Goal: Task Accomplishment & Management: Manage account settings

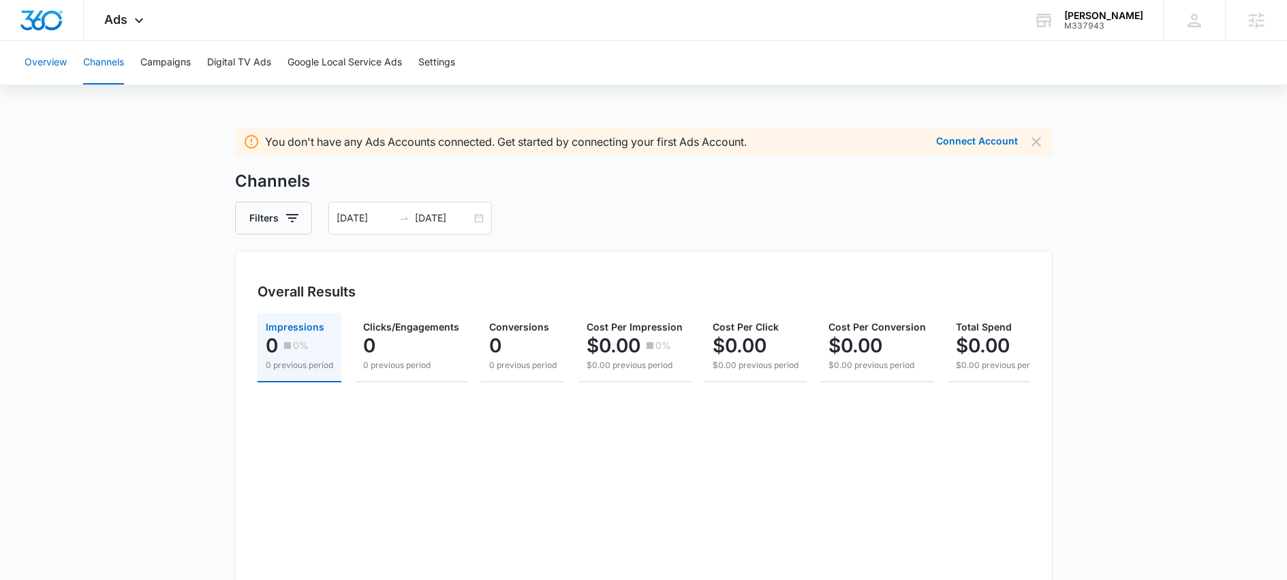
click at [55, 65] on button "Overview" at bounding box center [46, 63] width 42 height 44
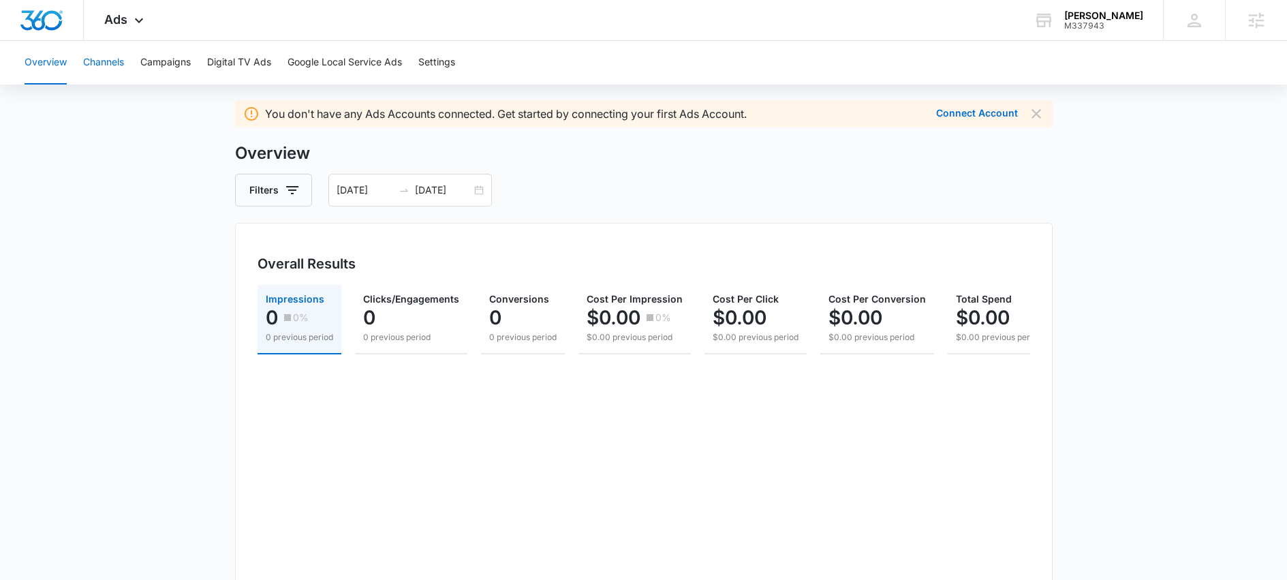
click at [102, 61] on button "Channels" at bounding box center [103, 63] width 41 height 44
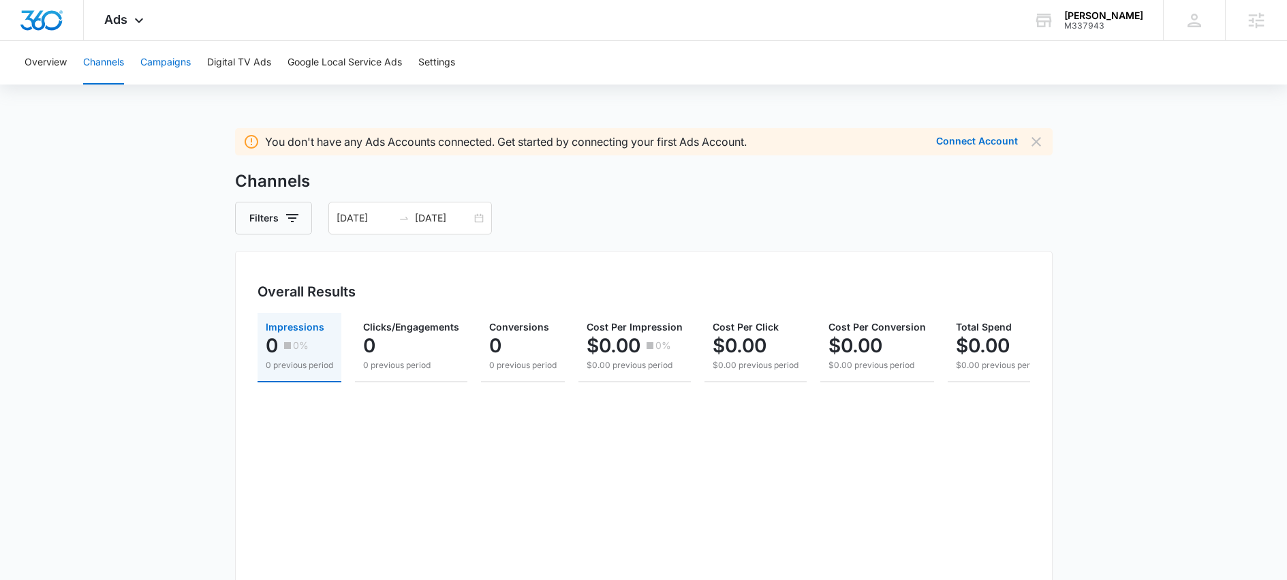
click at [181, 63] on button "Campaigns" at bounding box center [165, 63] width 50 height 44
click at [121, 22] on span "Ads" at bounding box center [115, 19] width 23 height 14
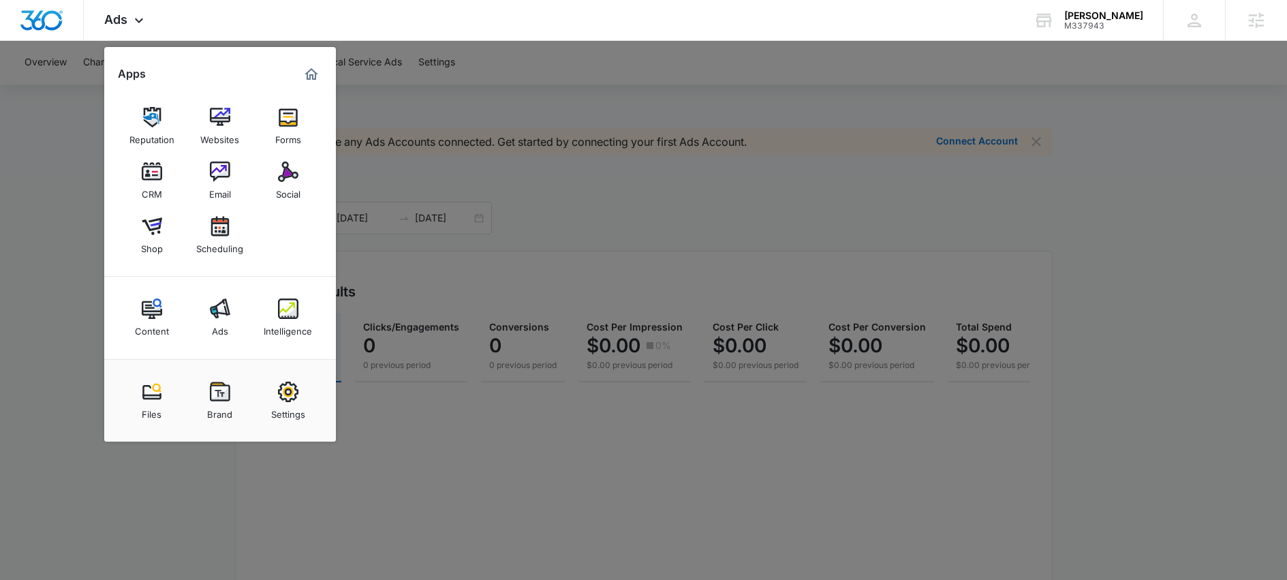
click at [162, 310] on link "Content" at bounding box center [152, 318] width 52 height 52
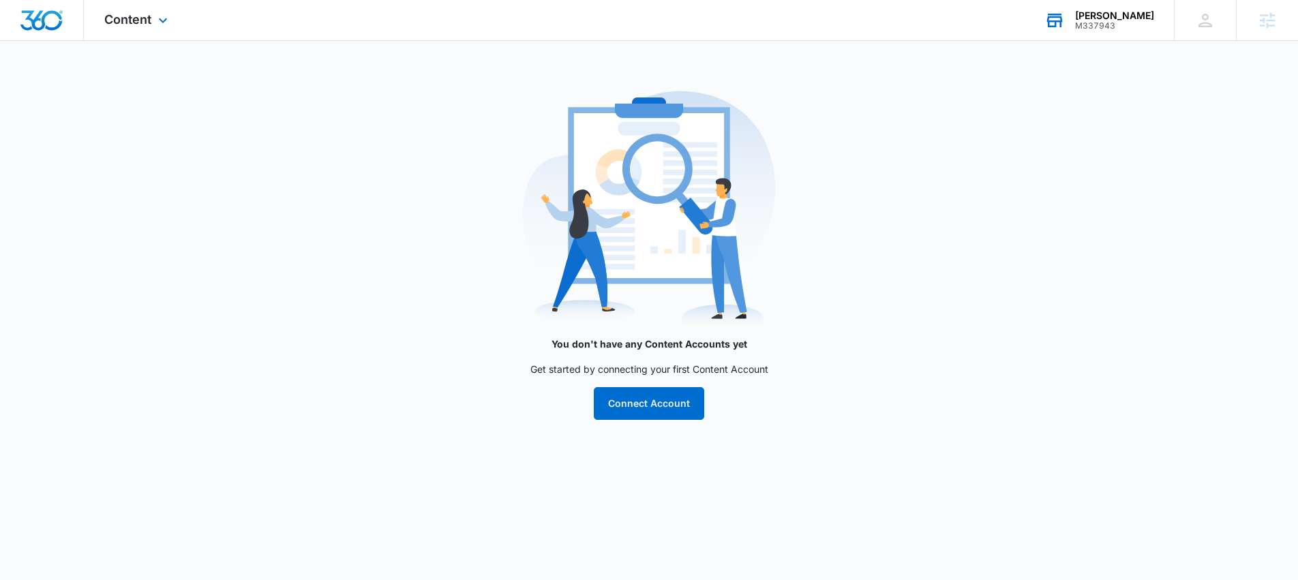
click at [1122, 8] on div "Garret Durie M337943 Your Accounts View All" at bounding box center [1099, 20] width 150 height 40
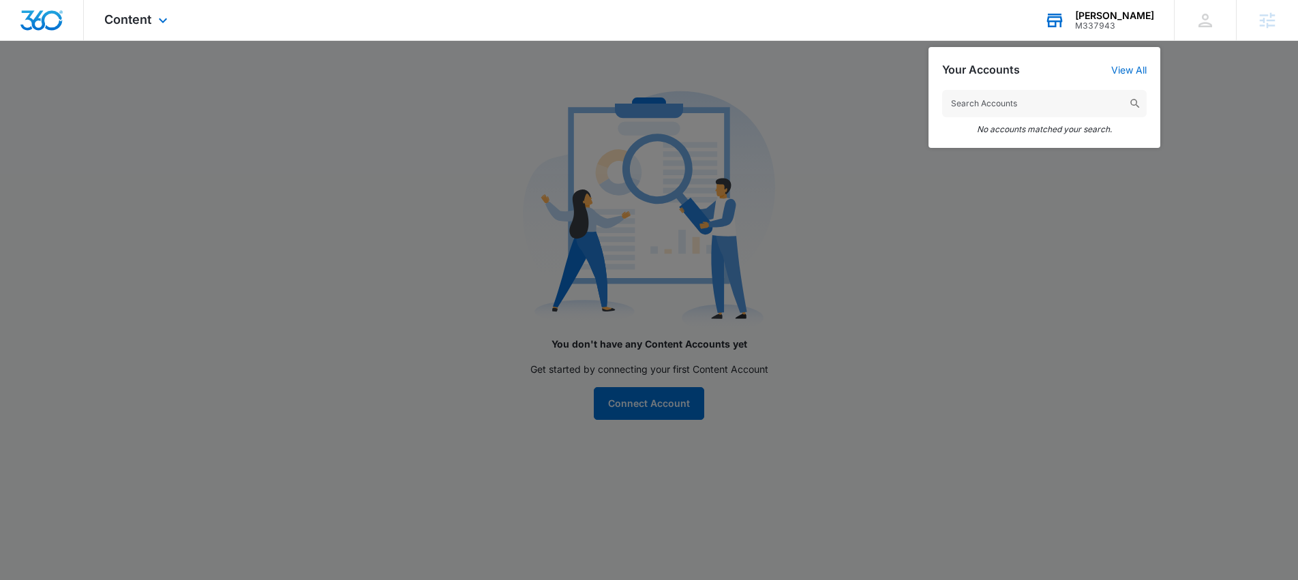
click at [1034, 93] on input "text" at bounding box center [1044, 103] width 204 height 27
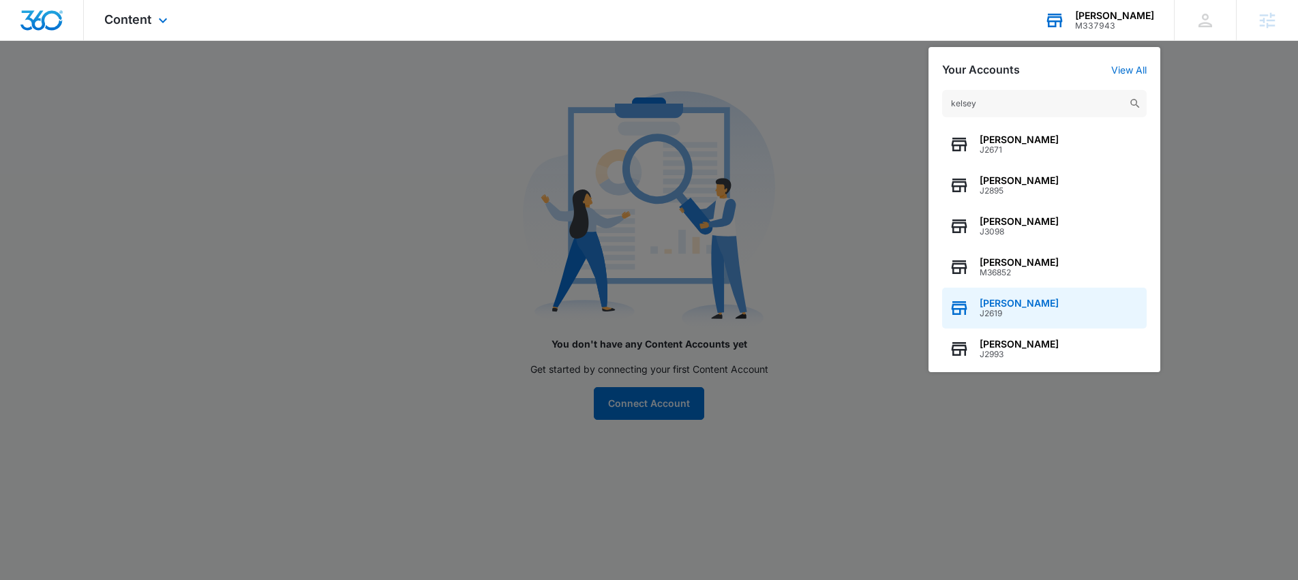
type input "kelsey"
click at [1034, 308] on div "Kelsey Darnell J2619" at bounding box center [1018, 308] width 79 height 20
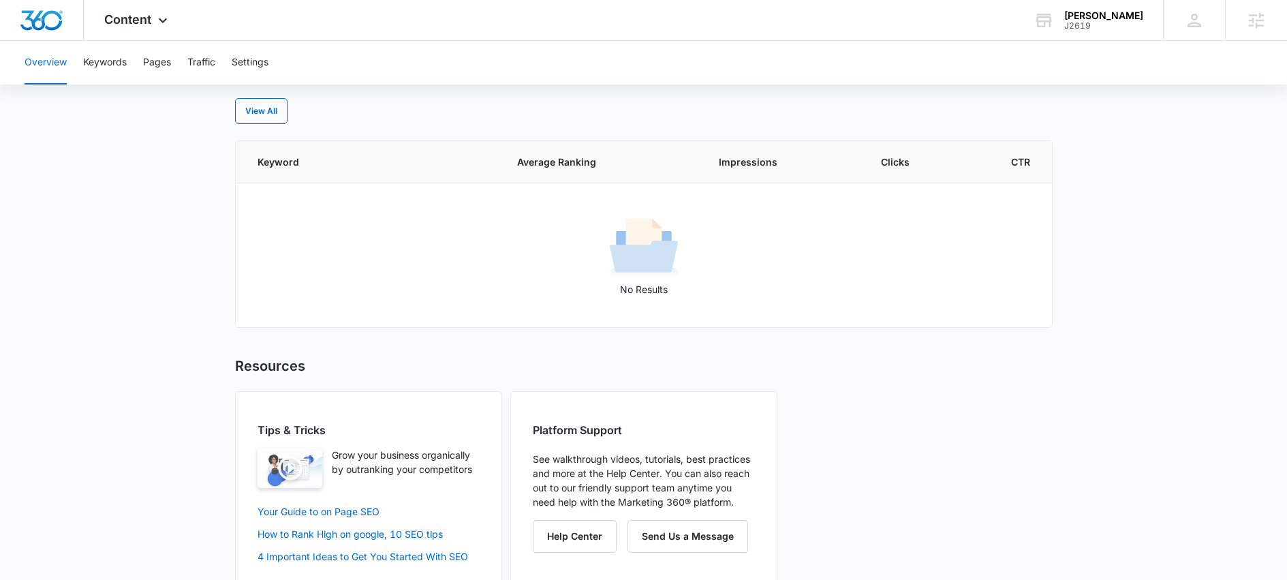
scroll to position [590, 0]
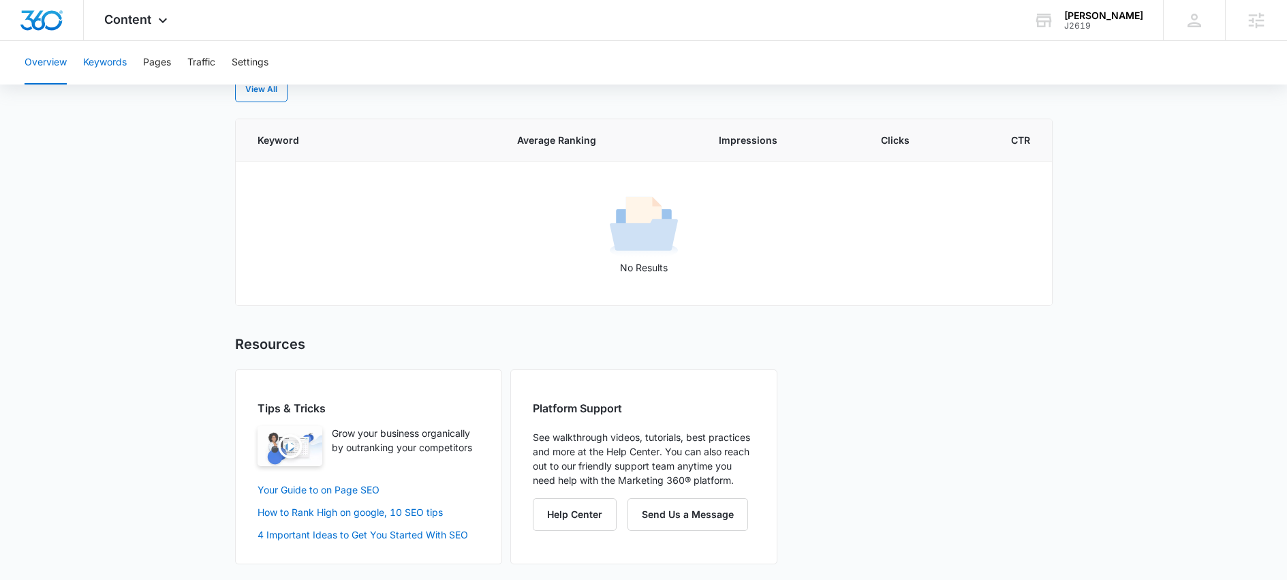
click at [117, 65] on button "Keywords" at bounding box center [105, 63] width 44 height 44
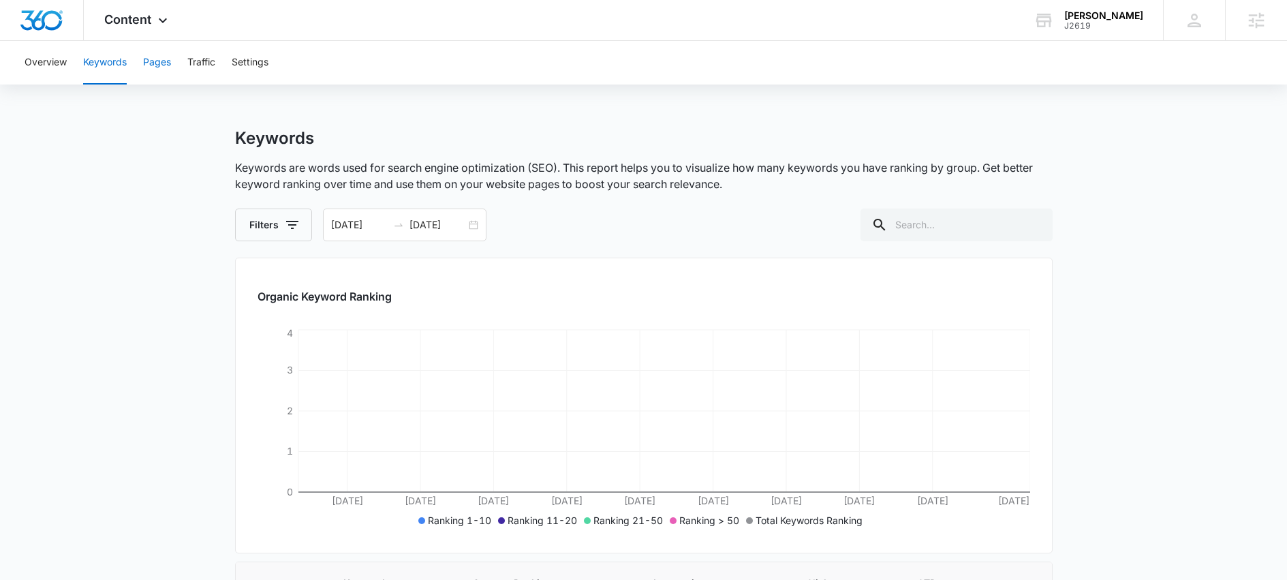
click at [153, 63] on button "Pages" at bounding box center [157, 63] width 28 height 44
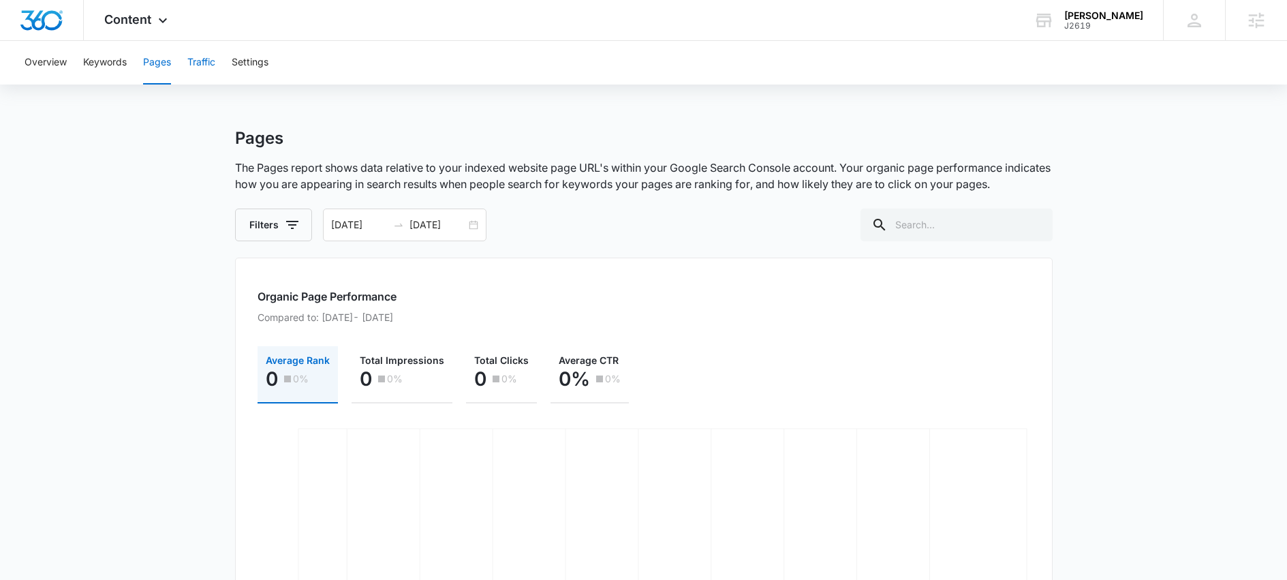
click at [209, 71] on button "Traffic" at bounding box center [201, 63] width 28 height 44
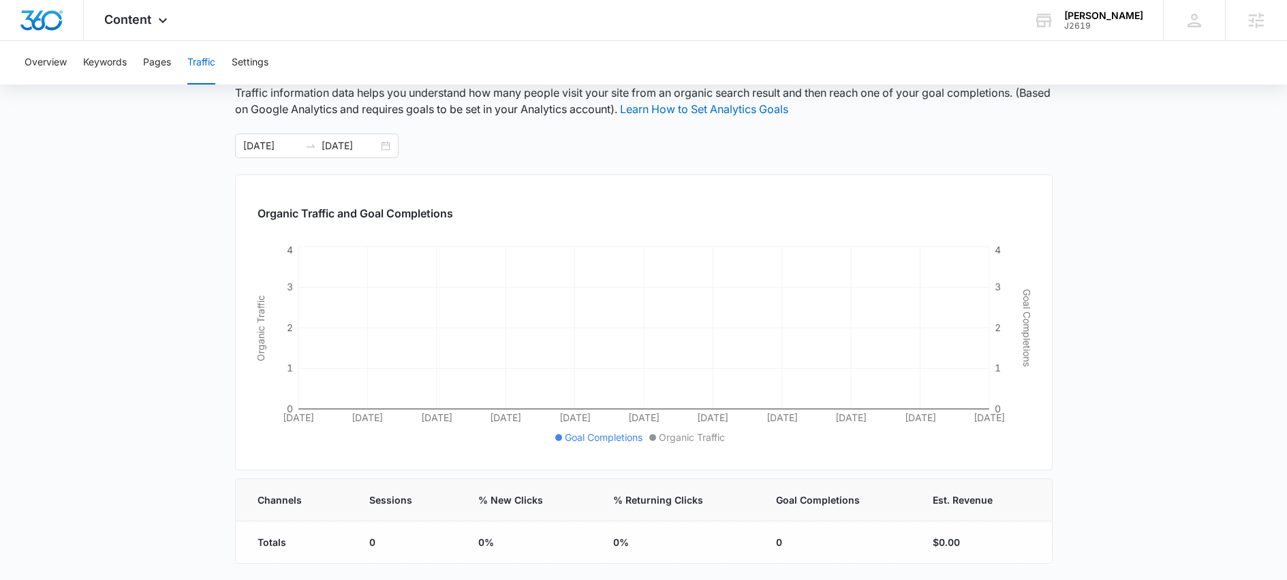
scroll to position [72, 0]
click at [50, 63] on button "Overview" at bounding box center [46, 63] width 42 height 44
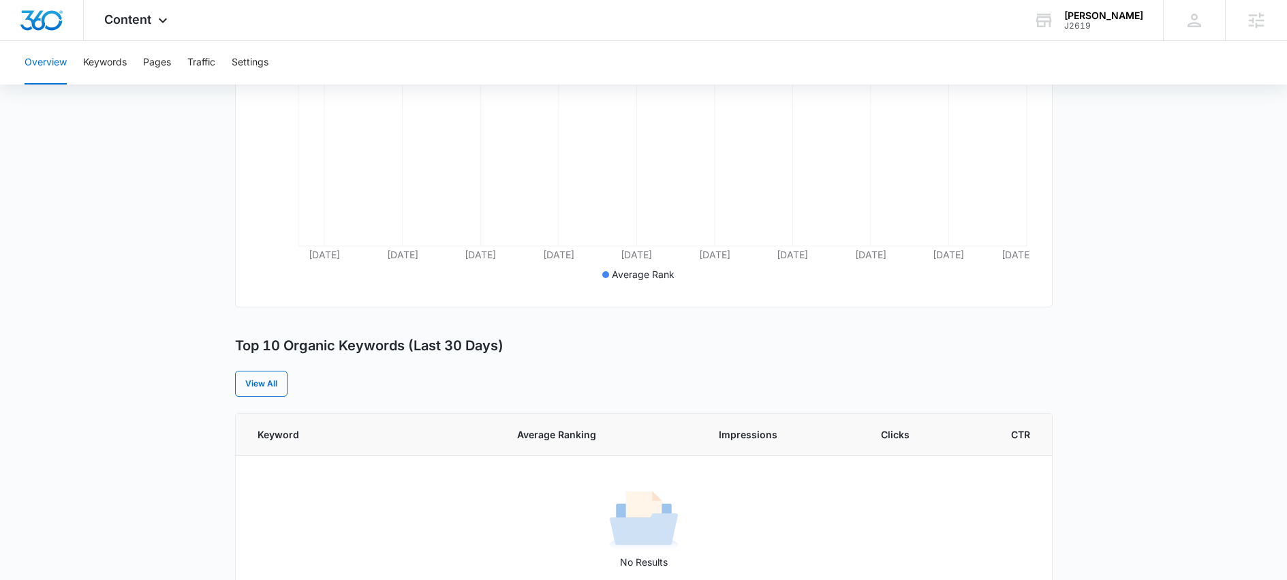
scroll to position [125, 0]
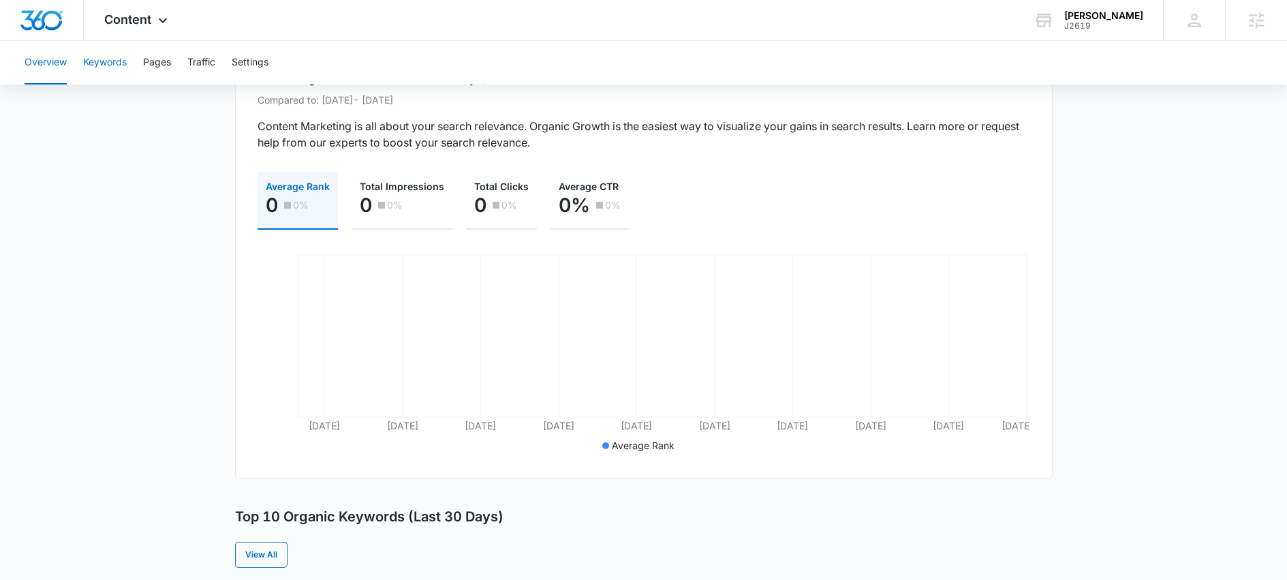
click at [117, 63] on button "Keywords" at bounding box center [105, 63] width 44 height 44
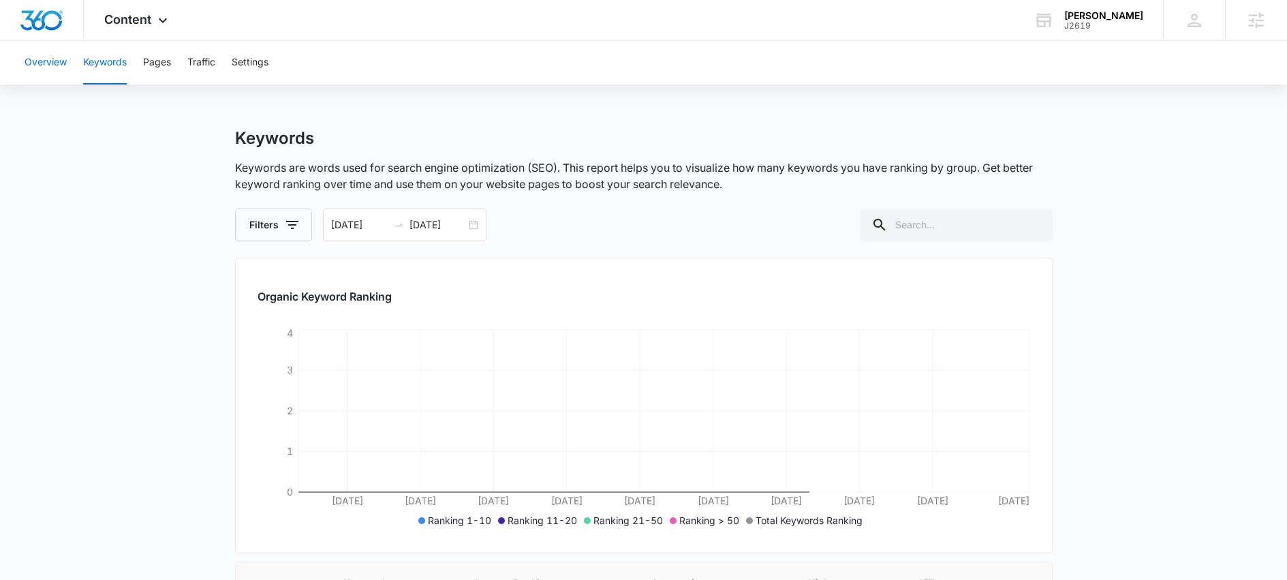
click at [46, 66] on button "Overview" at bounding box center [46, 63] width 42 height 44
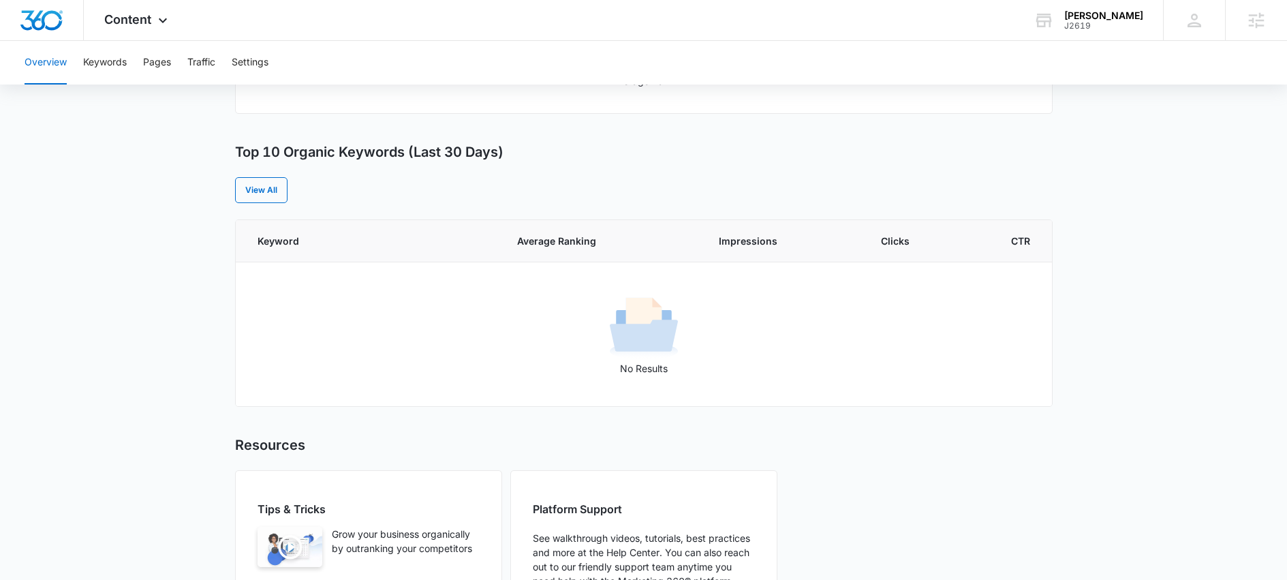
scroll to position [346, 0]
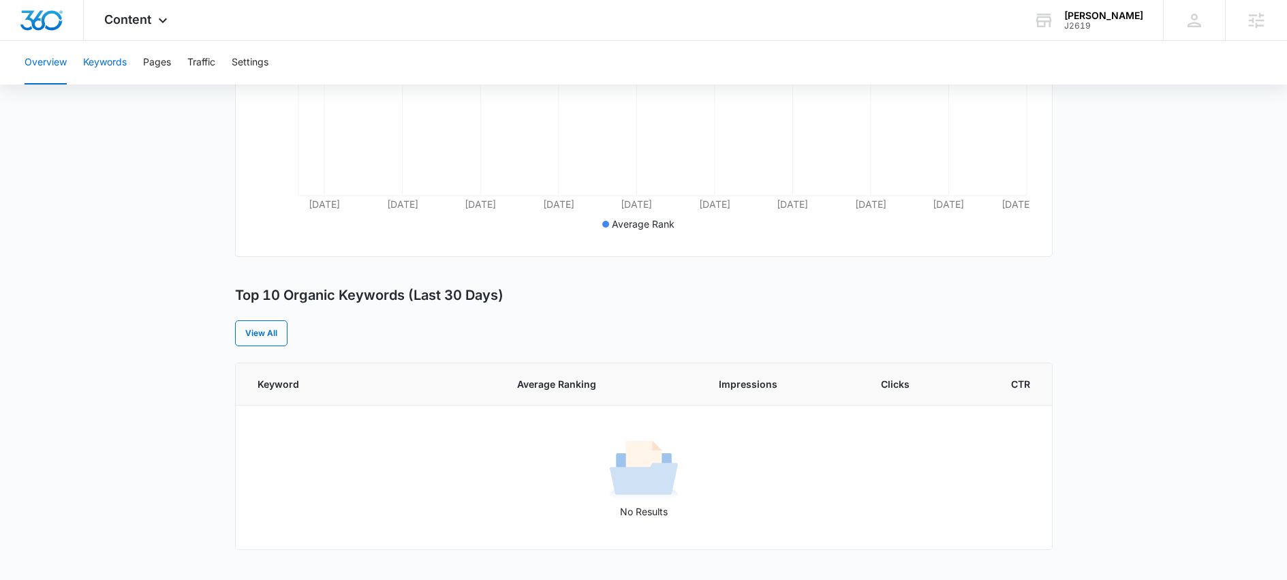
click at [114, 67] on button "Keywords" at bounding box center [105, 63] width 44 height 44
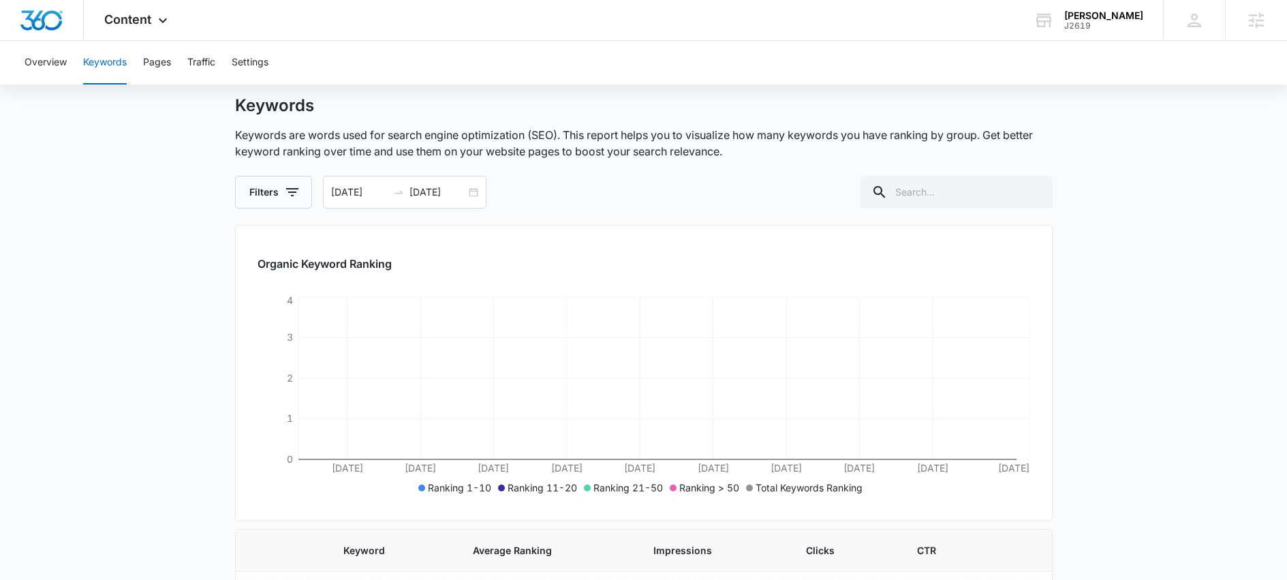
scroll to position [83, 0]
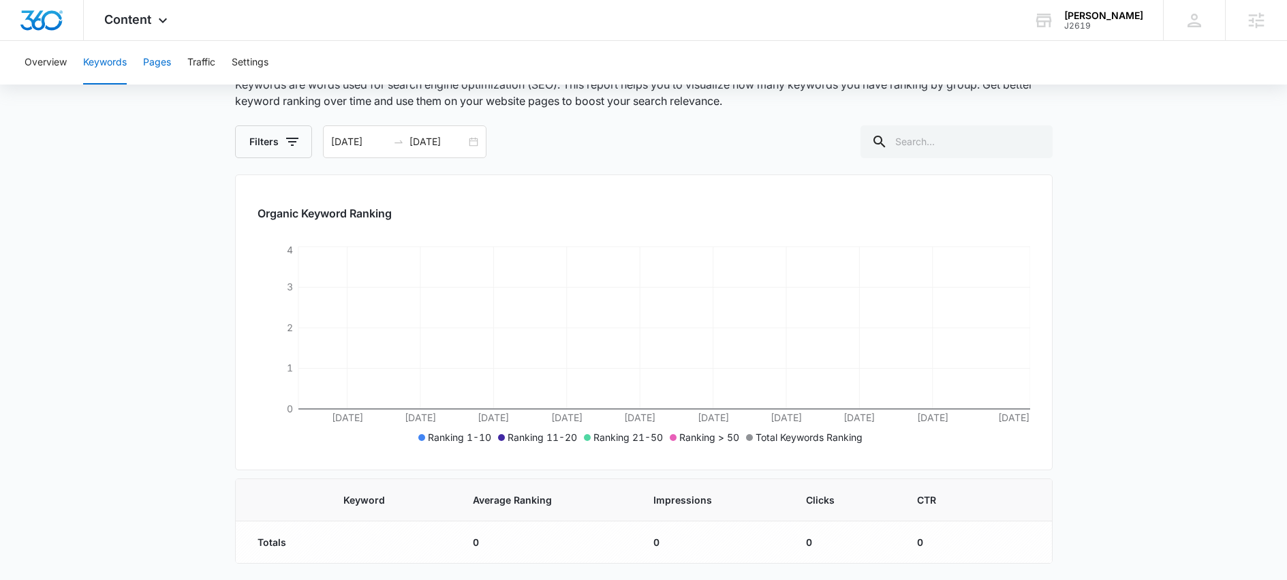
click at [158, 69] on button "Pages" at bounding box center [157, 63] width 28 height 44
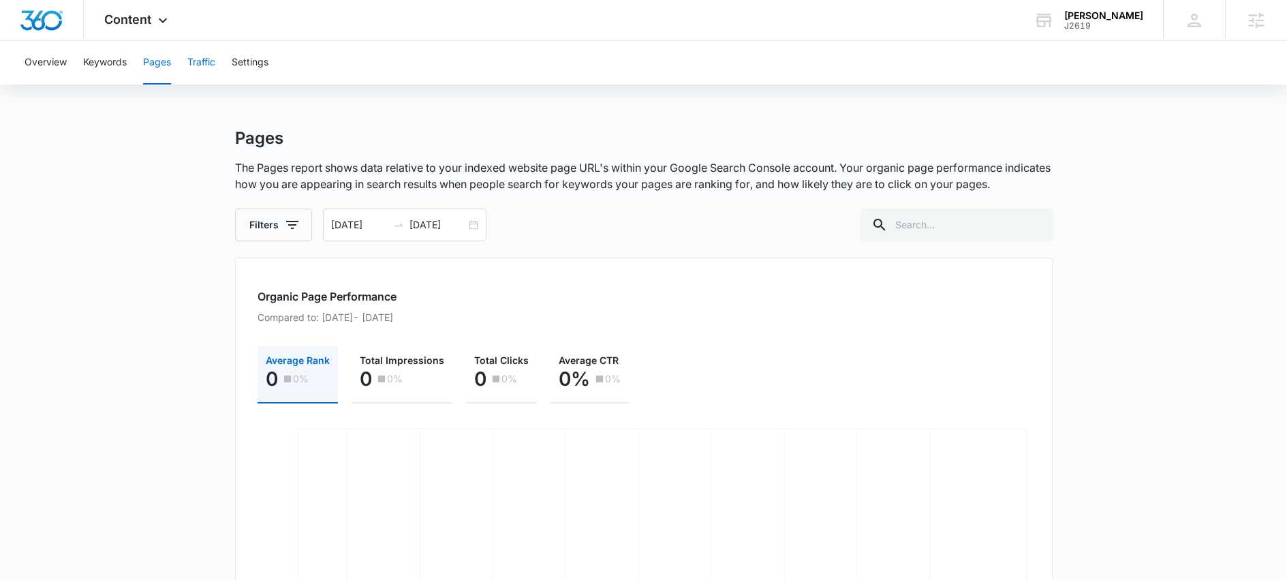
click at [209, 61] on button "Traffic" at bounding box center [201, 63] width 28 height 44
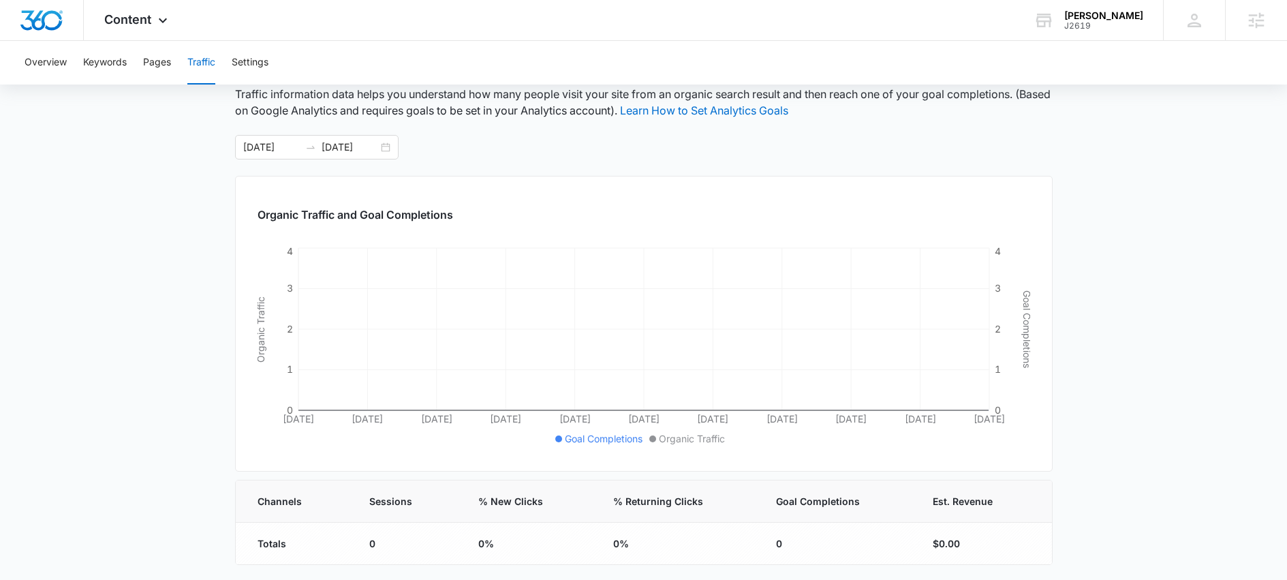
scroll to position [75, 0]
click at [125, 15] on span "Content" at bounding box center [127, 19] width 47 height 14
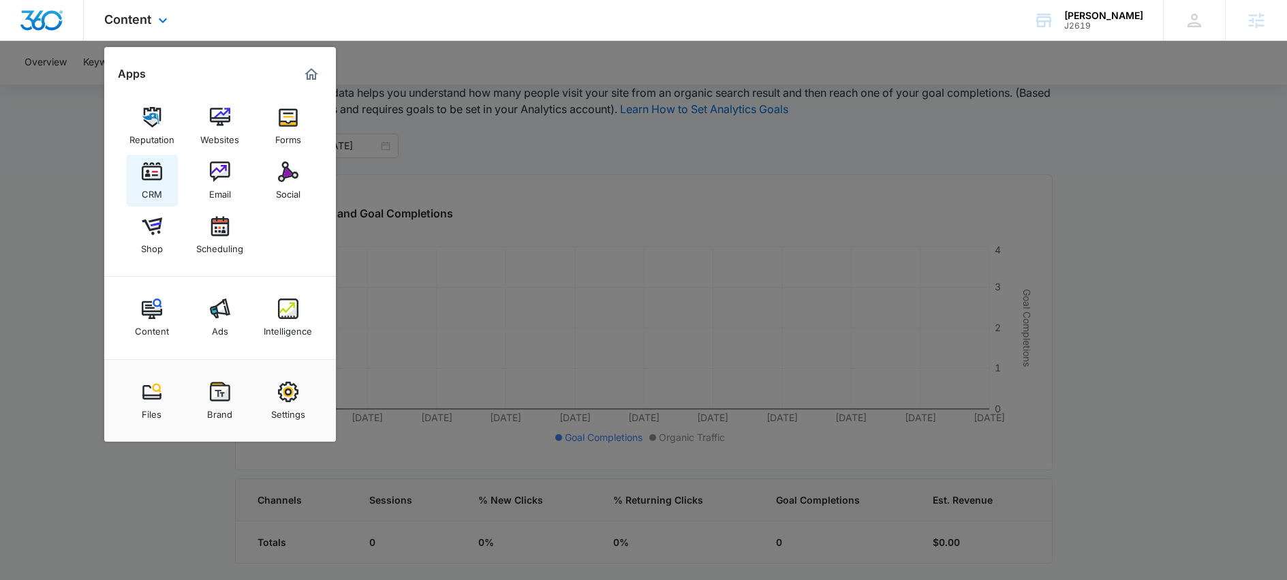
click at [153, 179] on img at bounding box center [152, 172] width 20 height 20
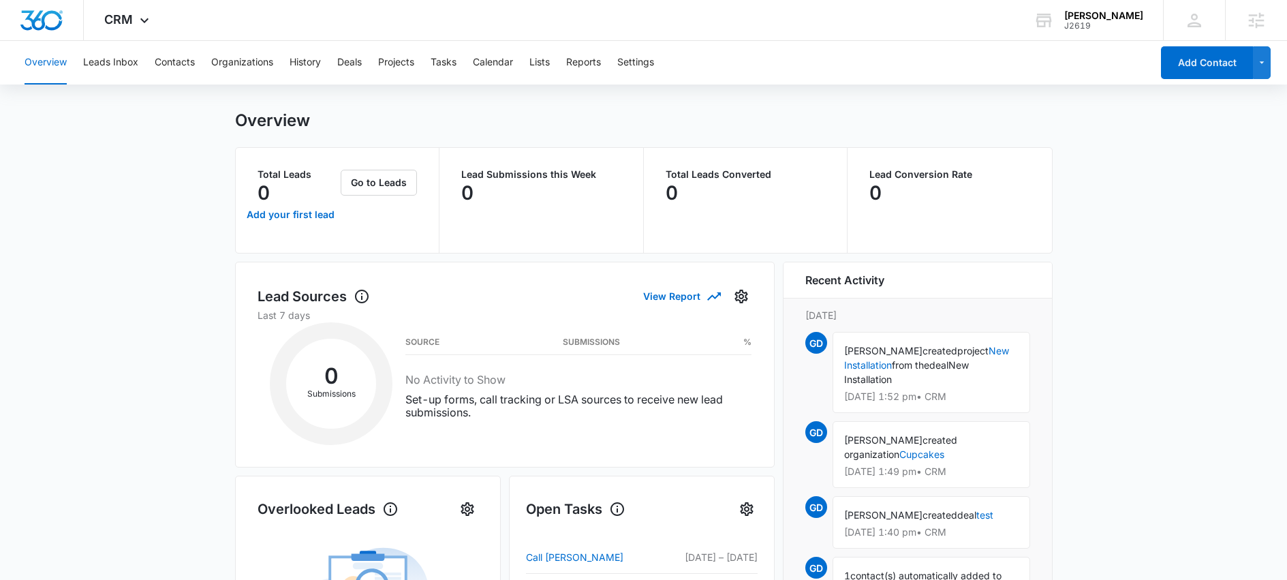
scroll to position [1, 0]
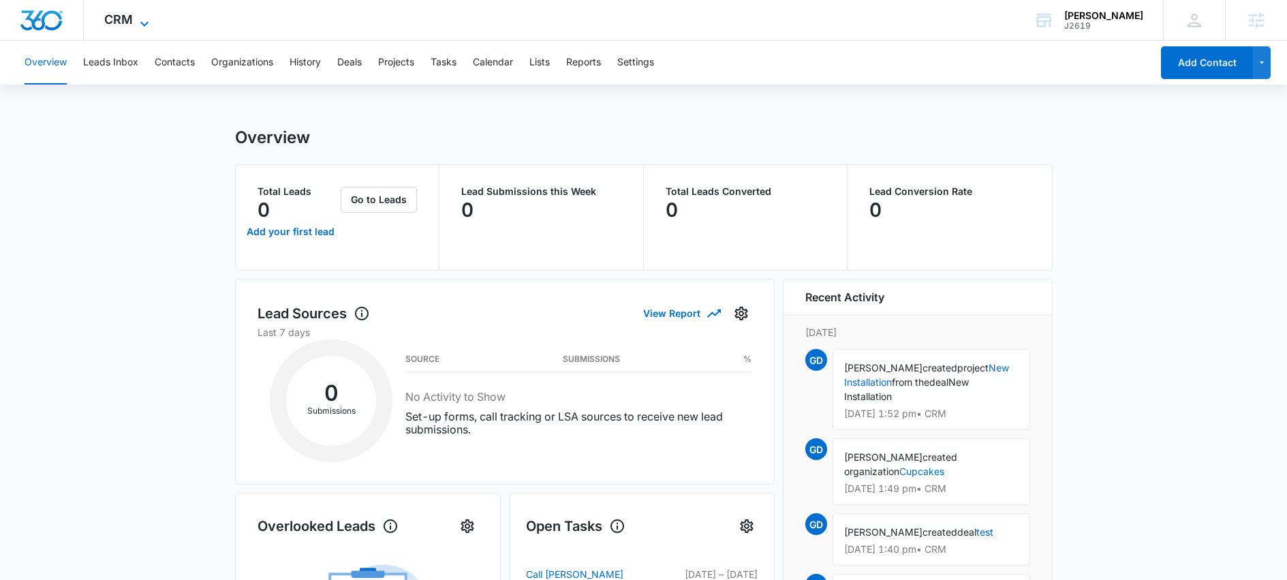
click at [137, 22] on icon at bounding box center [144, 24] width 16 height 16
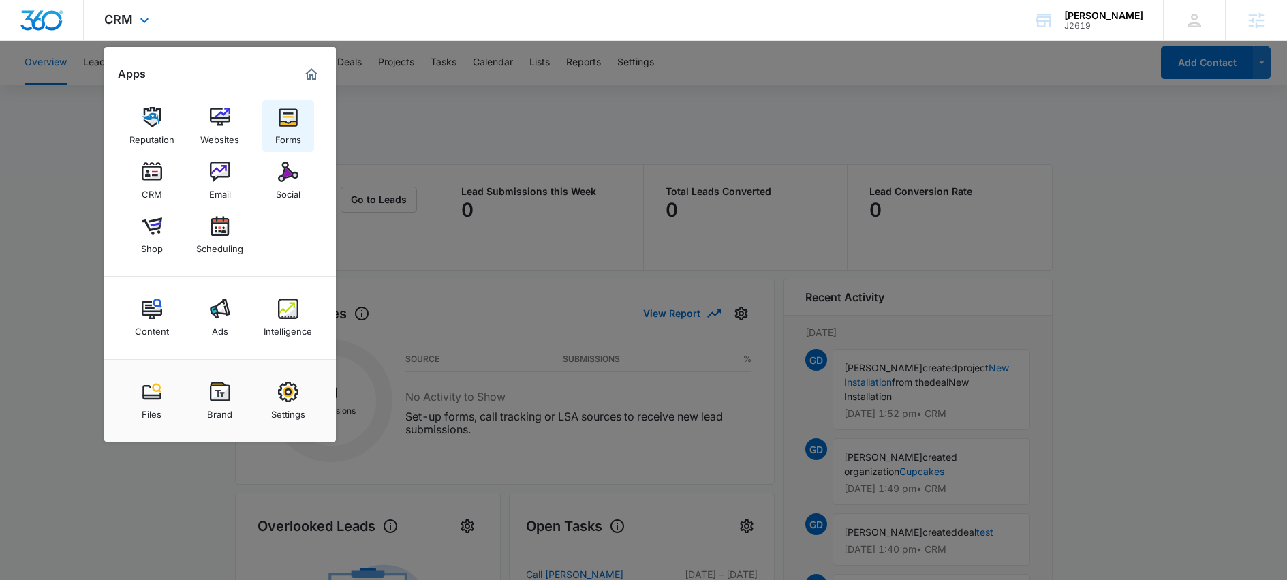
click at [296, 121] on img at bounding box center [288, 117] width 20 height 20
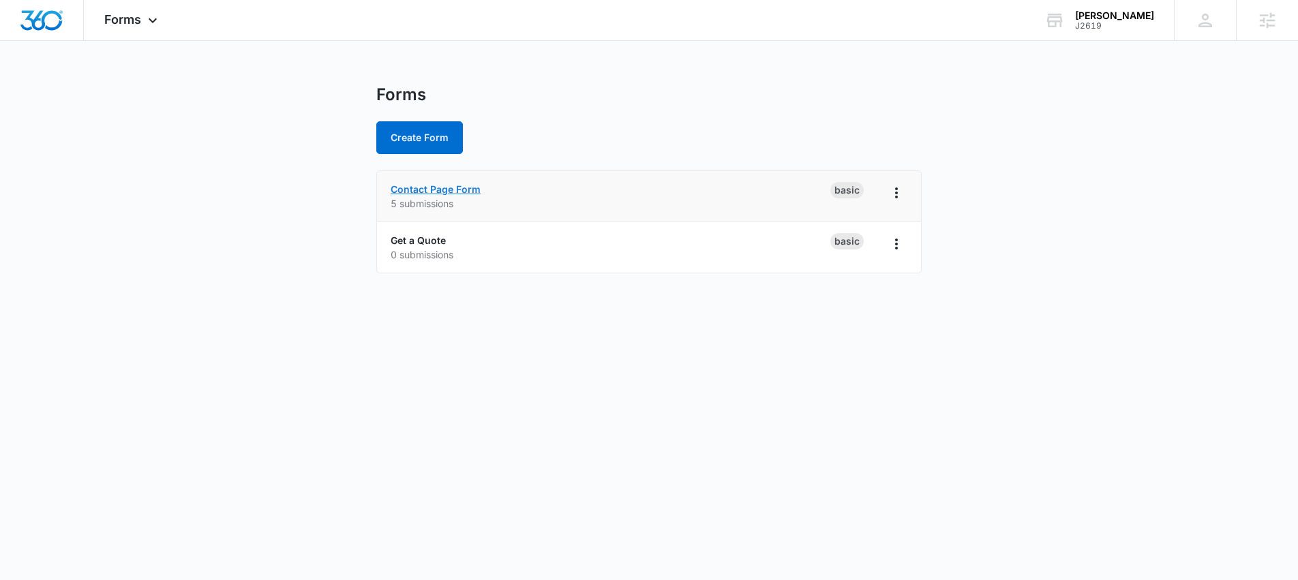
click at [453, 190] on link "Contact Page Form" at bounding box center [436, 189] width 90 height 12
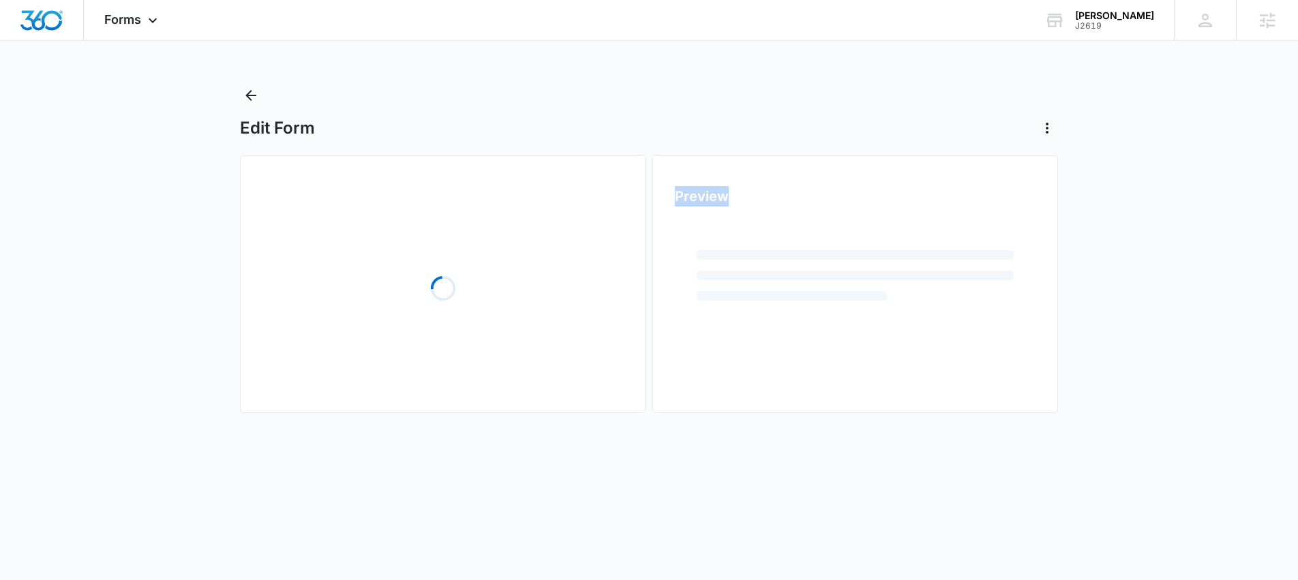
click at [453, 190] on div "Loading" at bounding box center [442, 288] width 361 height 204
click at [474, 117] on div "Edit Form" at bounding box center [649, 128] width 818 height 22
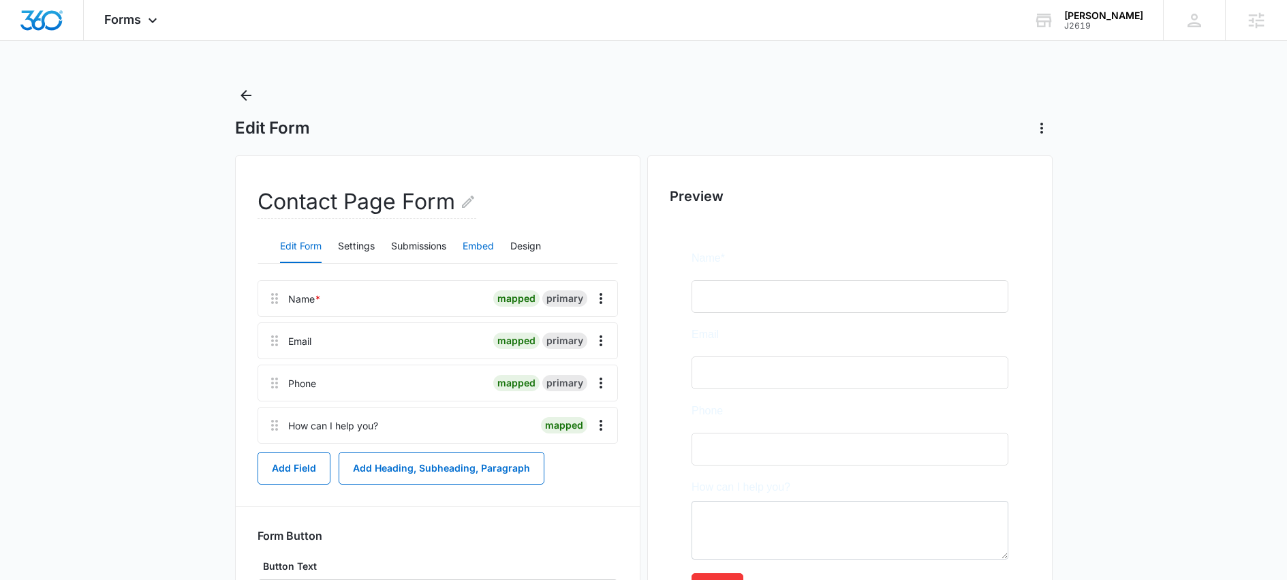
click at [478, 249] on button "Embed" at bounding box center [478, 246] width 31 height 33
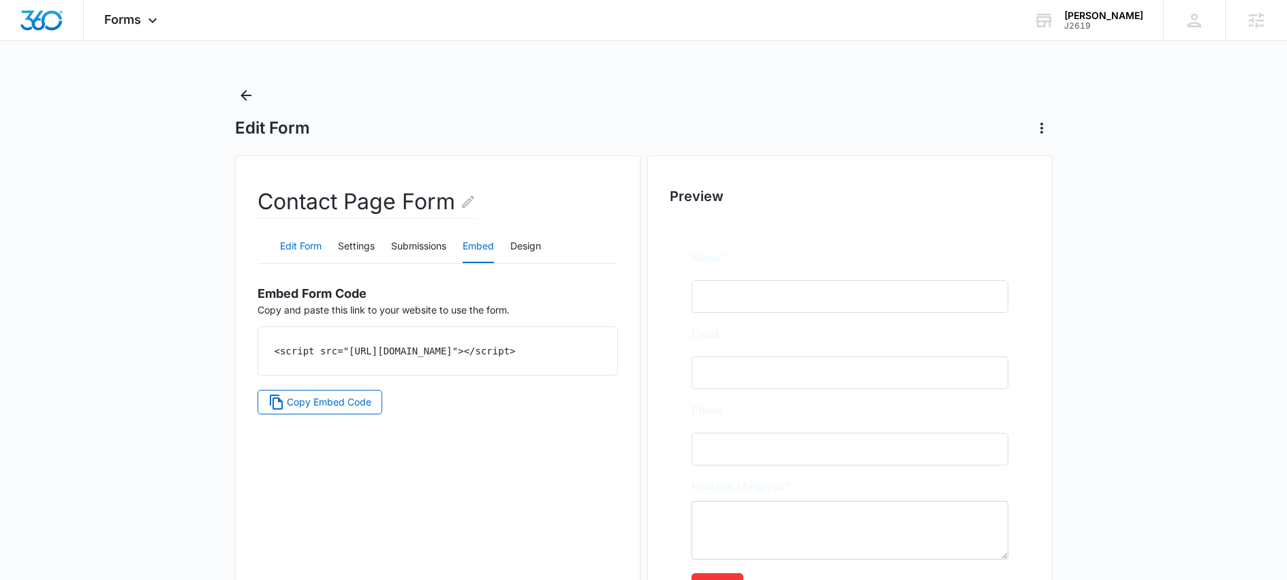
click at [292, 249] on button "Edit Form" at bounding box center [301, 246] width 42 height 33
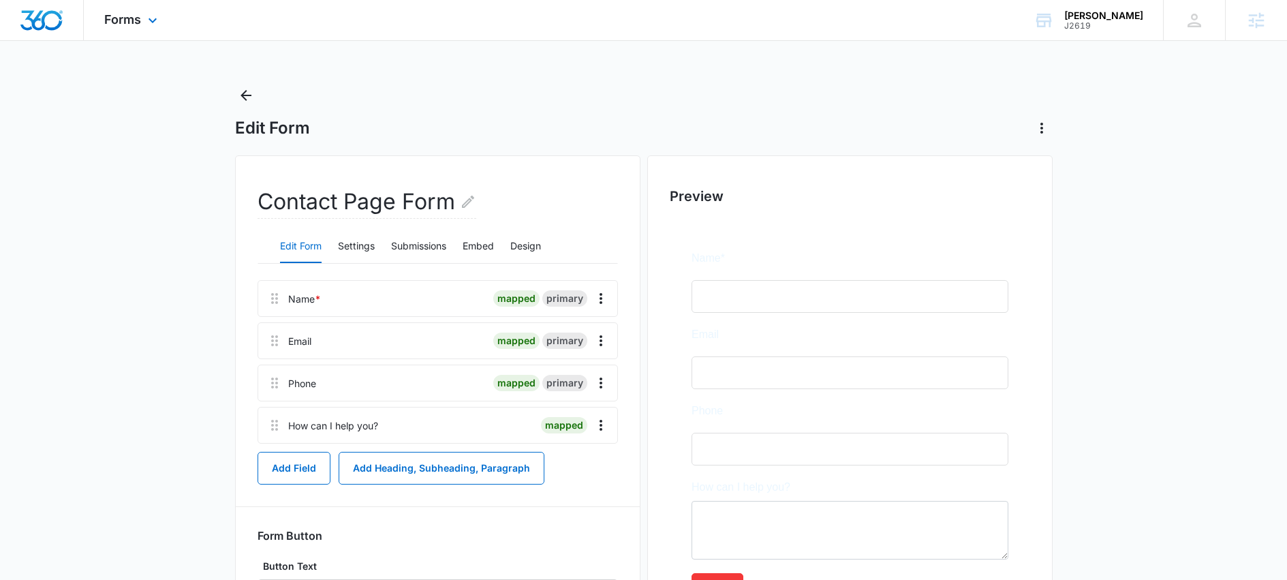
click at [142, 19] on div "Forms Apps Reputation Websites Forms CRM Email Social Shop Scheduling Content A…" at bounding box center [132, 20] width 97 height 40
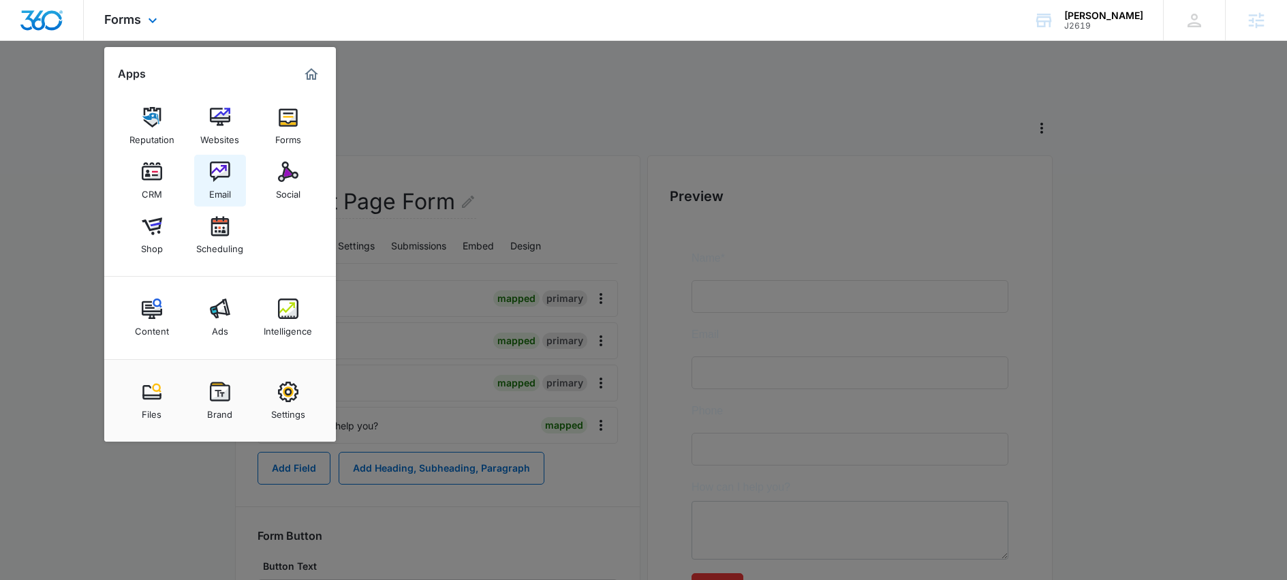
click at [215, 175] on img at bounding box center [220, 172] width 20 height 20
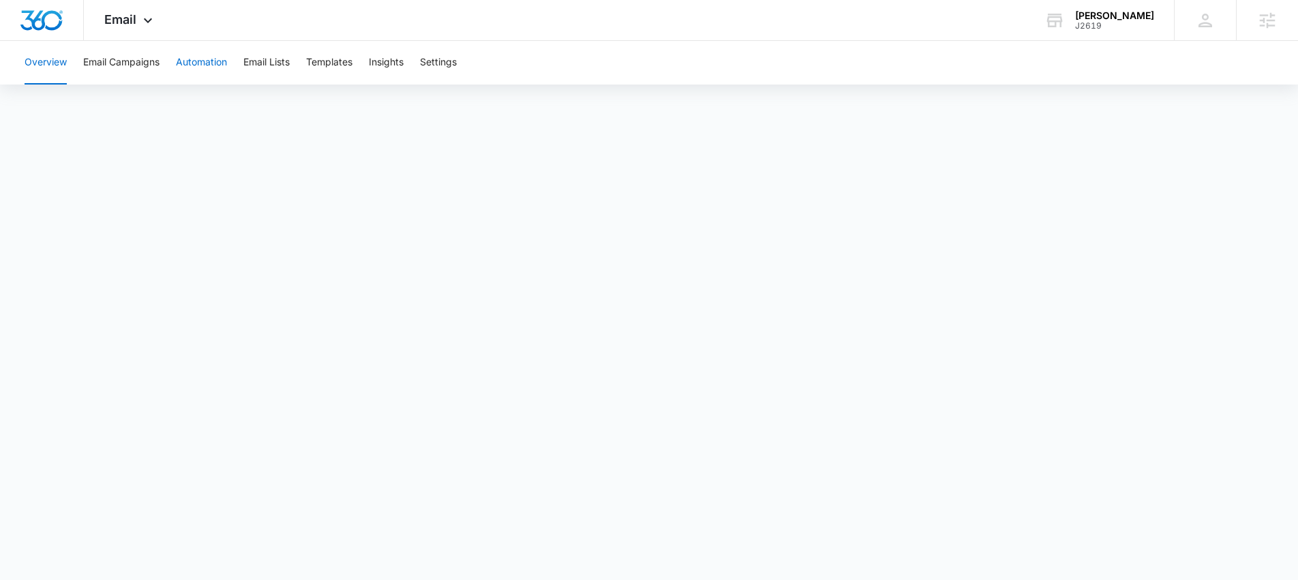
click at [191, 63] on button "Automation" at bounding box center [201, 63] width 51 height 44
click at [141, 19] on icon at bounding box center [148, 24] width 16 height 16
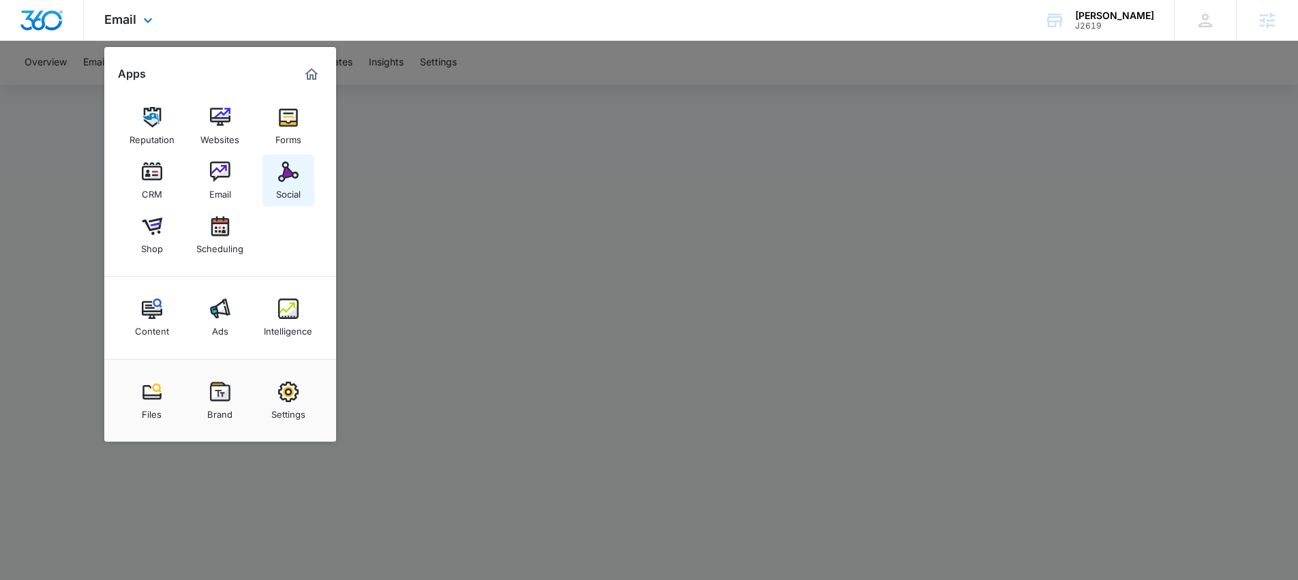
click at [297, 176] on img at bounding box center [288, 172] width 20 height 20
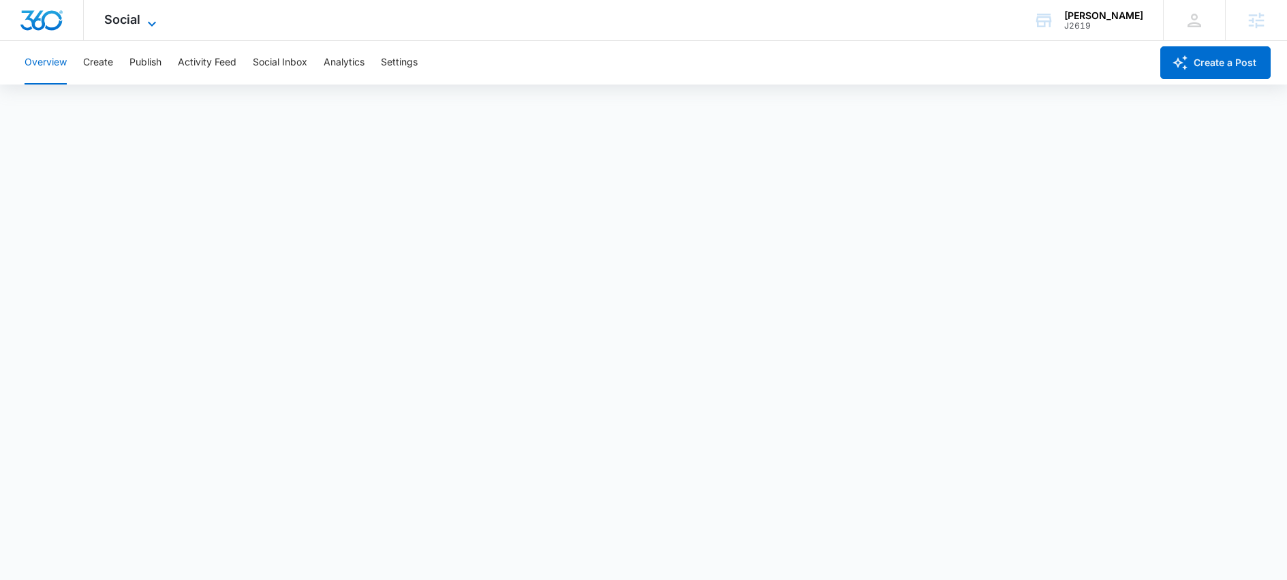
click at [144, 19] on icon at bounding box center [152, 24] width 16 height 16
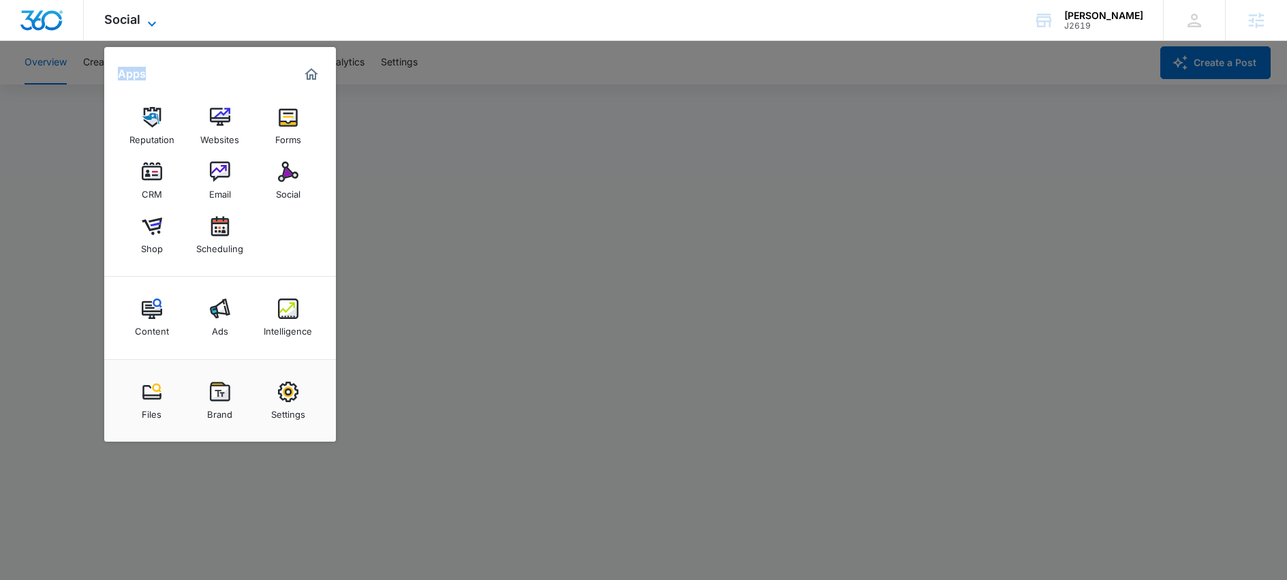
click at [144, 19] on icon at bounding box center [152, 24] width 16 height 16
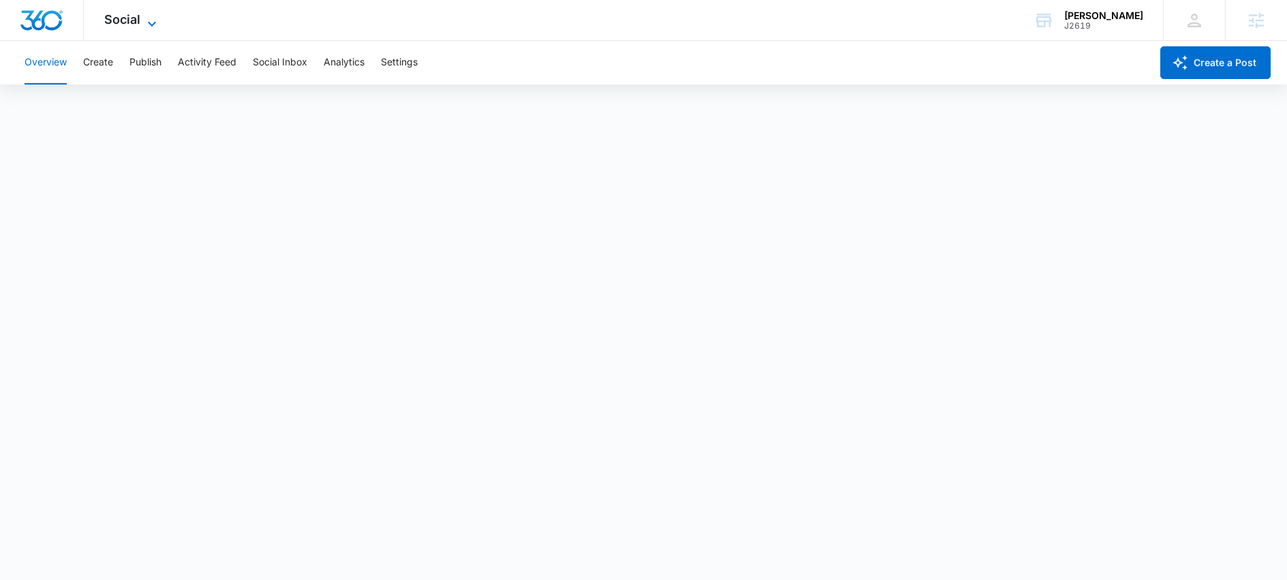
click at [153, 18] on icon at bounding box center [152, 24] width 16 height 16
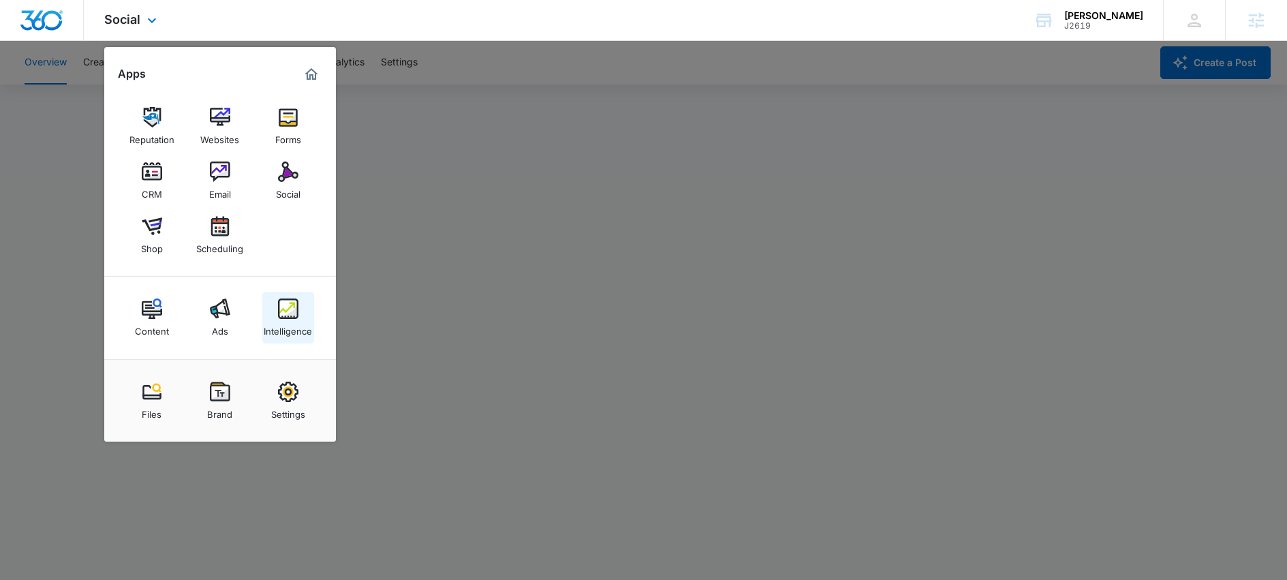
click at [292, 307] on img at bounding box center [288, 309] width 20 height 20
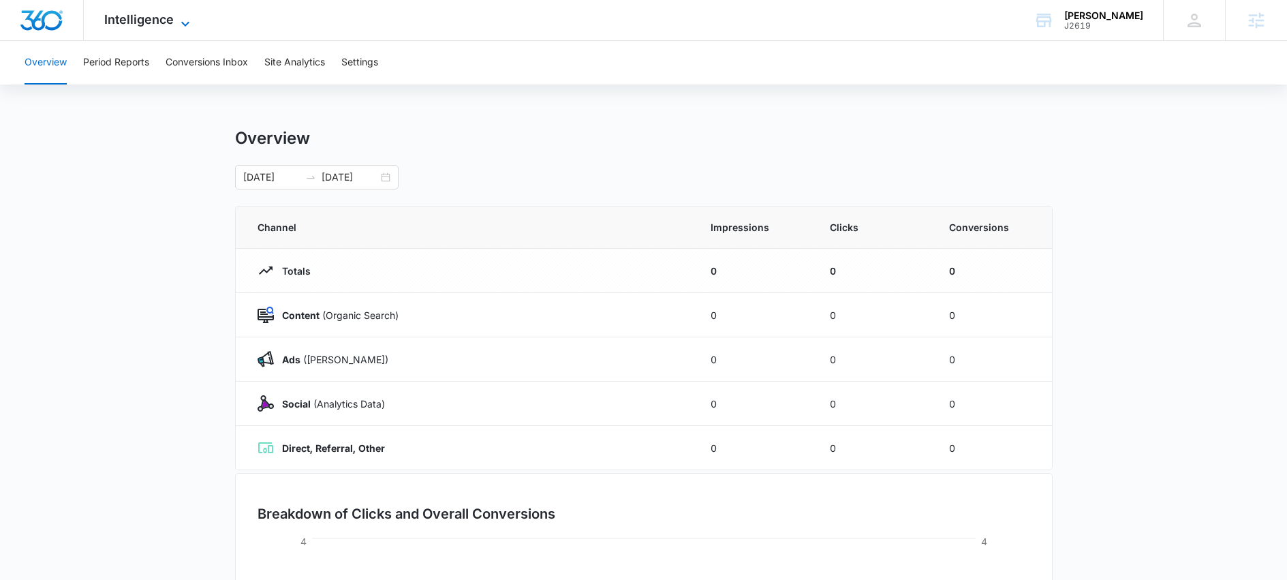
click at [163, 22] on span "Intelligence" at bounding box center [139, 19] width 70 height 14
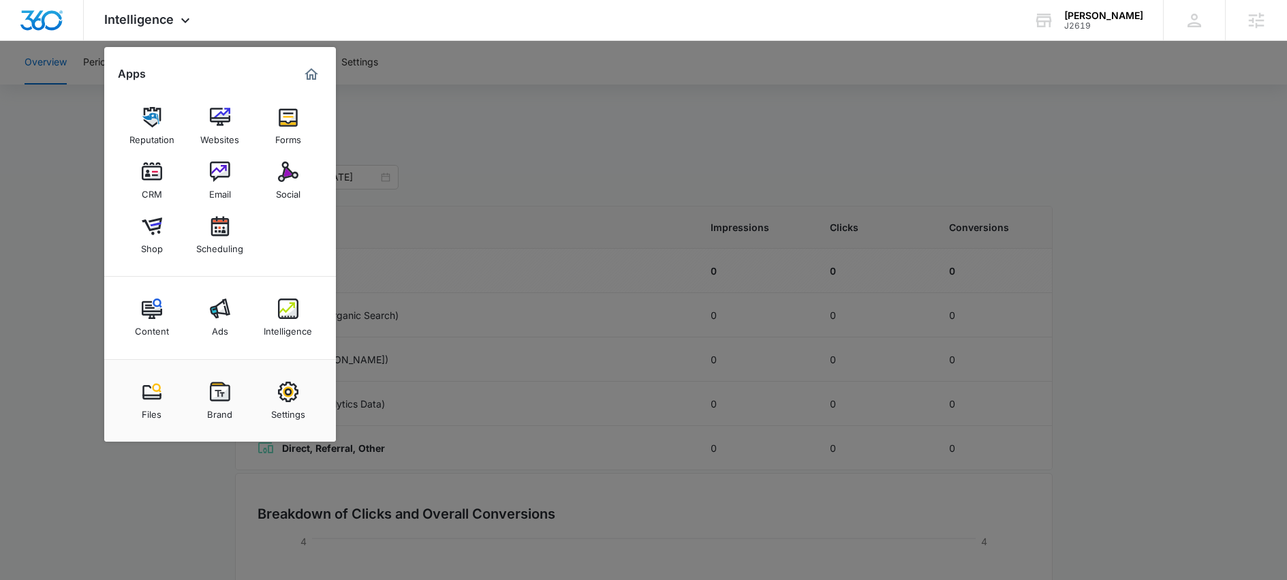
click at [217, 314] on img at bounding box center [220, 309] width 20 height 20
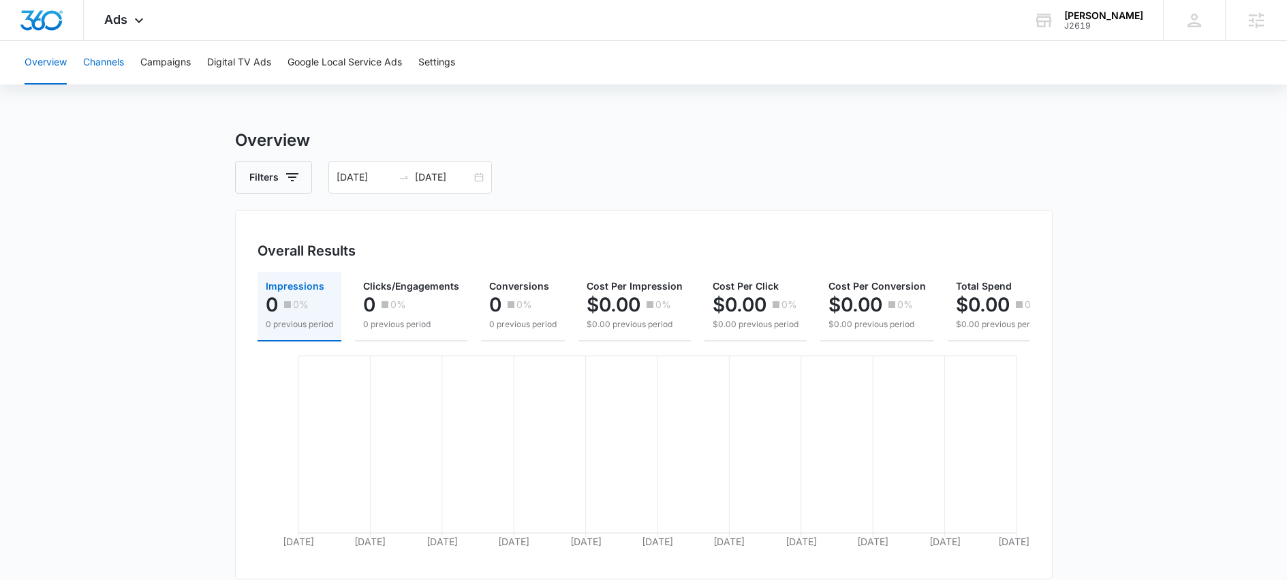
click at [116, 63] on button "Channels" at bounding box center [103, 63] width 41 height 44
click at [164, 61] on button "Campaigns" at bounding box center [165, 63] width 50 height 44
click at [253, 65] on button "Digital TV Ads" at bounding box center [239, 63] width 64 height 44
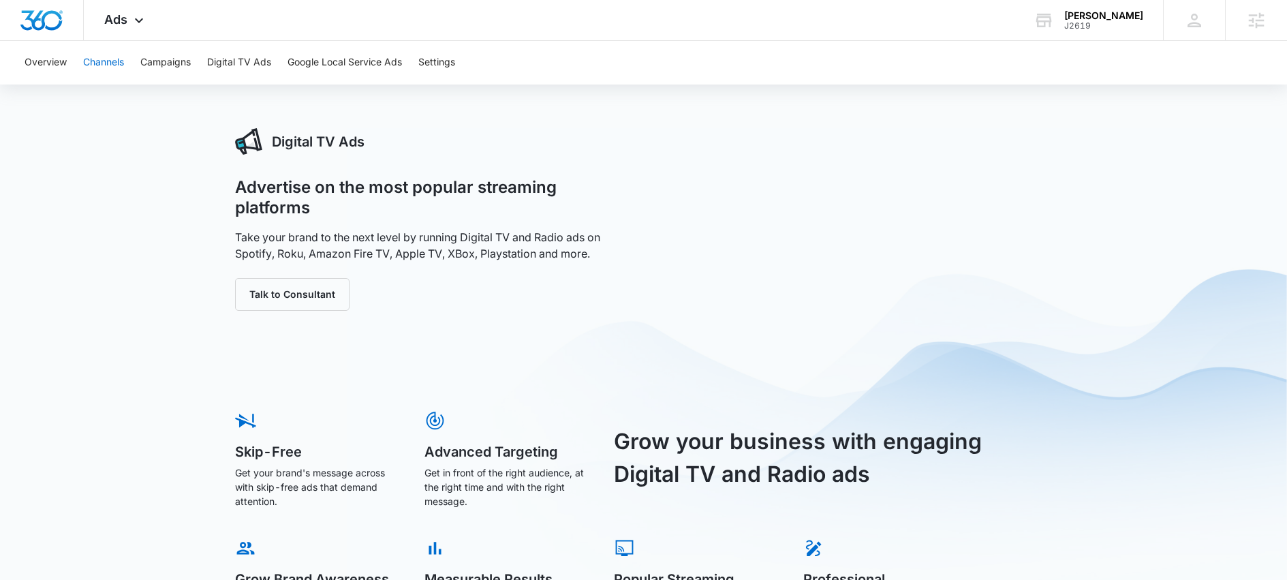
click at [111, 68] on button "Channels" at bounding box center [103, 63] width 41 height 44
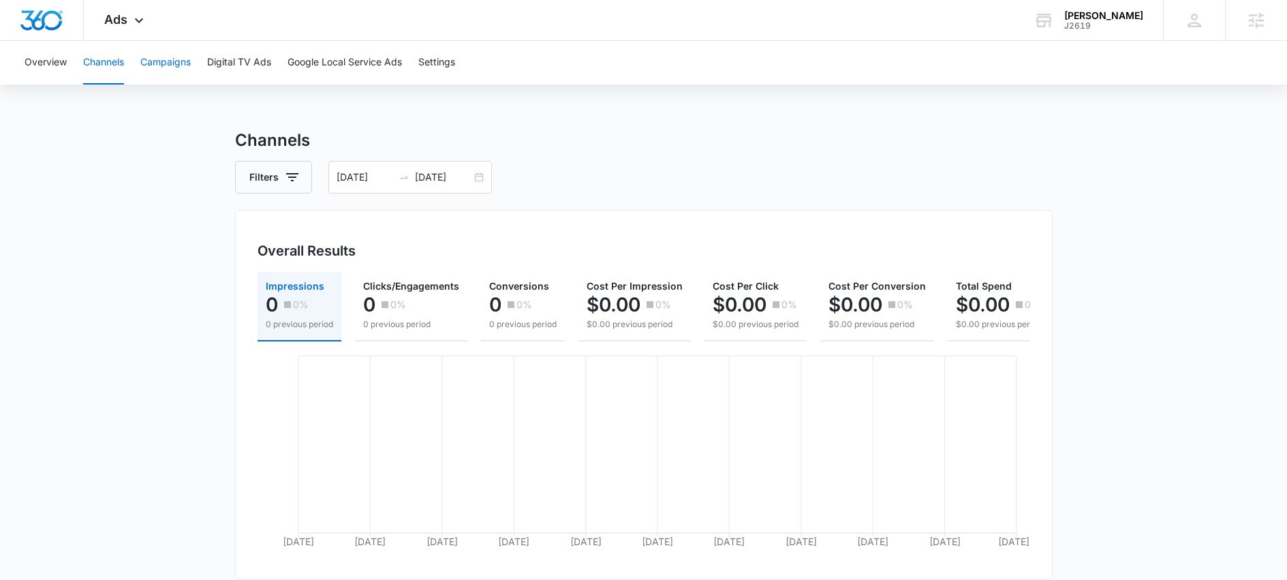
click at [173, 64] on button "Campaigns" at bounding box center [165, 63] width 50 height 44
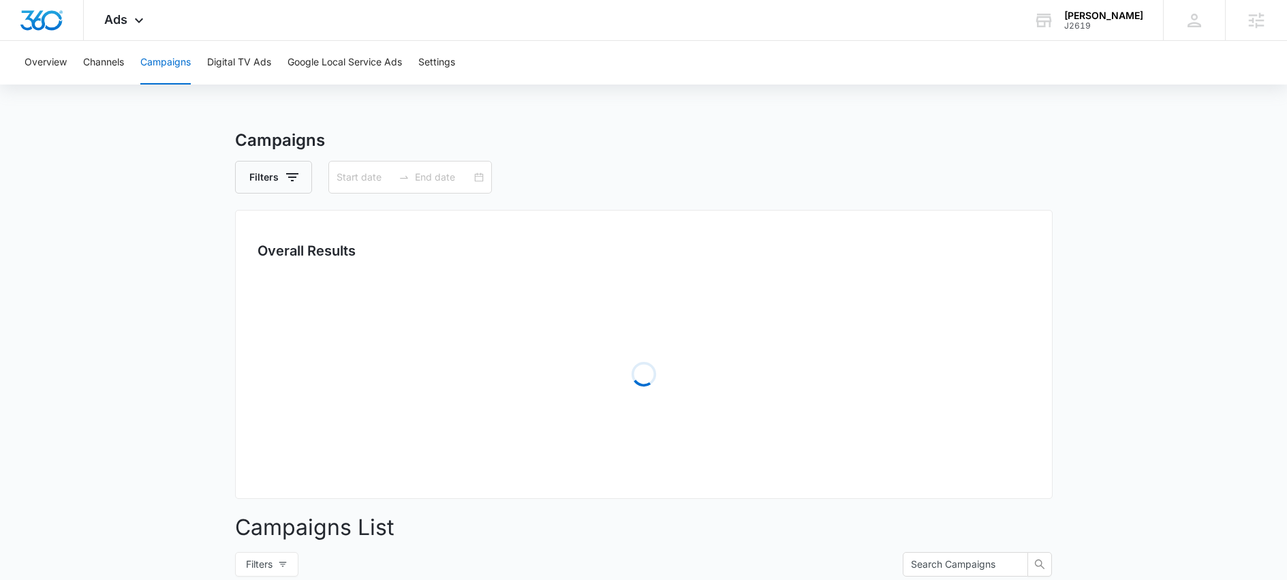
type input "[DATE]"
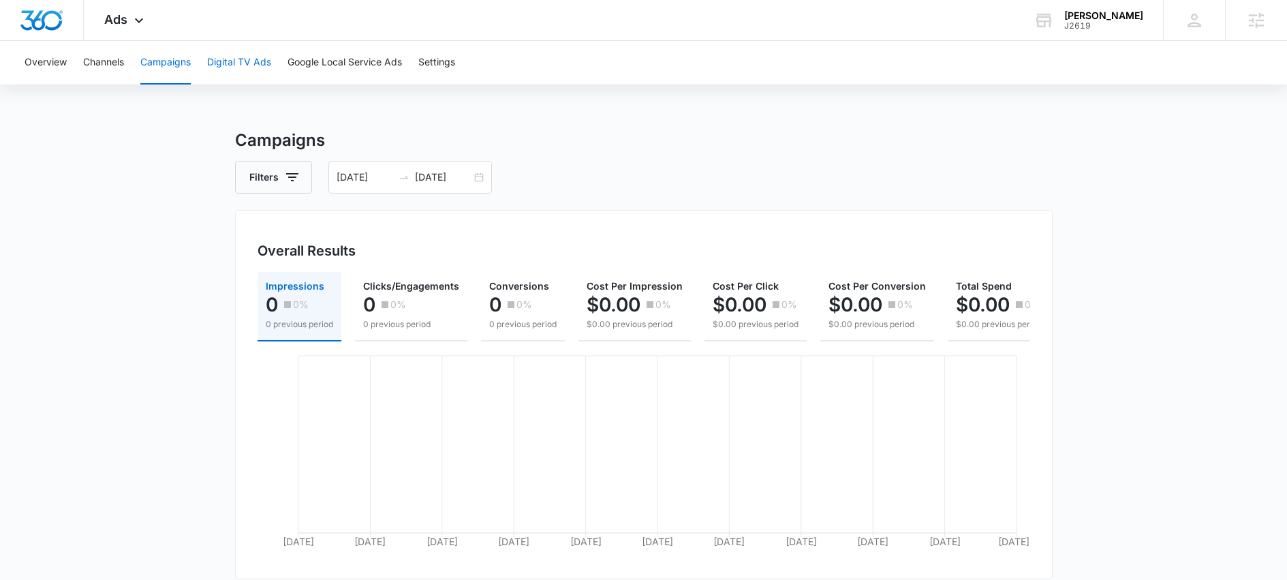
click at [258, 63] on button "Digital TV Ads" at bounding box center [239, 63] width 64 height 44
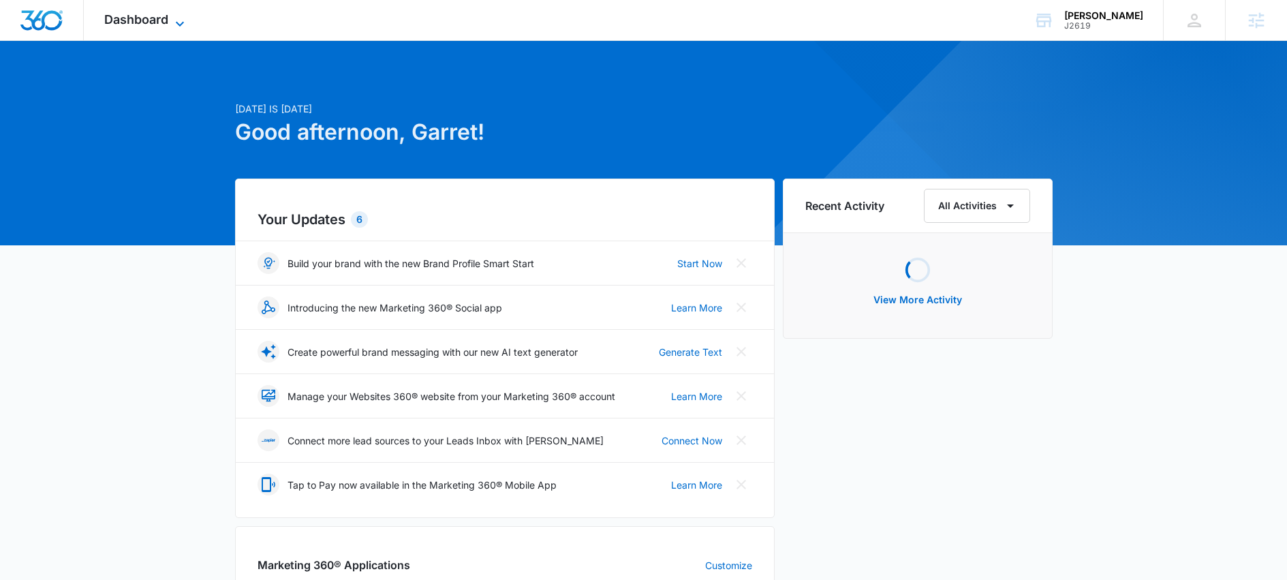
click at [179, 22] on icon at bounding box center [180, 24] width 16 height 16
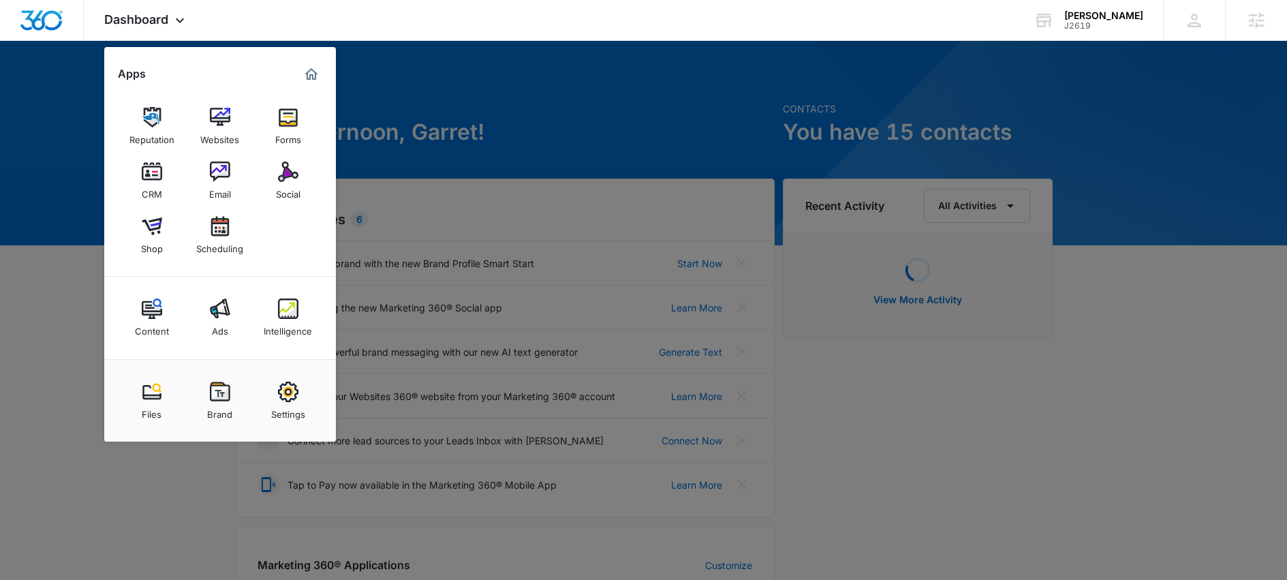
click at [288, 132] on div "Forms" at bounding box center [288, 136] width 26 height 18
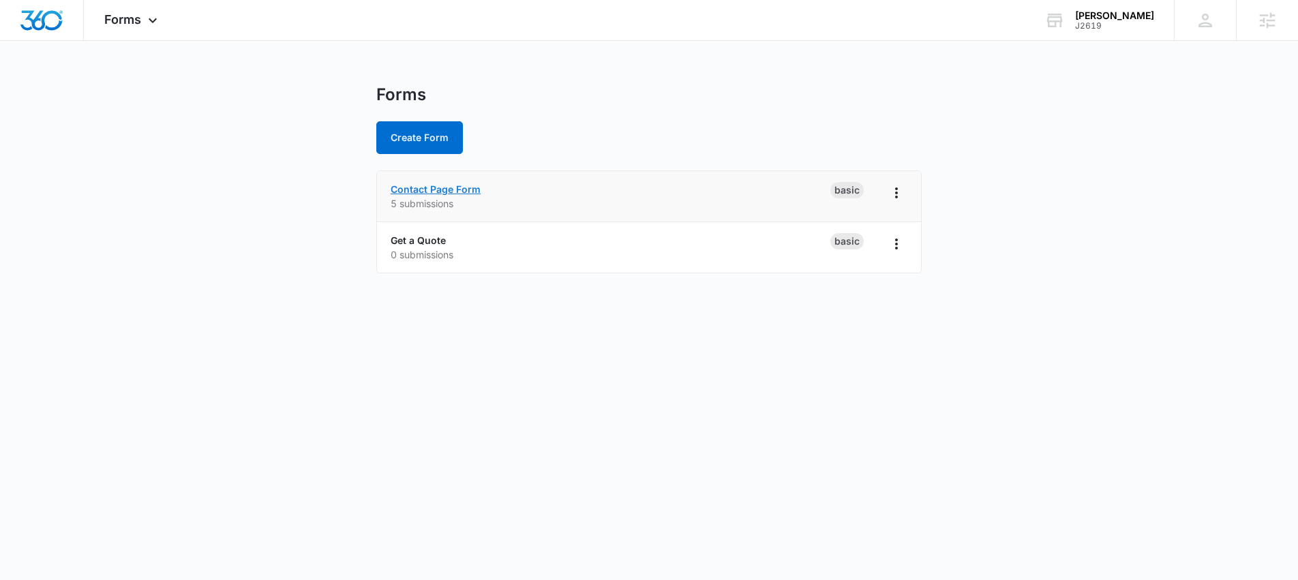
click at [458, 192] on link "Contact Page Form" at bounding box center [436, 189] width 90 height 12
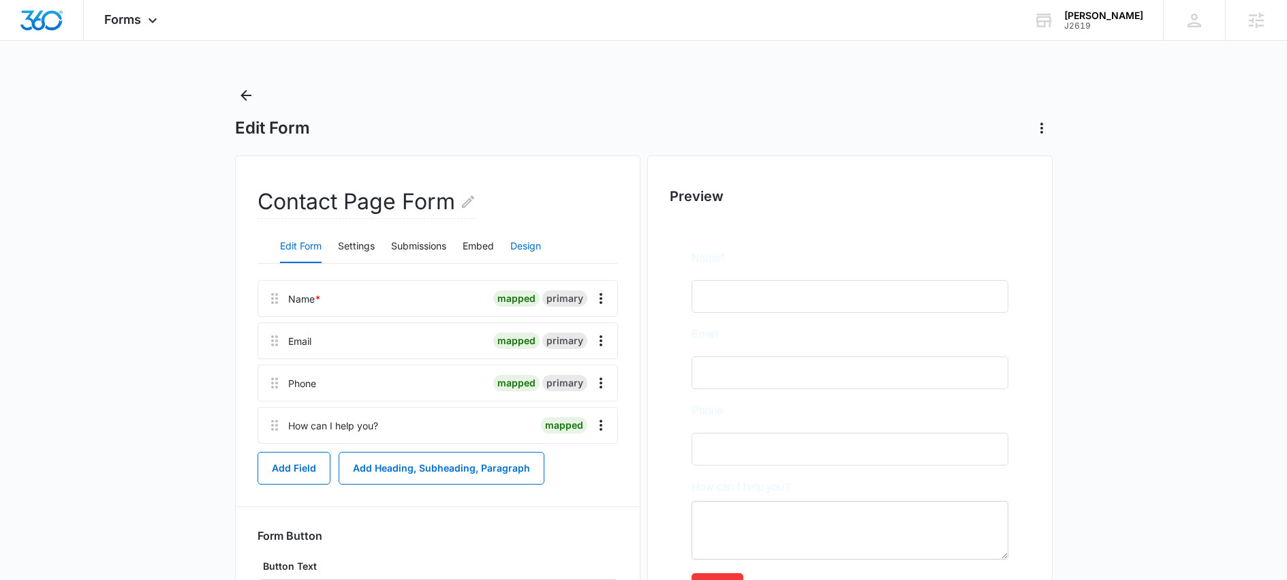
click at [521, 246] on button "Design" at bounding box center [525, 246] width 31 height 33
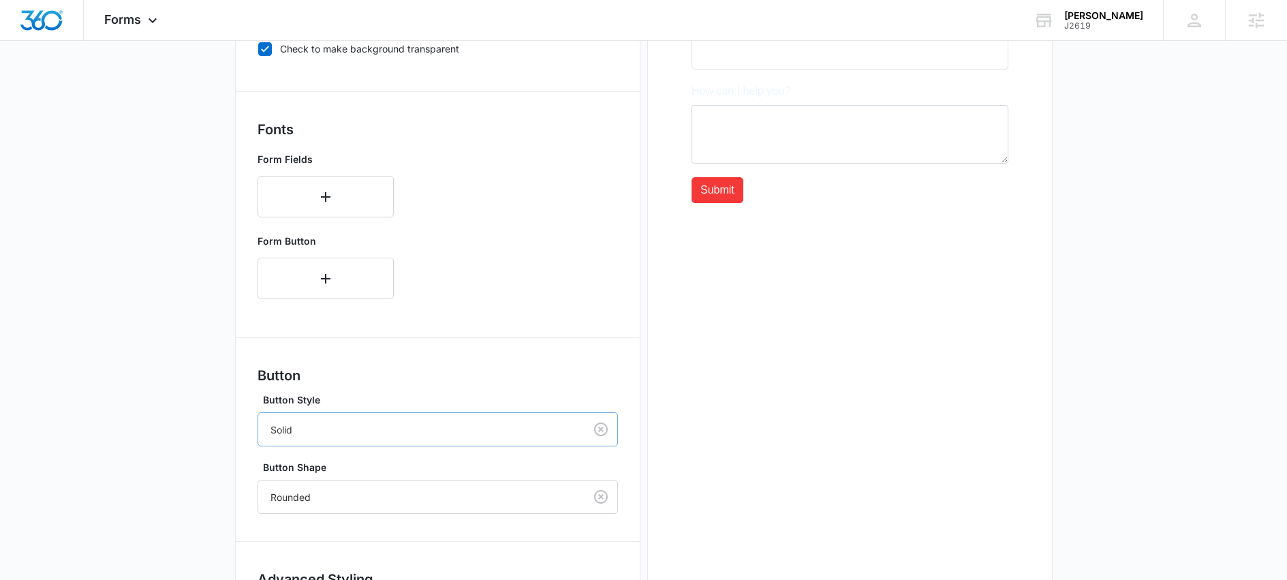
scroll to position [525, 0]
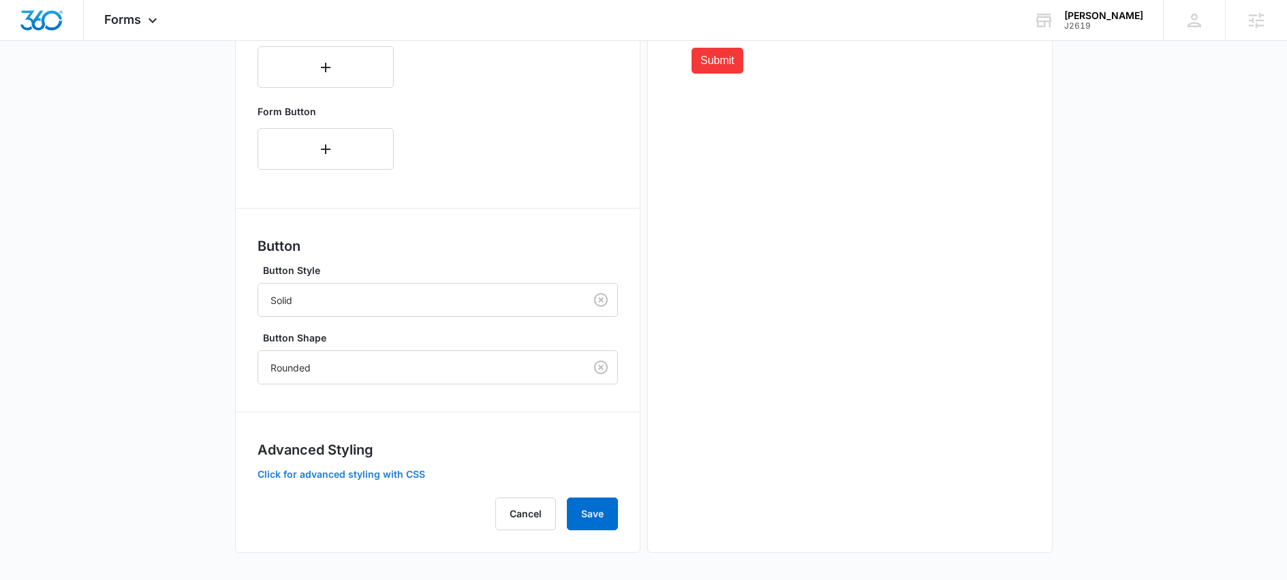
click at [384, 472] on button "Click for advanced styling with CSS" at bounding box center [342, 475] width 168 height 10
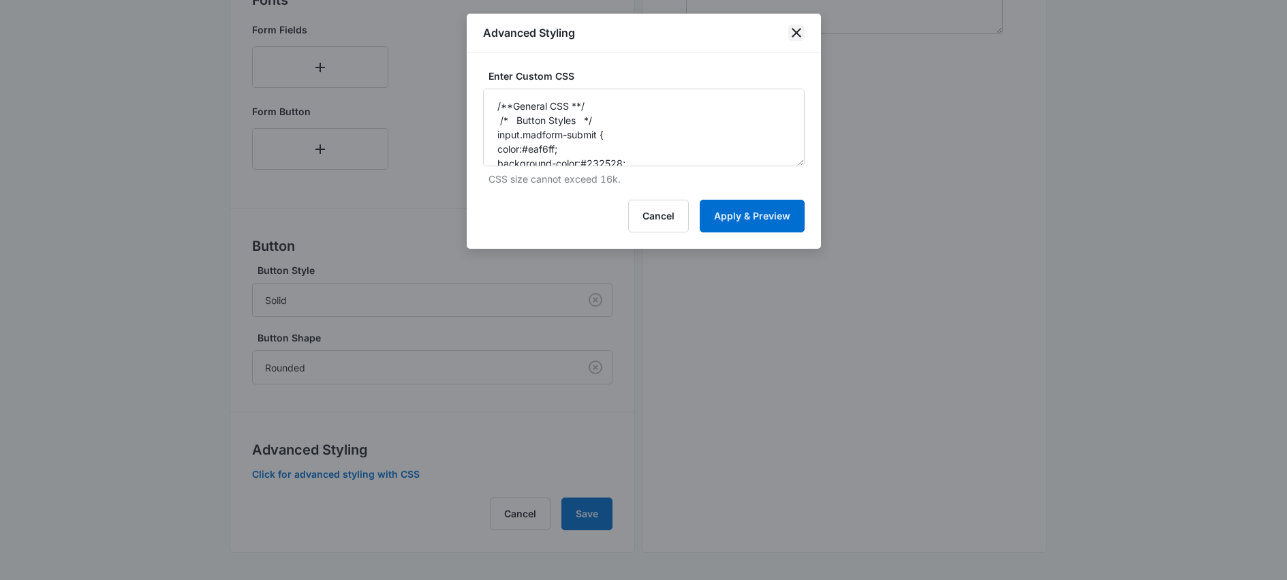
click at [797, 31] on icon "close" at bounding box center [797, 33] width 10 height 10
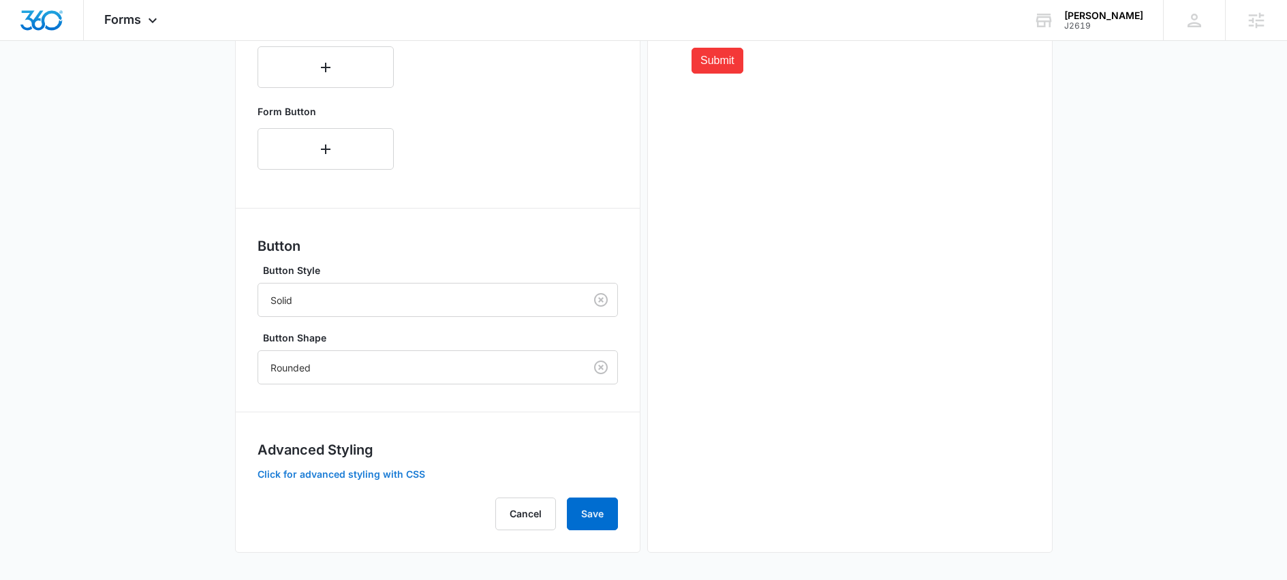
scroll to position [0, 0]
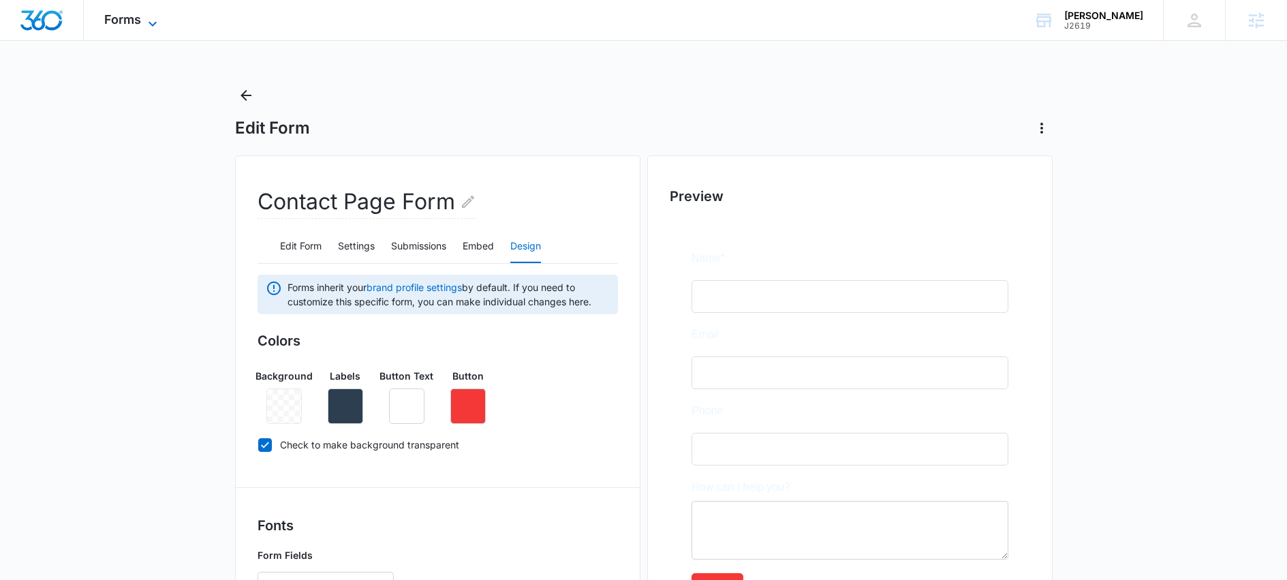
click at [147, 22] on icon at bounding box center [152, 24] width 16 height 16
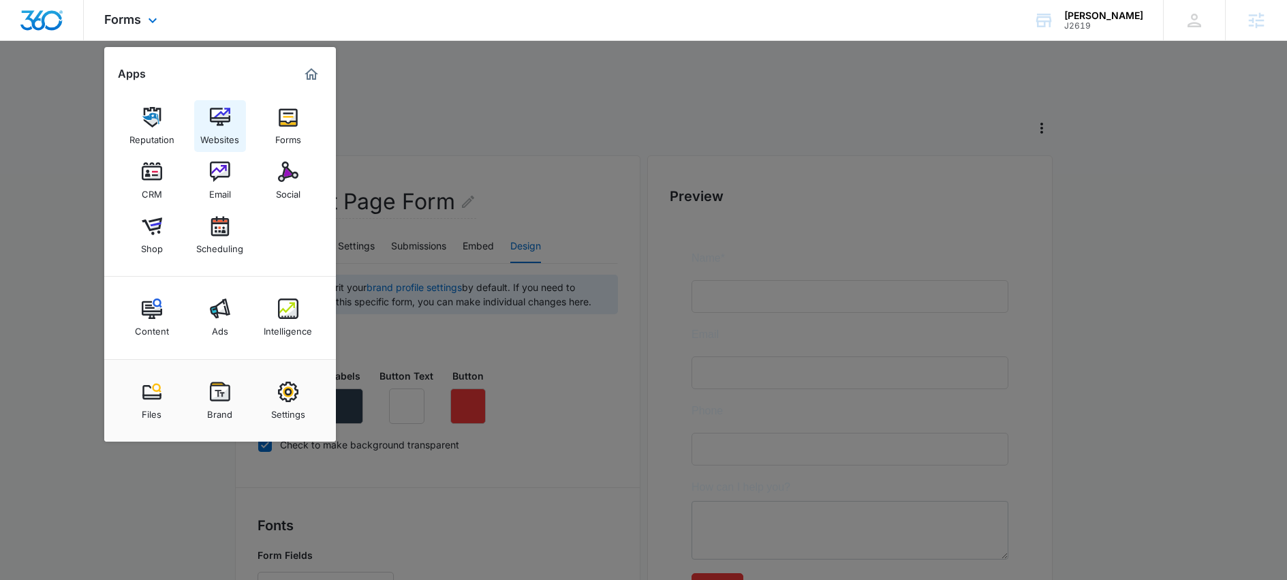
click at [227, 118] on img at bounding box center [220, 117] width 20 height 20
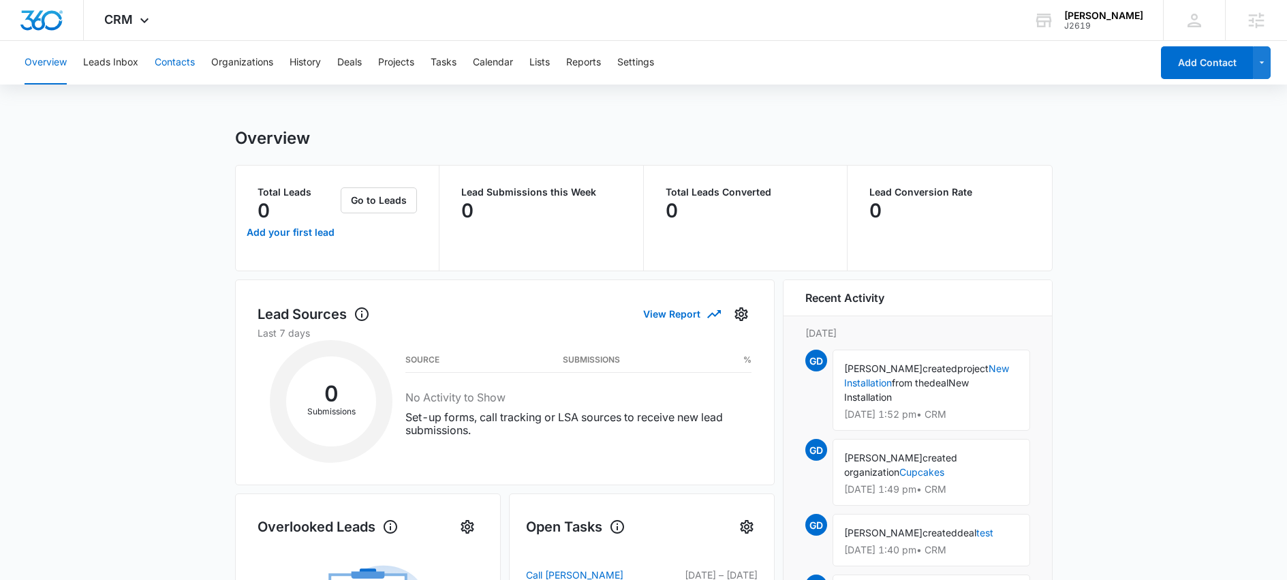
click at [187, 64] on button "Contacts" at bounding box center [175, 63] width 40 height 44
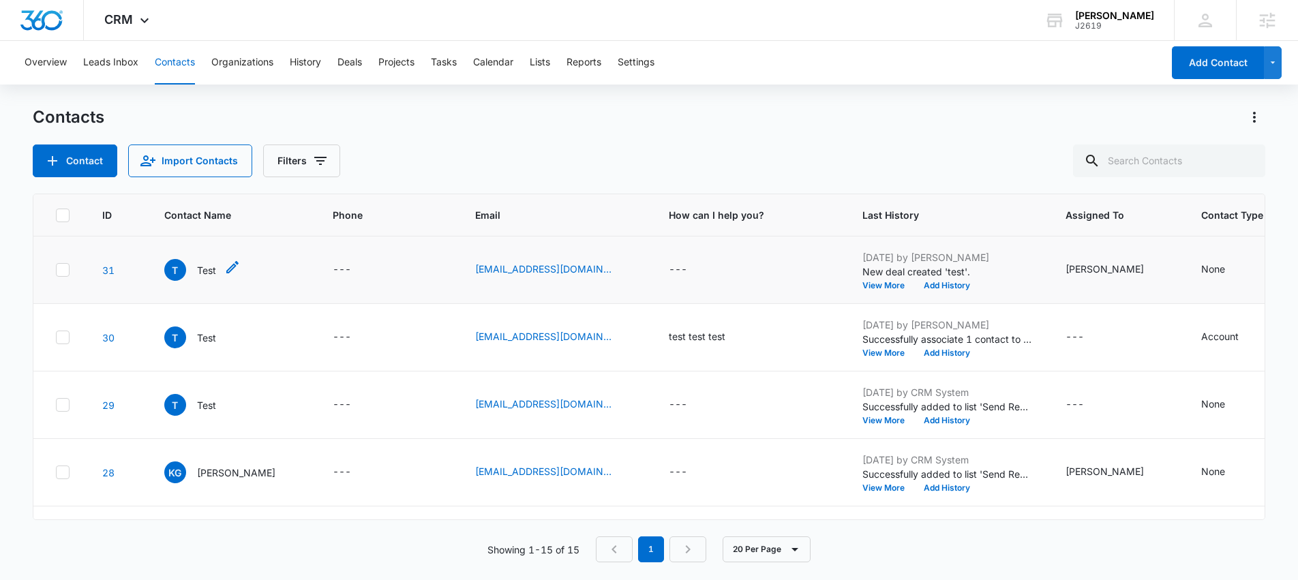
click at [202, 269] on p "Test" at bounding box center [206, 270] width 19 height 14
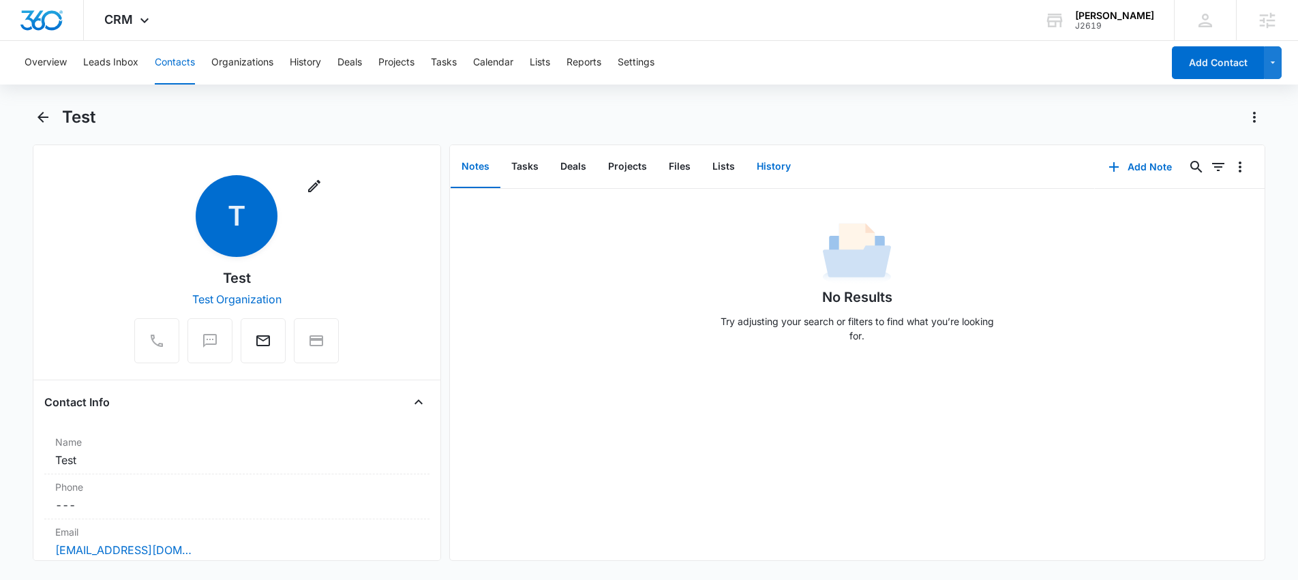
click at [761, 172] on button "History" at bounding box center [774, 167] width 56 height 42
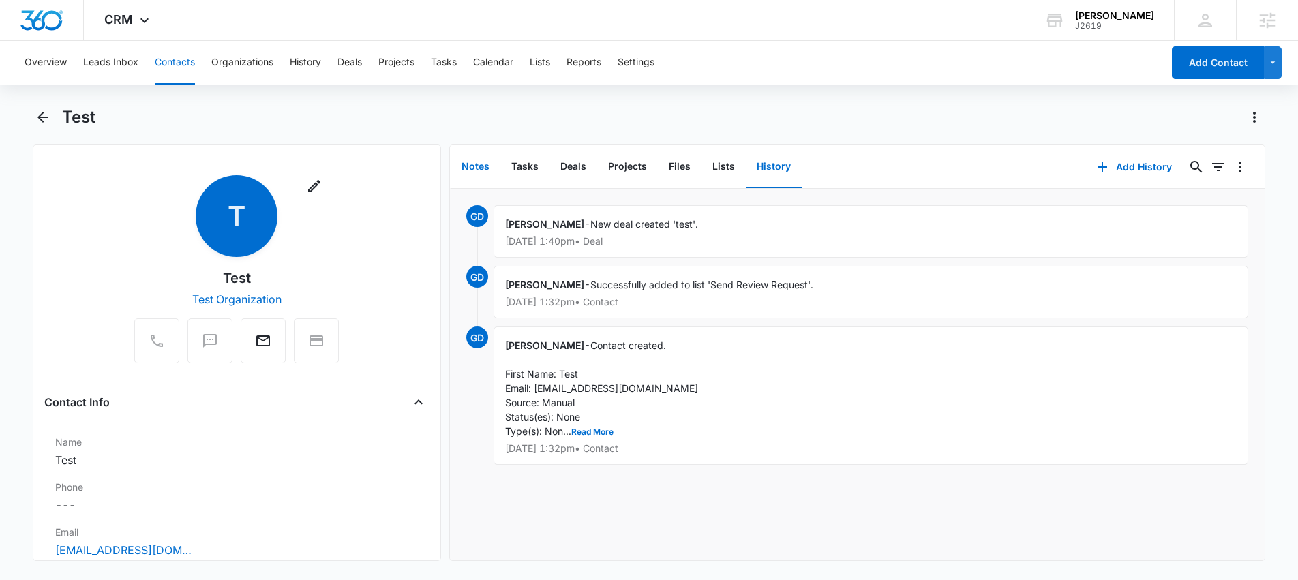
click at [491, 169] on button "Notes" at bounding box center [475, 167] width 50 height 42
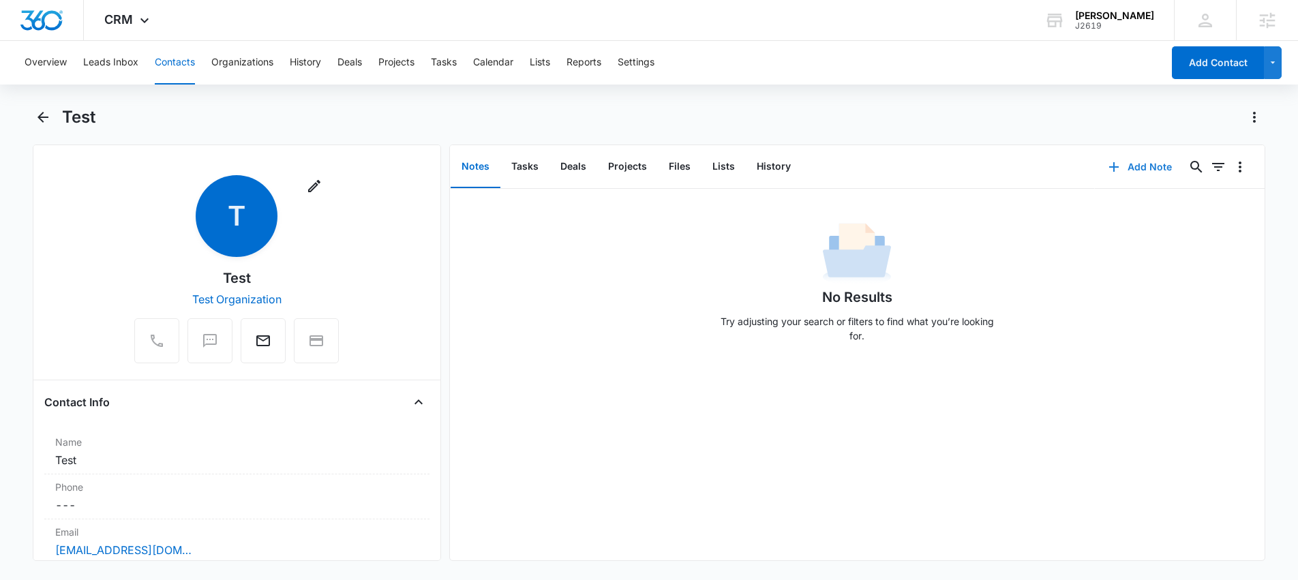
click at [1137, 163] on button "Add Note" at bounding box center [1140, 167] width 91 height 33
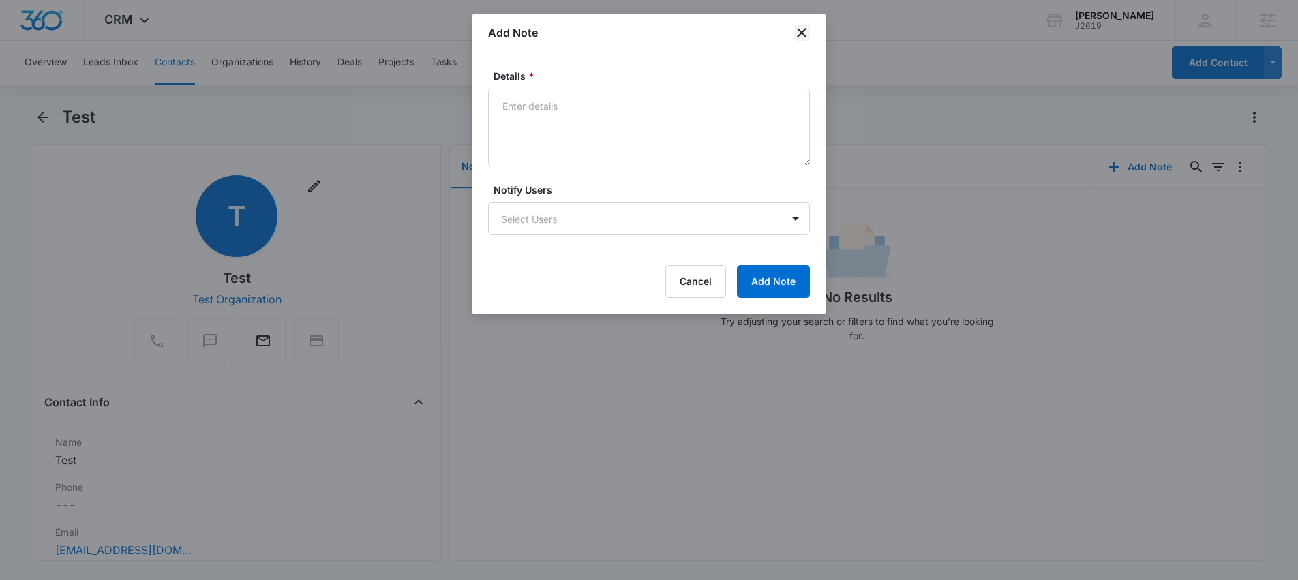
click at [803, 37] on icon "close" at bounding box center [801, 33] width 16 height 16
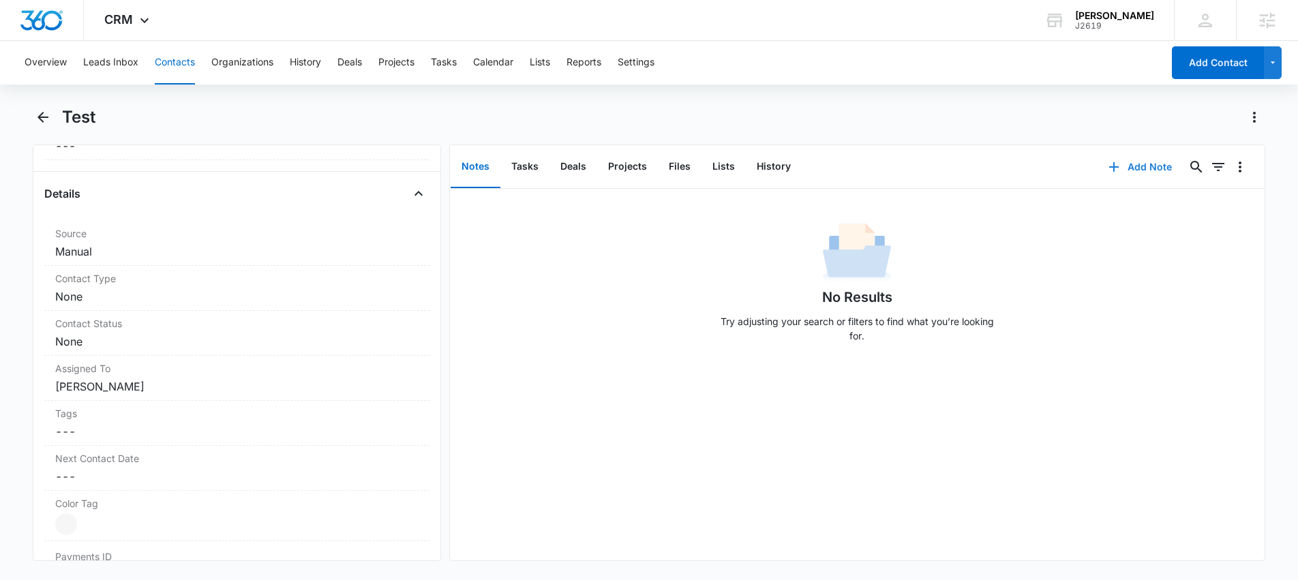
scroll to position [689, 0]
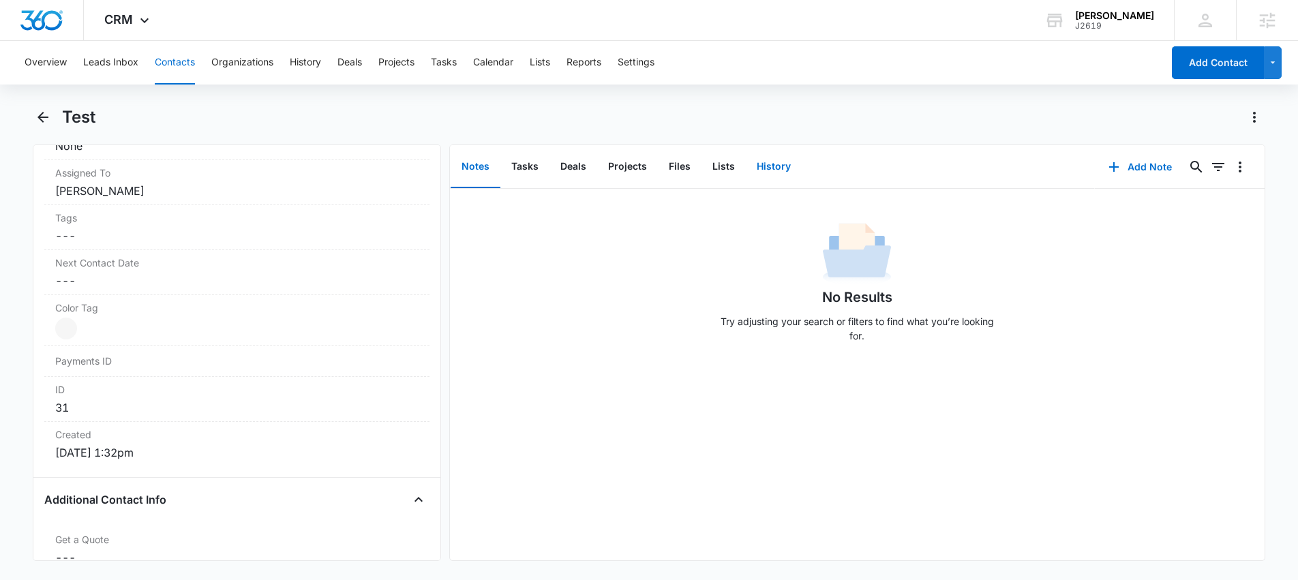
click at [766, 168] on button "History" at bounding box center [774, 167] width 56 height 42
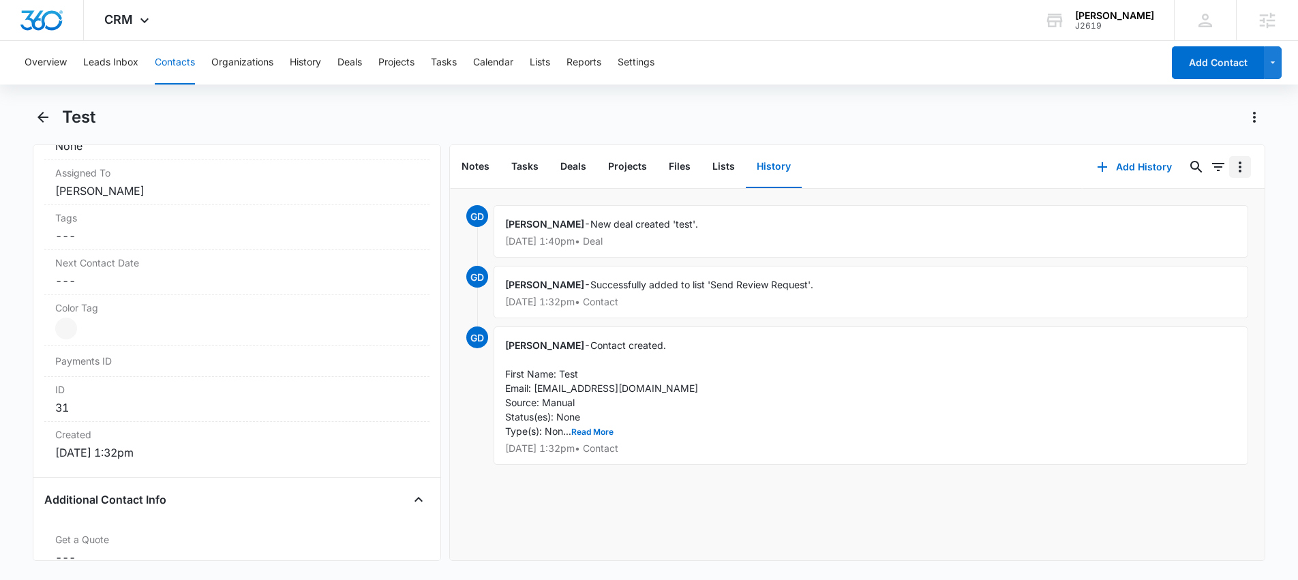
click at [1237, 170] on icon "Overflow Menu" at bounding box center [1239, 167] width 16 height 16
click at [1014, 214] on div "Garret Durie - New deal created 'test'. Sep 10, 2025 at 1:40pm • Deal" at bounding box center [870, 231] width 755 height 52
click at [717, 167] on button "Lists" at bounding box center [723, 167] width 44 height 42
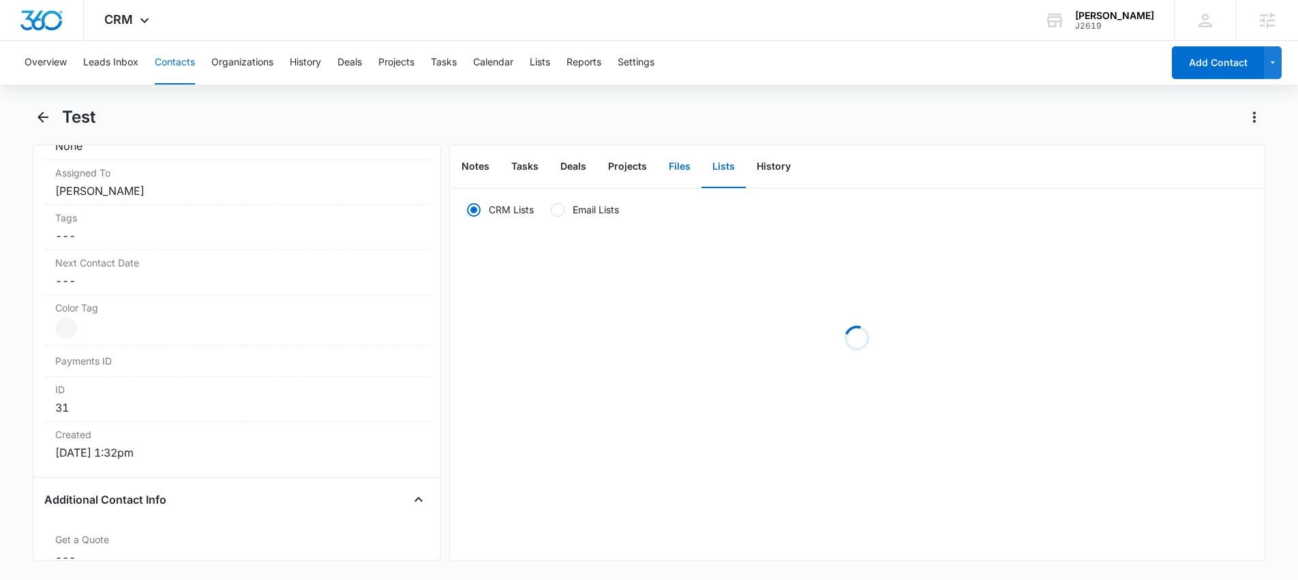
click at [677, 164] on button "Files" at bounding box center [680, 167] width 44 height 42
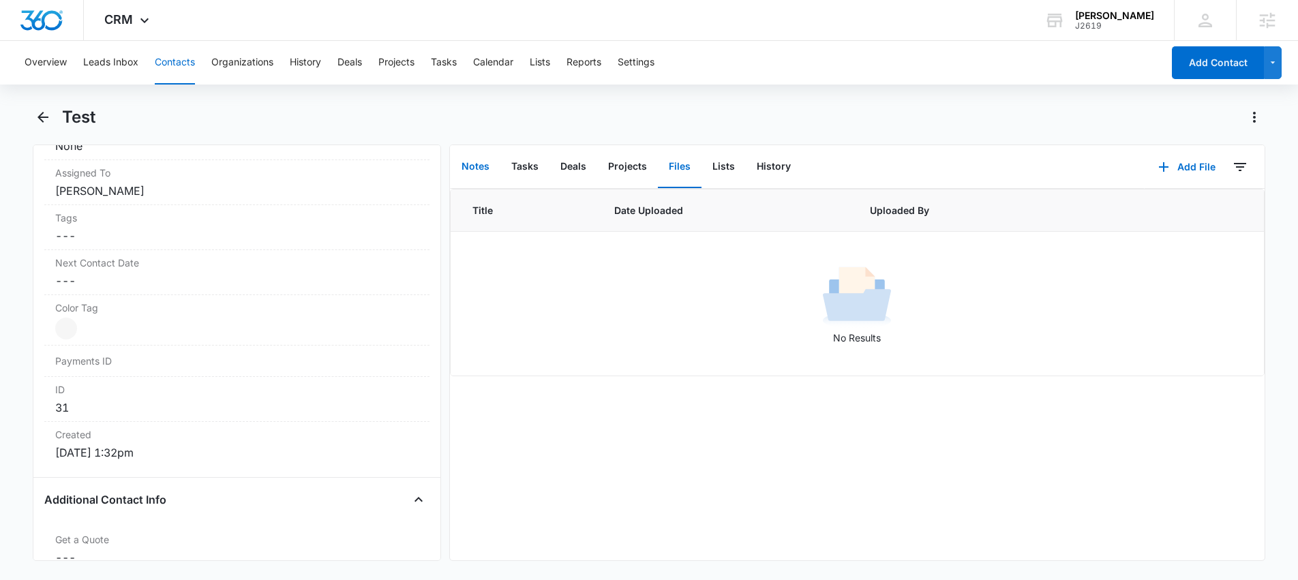
click at [478, 169] on button "Notes" at bounding box center [475, 167] width 50 height 42
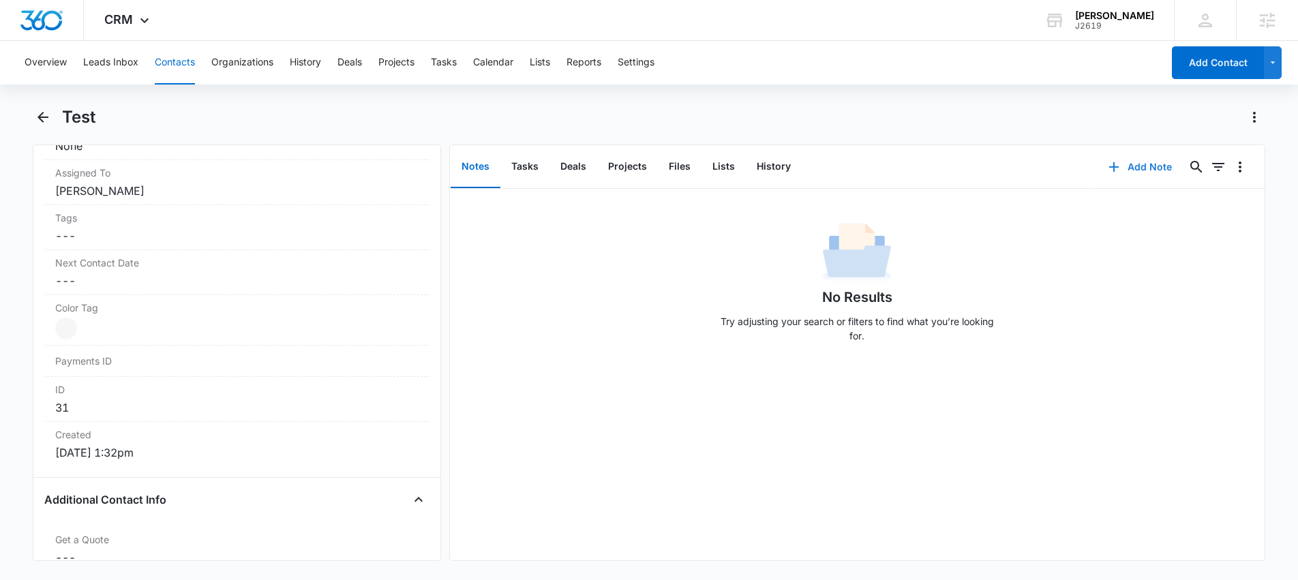
click at [1118, 171] on button "Add Note" at bounding box center [1140, 167] width 91 height 33
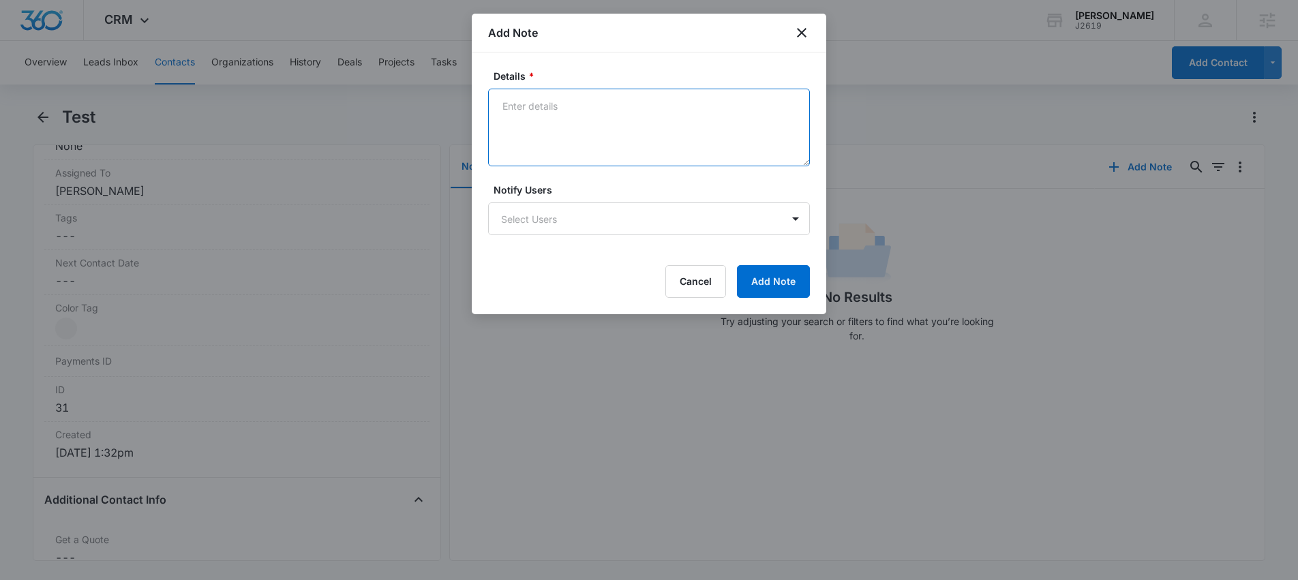
click at [663, 111] on textarea "Details *" at bounding box center [649, 128] width 322 height 78
type textarea "Test call made on 9/12: details....."
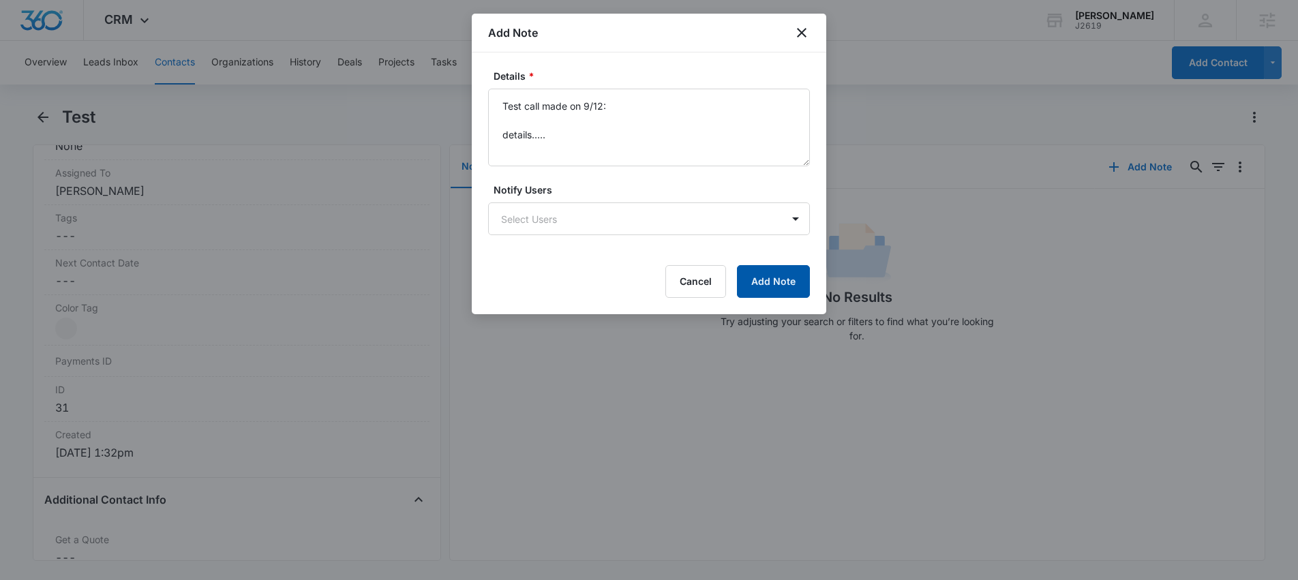
click at [789, 292] on button "Add Note" at bounding box center [773, 281] width 73 height 33
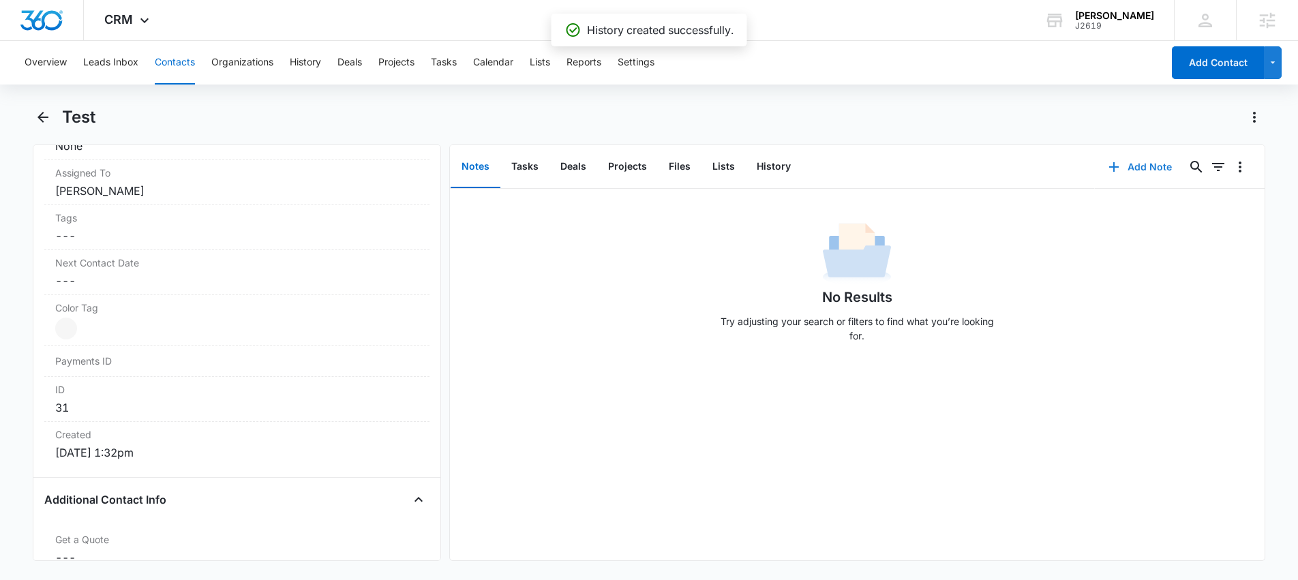
scroll to position [1067, 0]
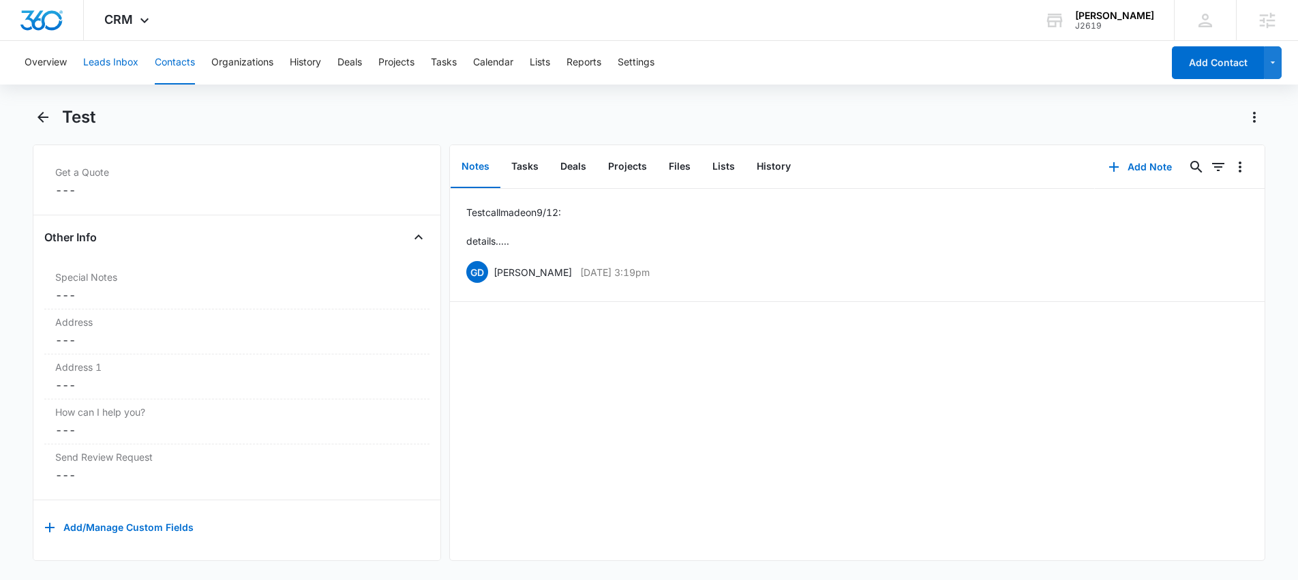
click at [114, 62] on button "Leads Inbox" at bounding box center [110, 63] width 55 height 44
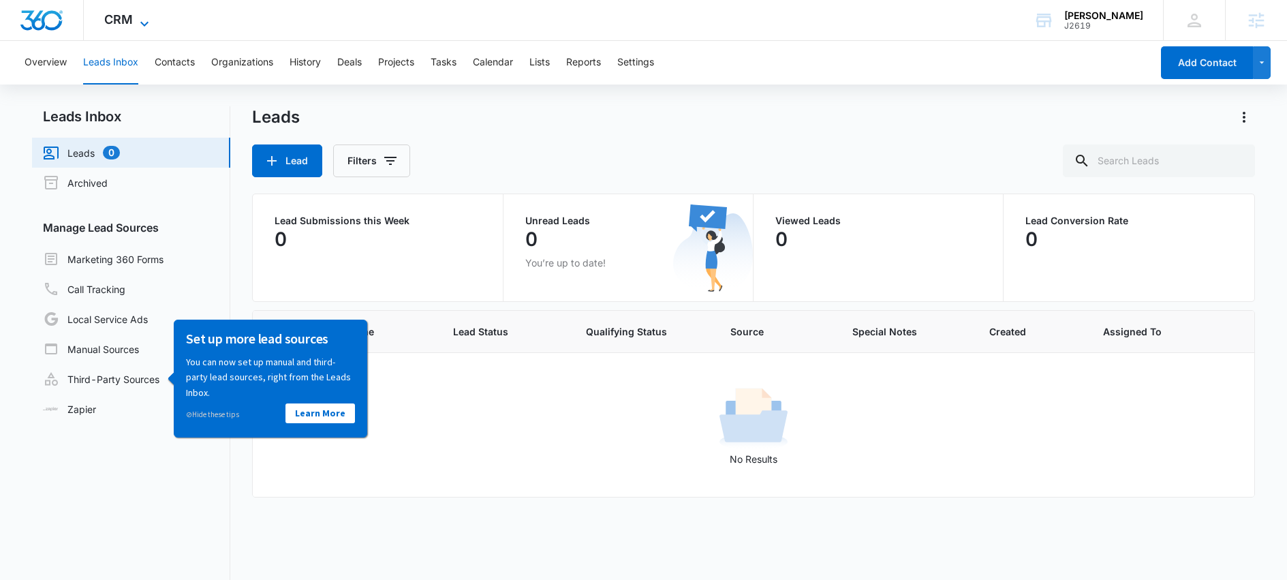
click at [114, 14] on span "CRM" at bounding box center [118, 19] width 29 height 14
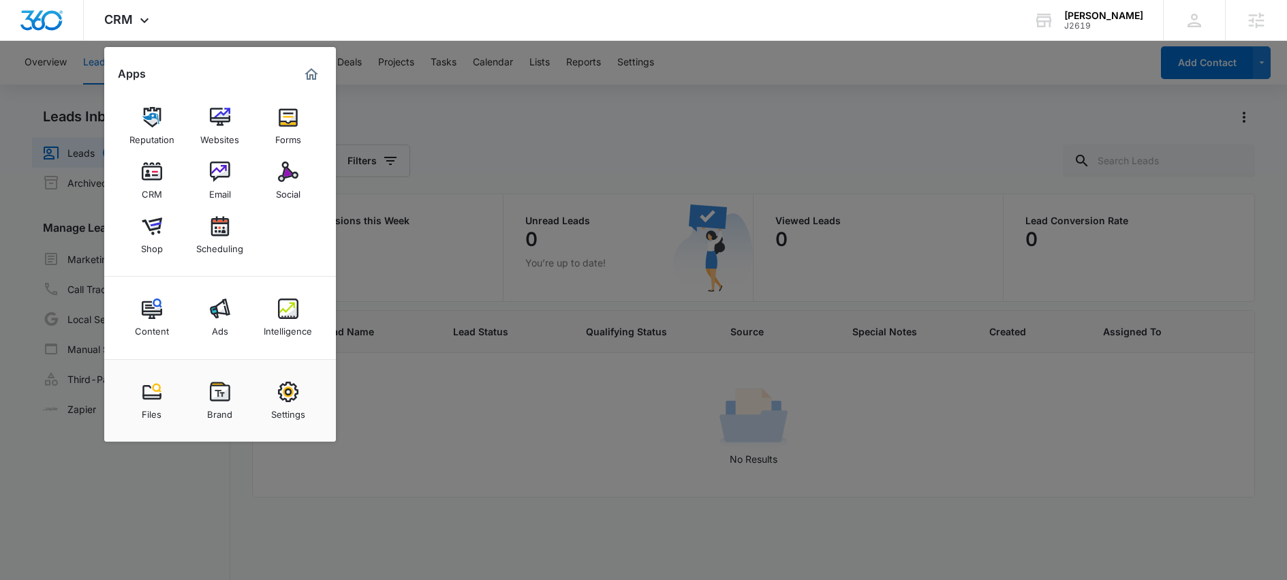
click at [298, 176] on link "Social" at bounding box center [288, 181] width 52 height 52
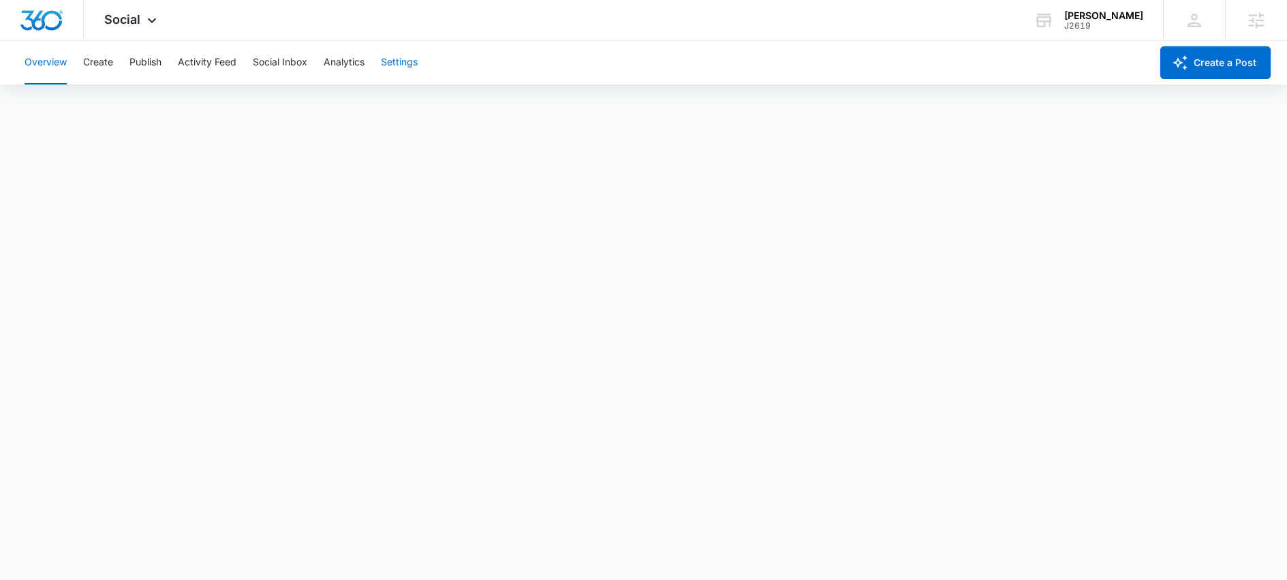
click at [401, 61] on button "Settings" at bounding box center [399, 63] width 37 height 44
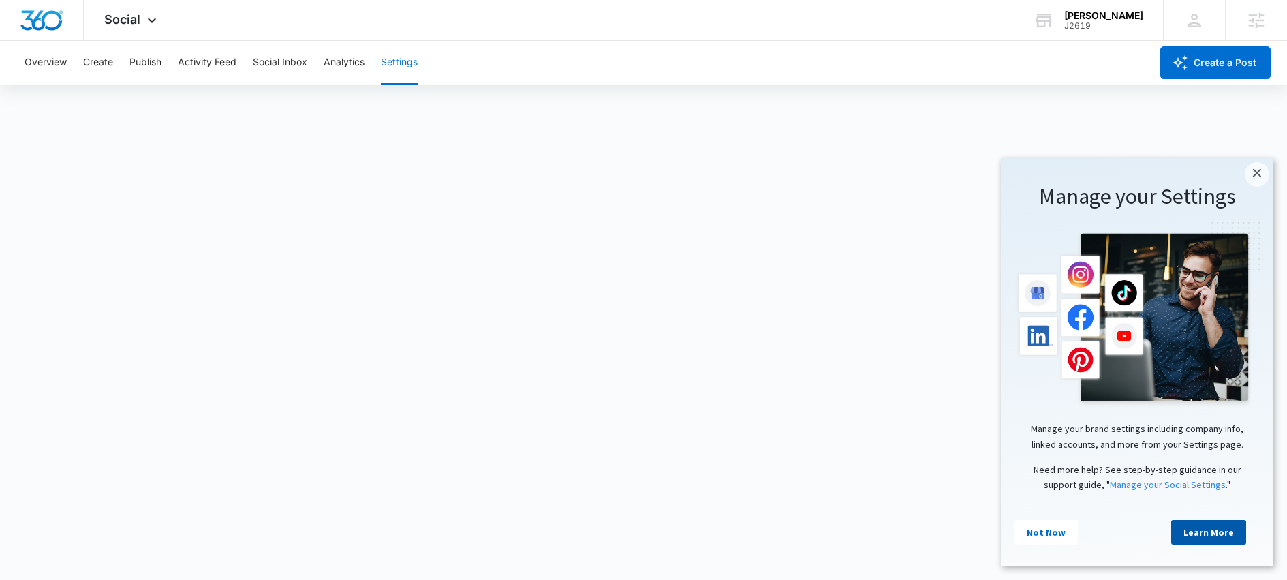
click at [1220, 536] on link "Learn More" at bounding box center [1209, 532] width 75 height 25
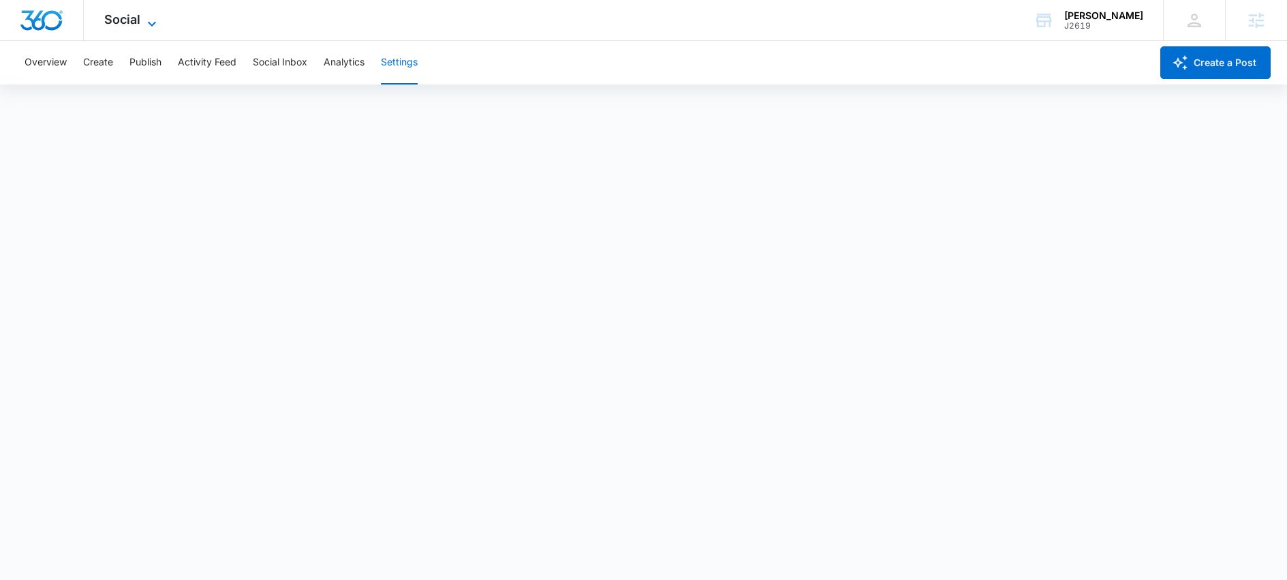
click at [129, 25] on span "Social" at bounding box center [122, 19] width 36 height 14
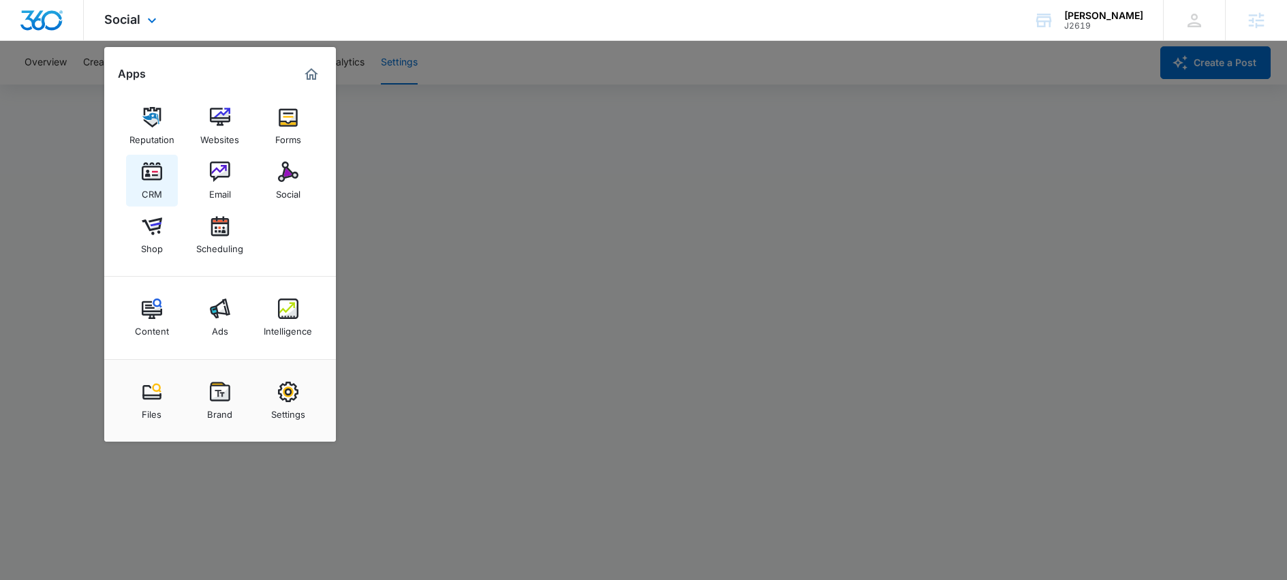
click at [149, 175] on img at bounding box center [152, 172] width 20 height 20
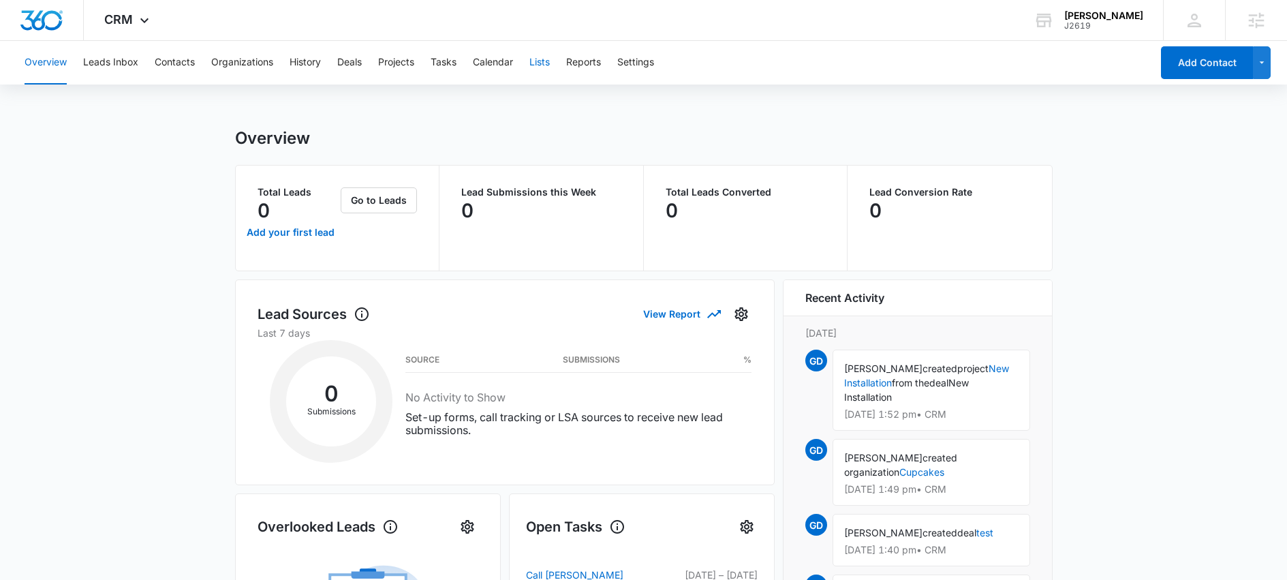
click at [549, 63] on button "Lists" at bounding box center [540, 63] width 20 height 44
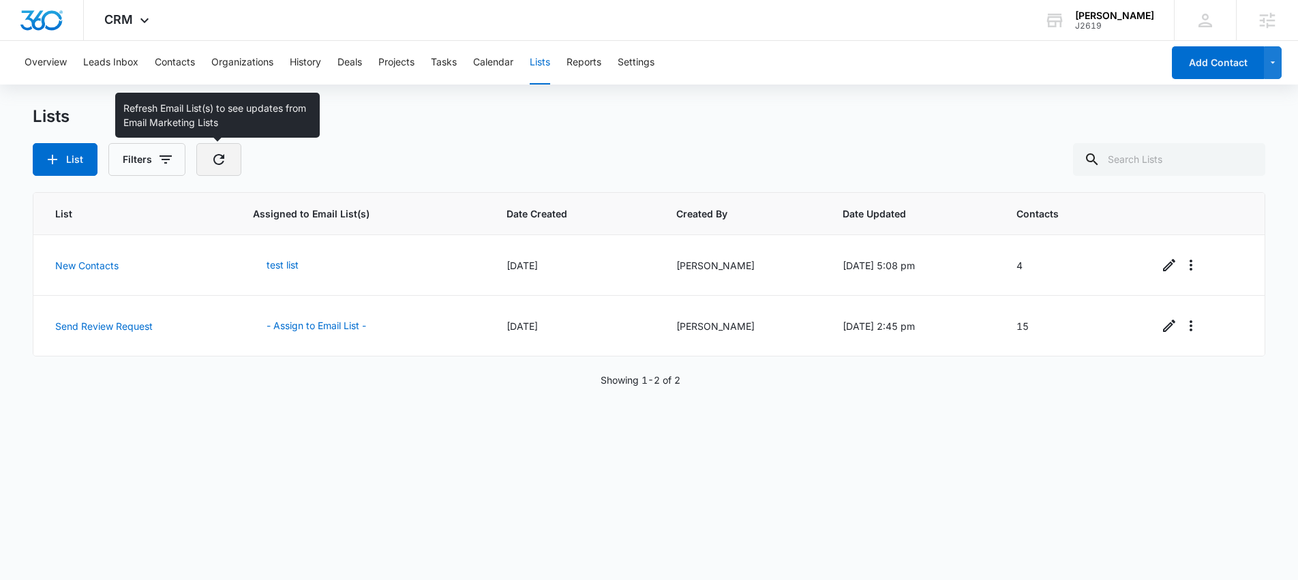
click at [236, 170] on button "button" at bounding box center [218, 159] width 45 height 33
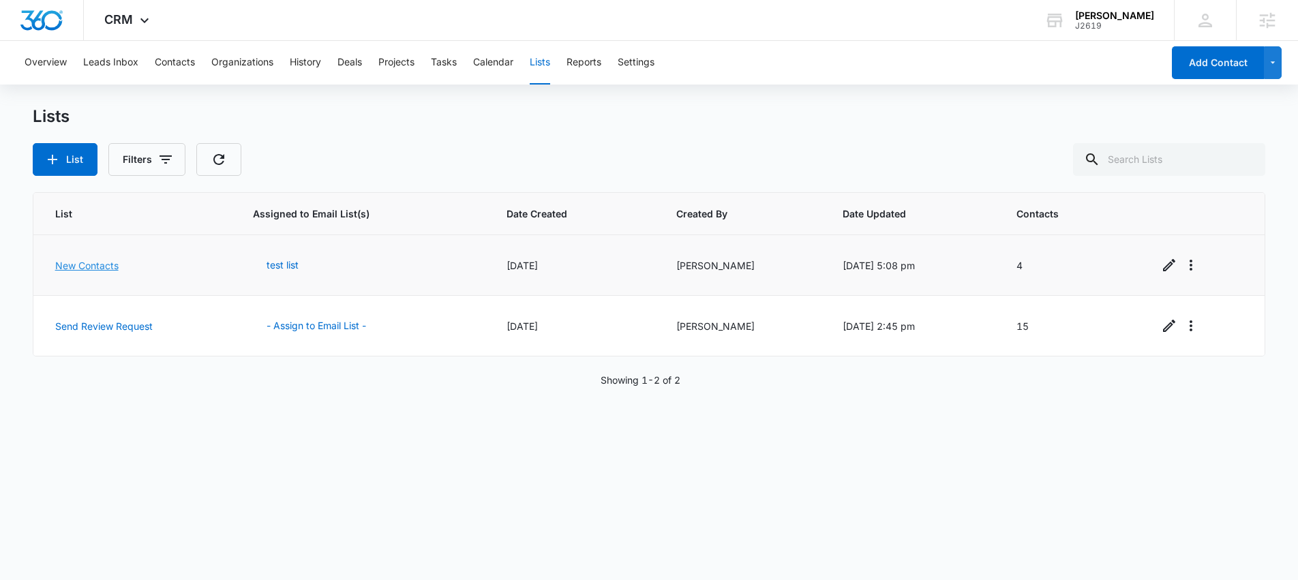
click at [75, 266] on link "New Contacts" at bounding box center [86, 266] width 63 height 12
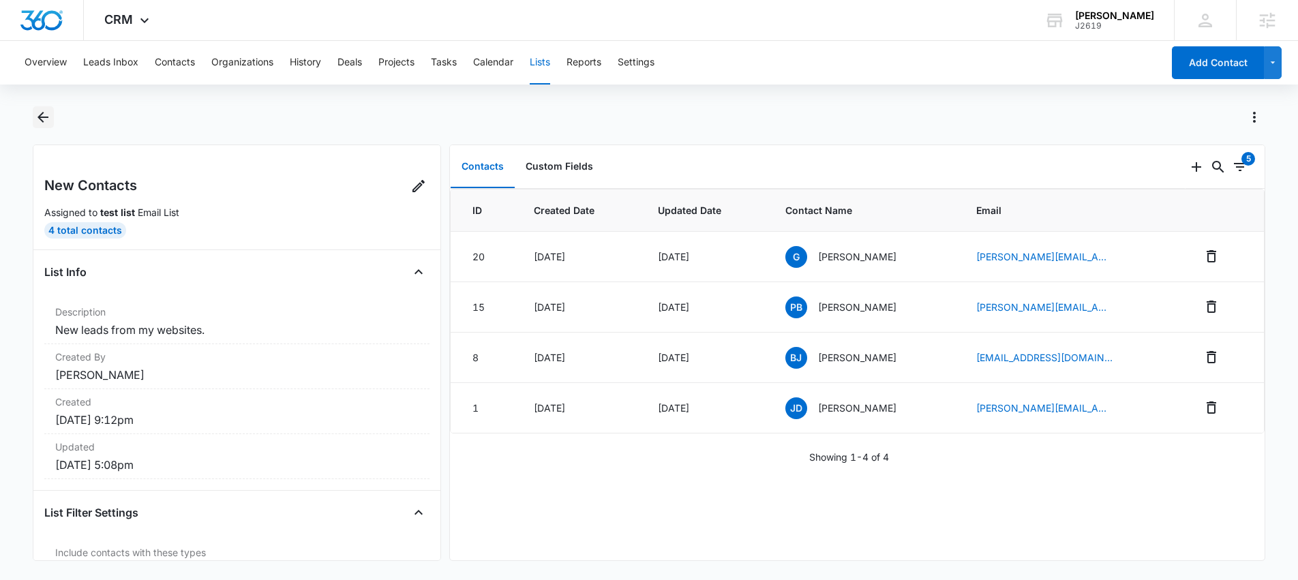
click at [41, 116] on icon "Back" at bounding box center [43, 117] width 16 height 16
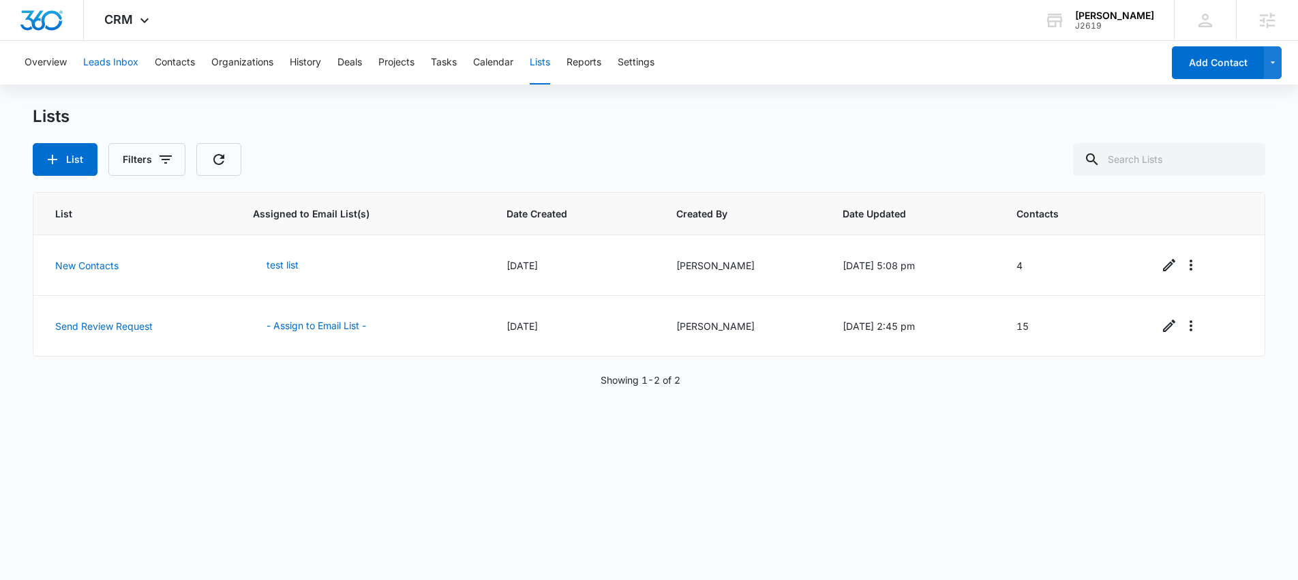
click at [104, 59] on button "Leads Inbox" at bounding box center [110, 63] width 55 height 44
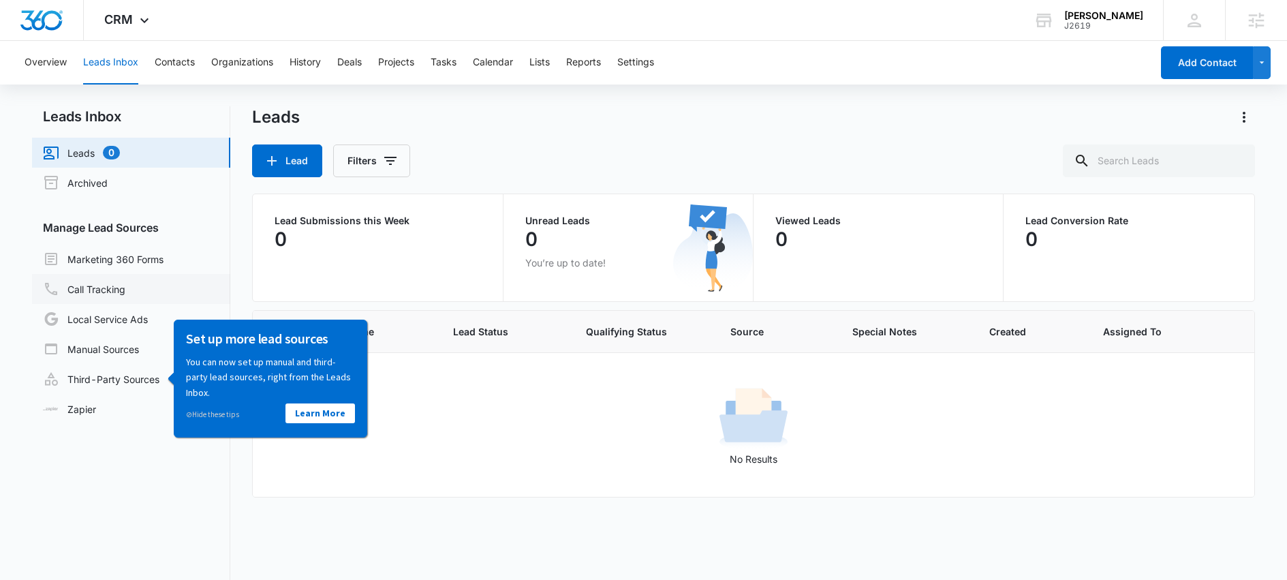
scroll to position [3, 0]
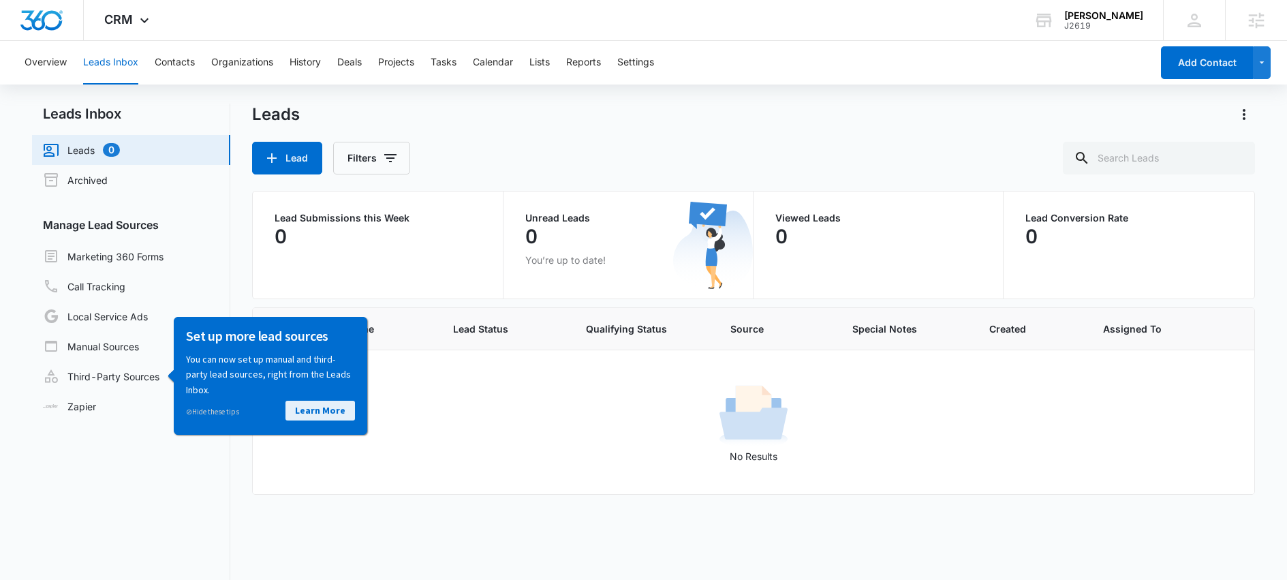
click at [336, 410] on link "Learn More" at bounding box center [320, 410] width 70 height 20
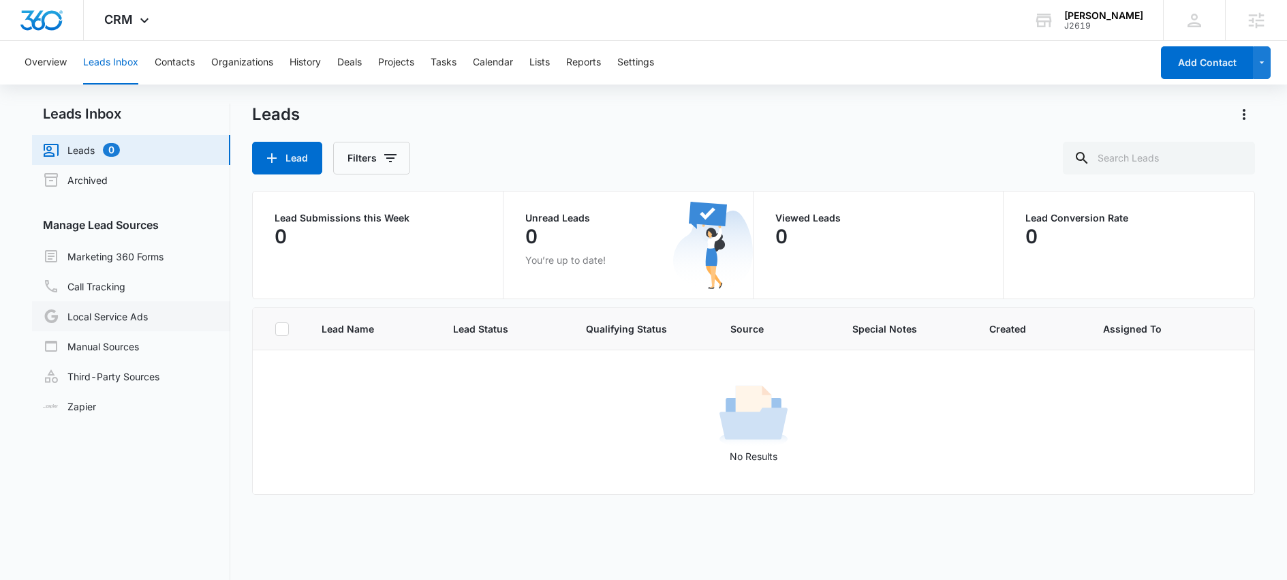
click at [114, 319] on link "Local Service Ads" at bounding box center [95, 316] width 105 height 16
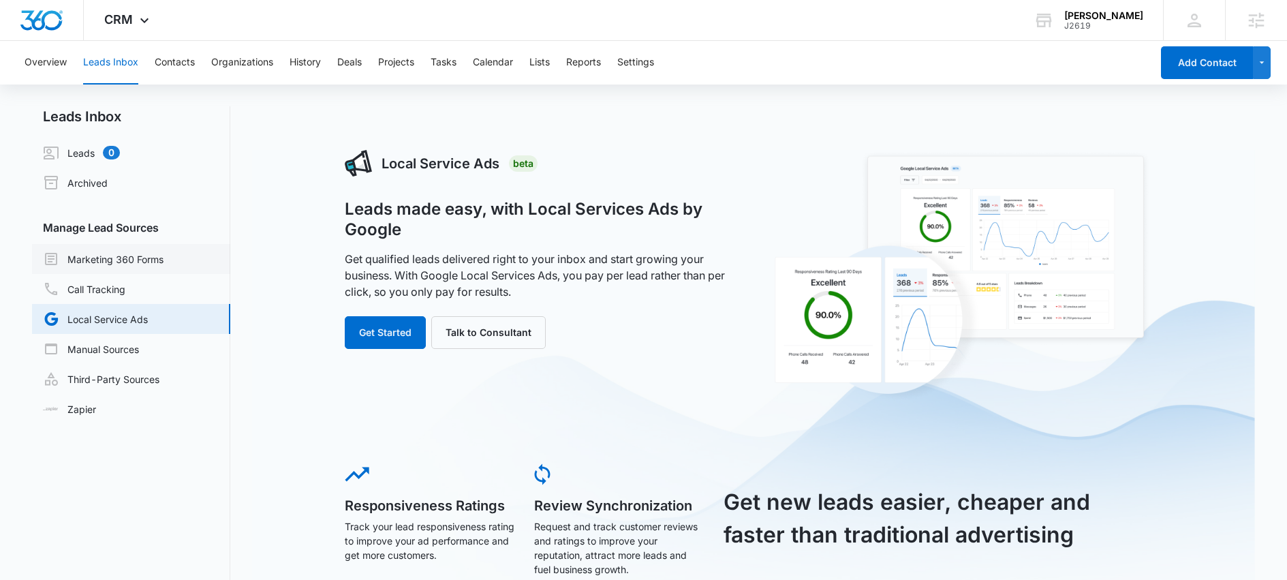
click at [164, 264] on link "Marketing 360 Forms" at bounding box center [103, 259] width 121 height 16
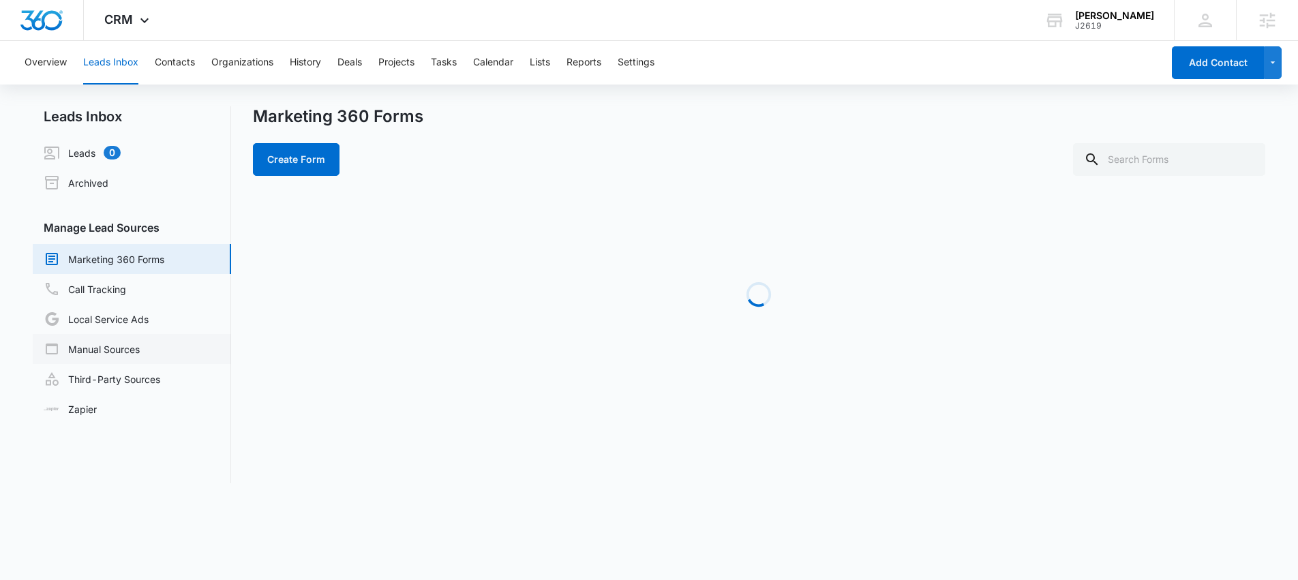
click at [140, 357] on link "Manual Sources" at bounding box center [92, 349] width 96 height 16
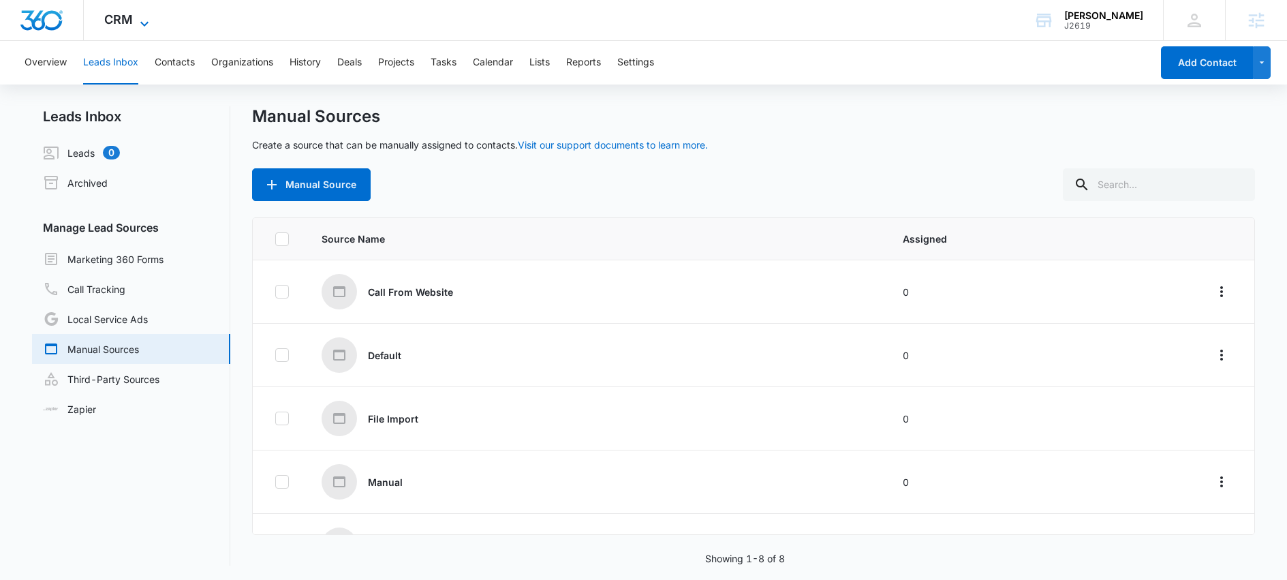
click at [117, 18] on span "CRM" at bounding box center [118, 19] width 29 height 14
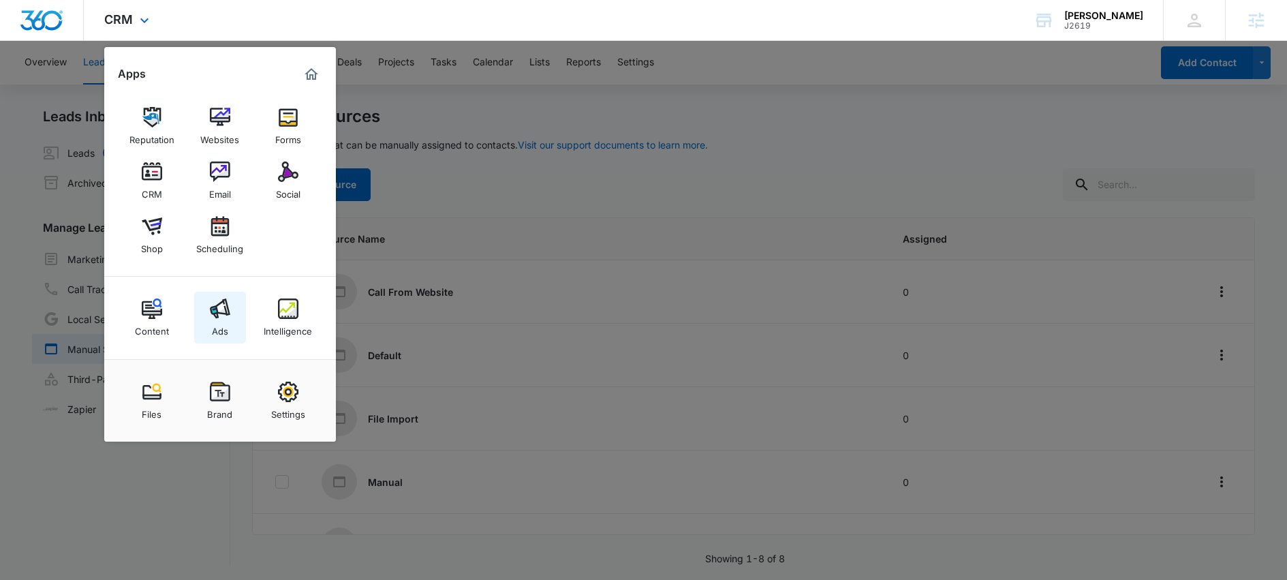
click at [217, 315] on img at bounding box center [220, 309] width 20 height 20
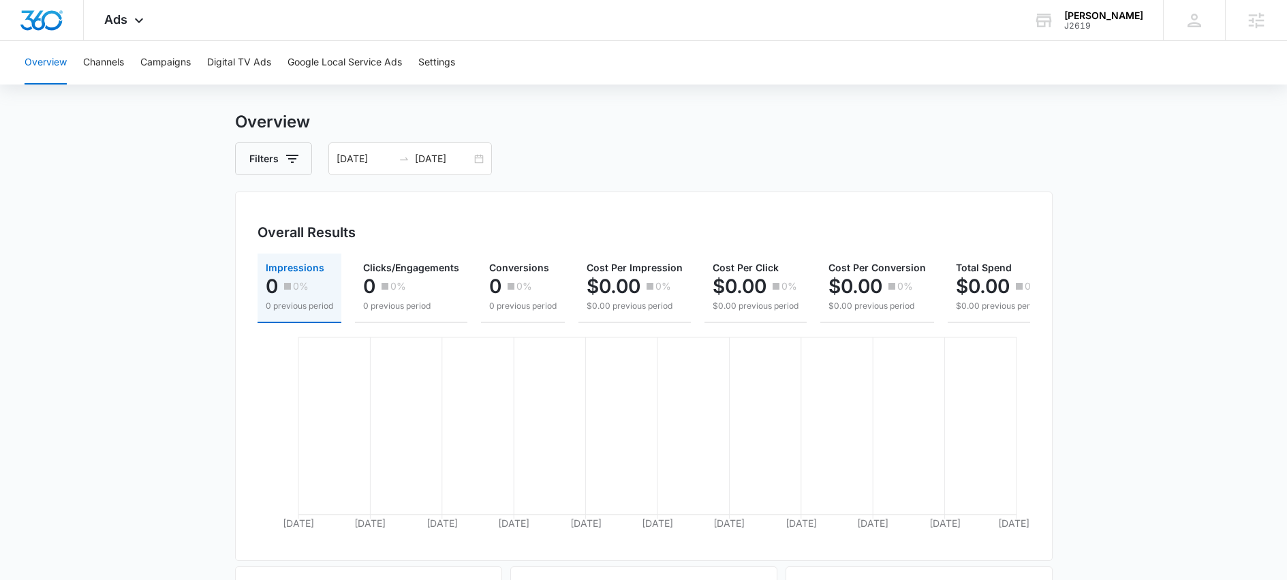
scroll to position [21, 0]
click at [95, 63] on button "Channels" at bounding box center [103, 63] width 41 height 44
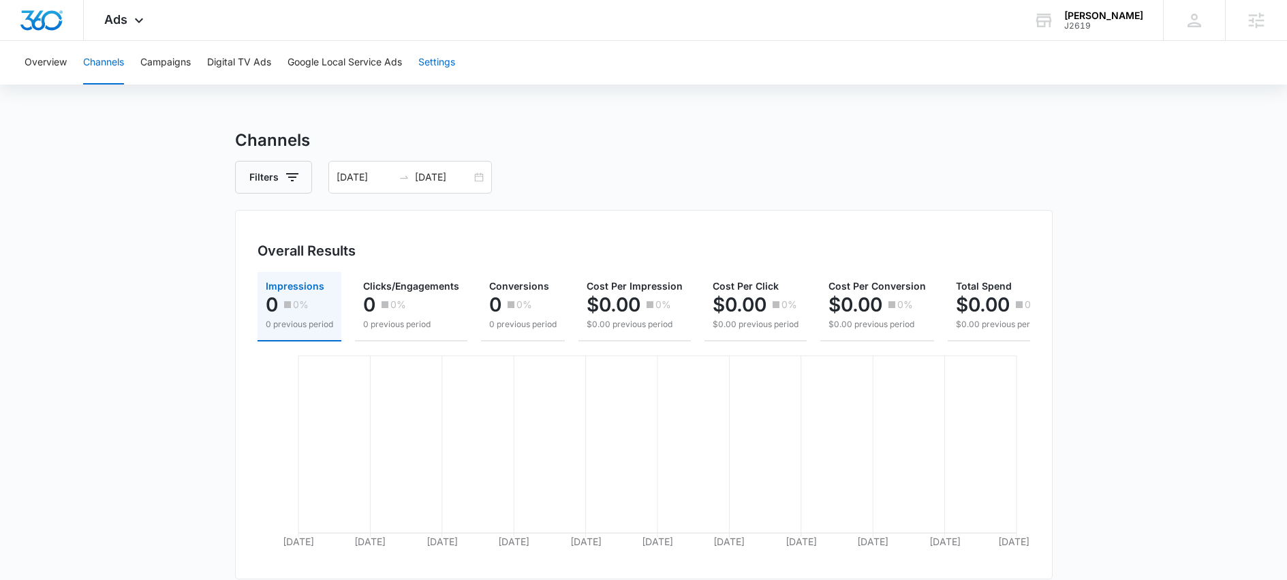
click at [436, 59] on button "Settings" at bounding box center [436, 63] width 37 height 44
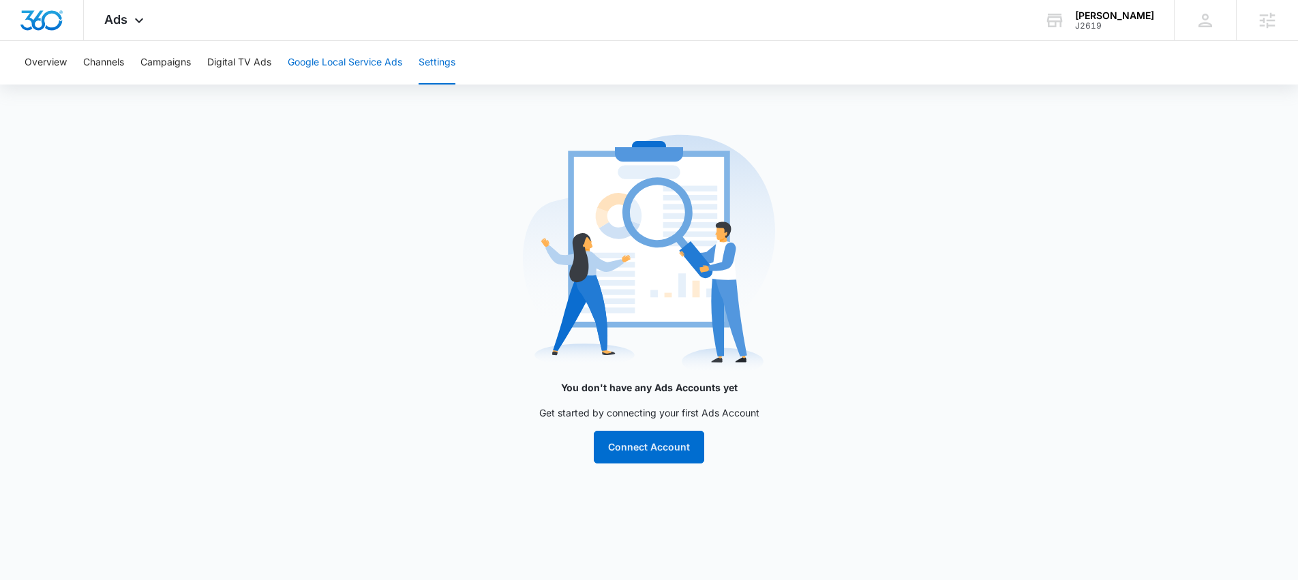
click at [371, 60] on button "Google Local Service Ads" at bounding box center [345, 63] width 114 height 44
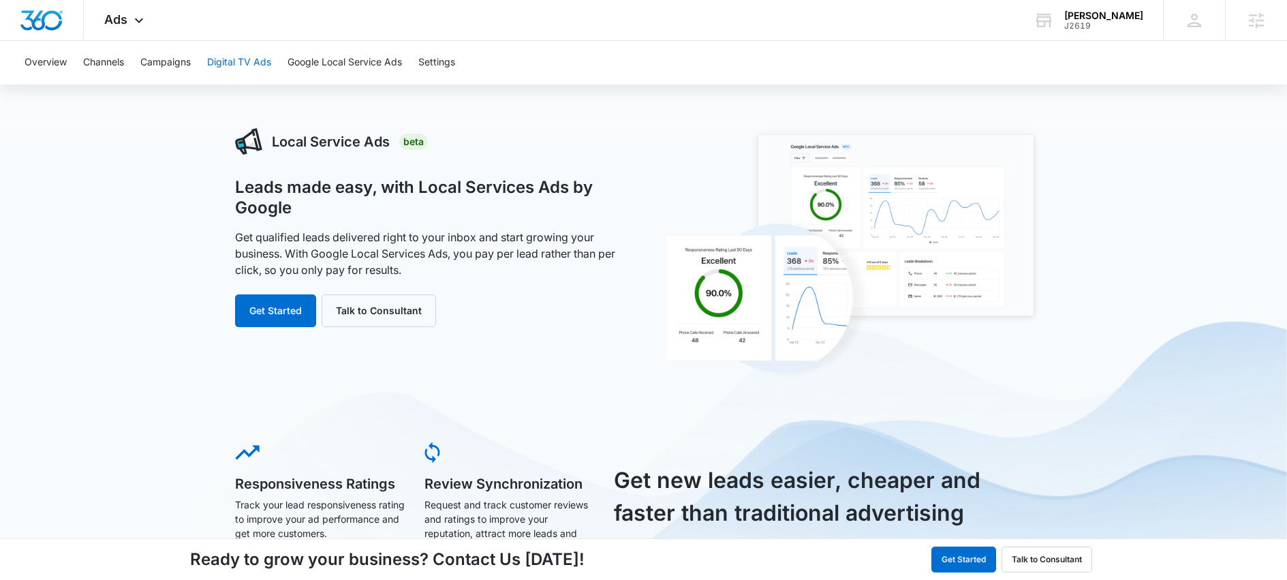
click at [269, 59] on button "Digital TV Ads" at bounding box center [239, 63] width 64 height 44
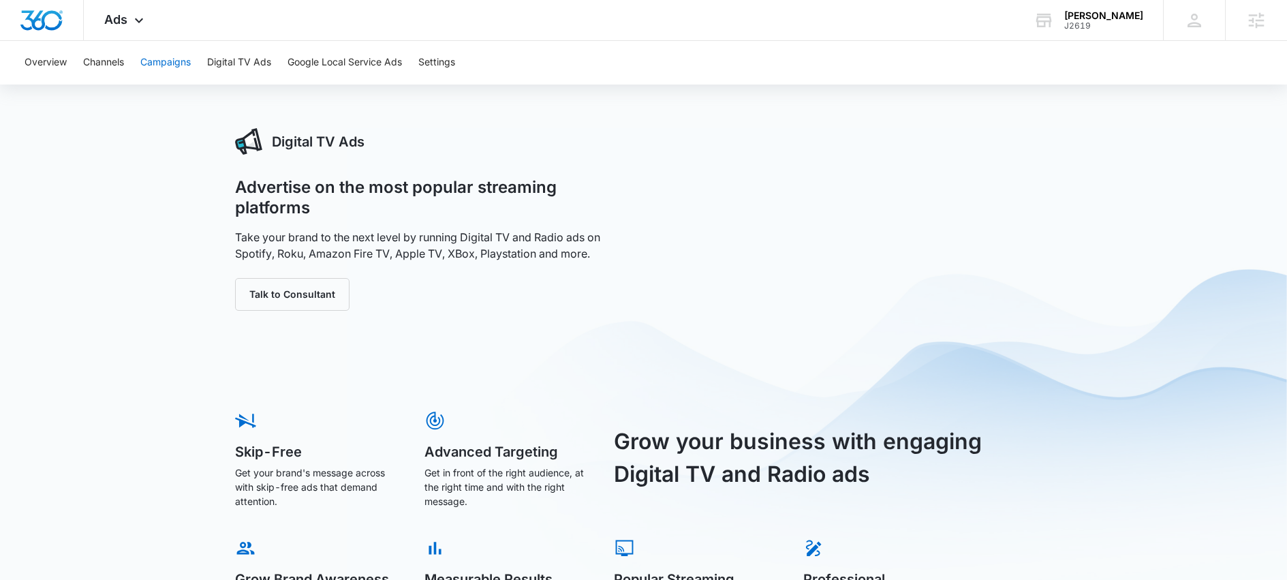
click at [185, 63] on button "Campaigns" at bounding box center [165, 63] width 50 height 44
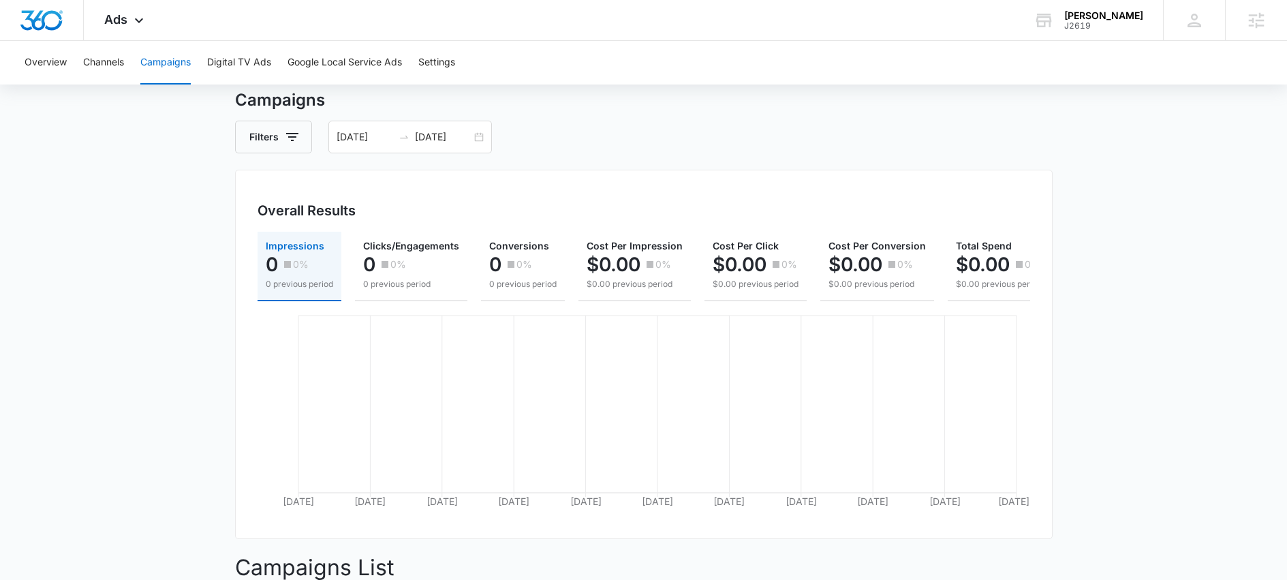
scroll to position [242, 0]
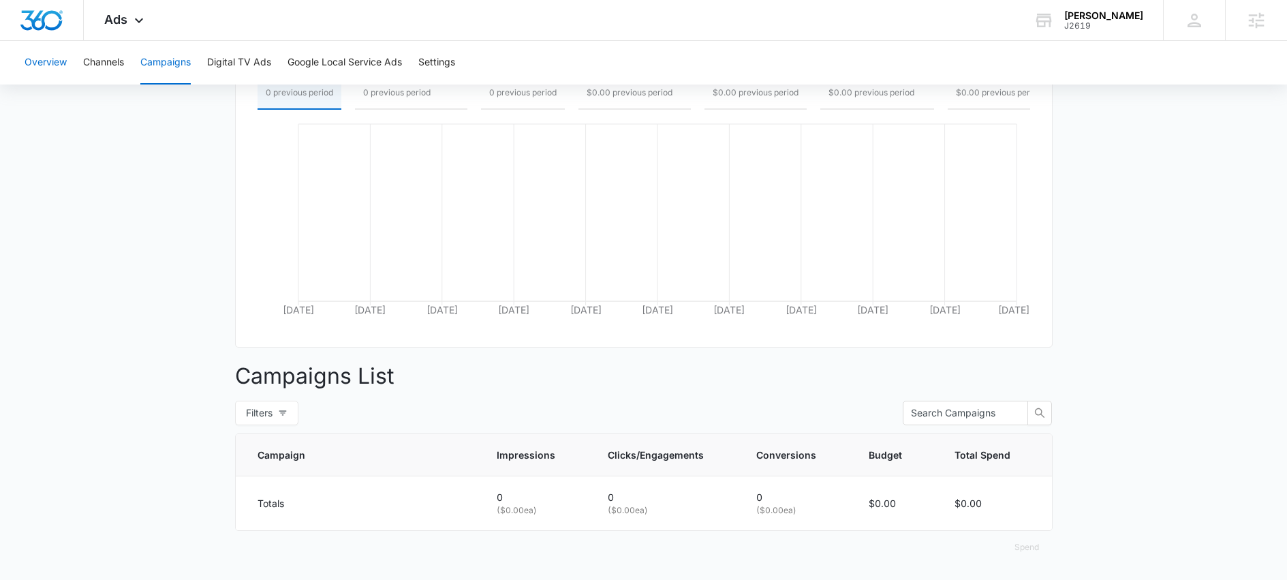
click at [43, 63] on button "Overview" at bounding box center [46, 63] width 42 height 44
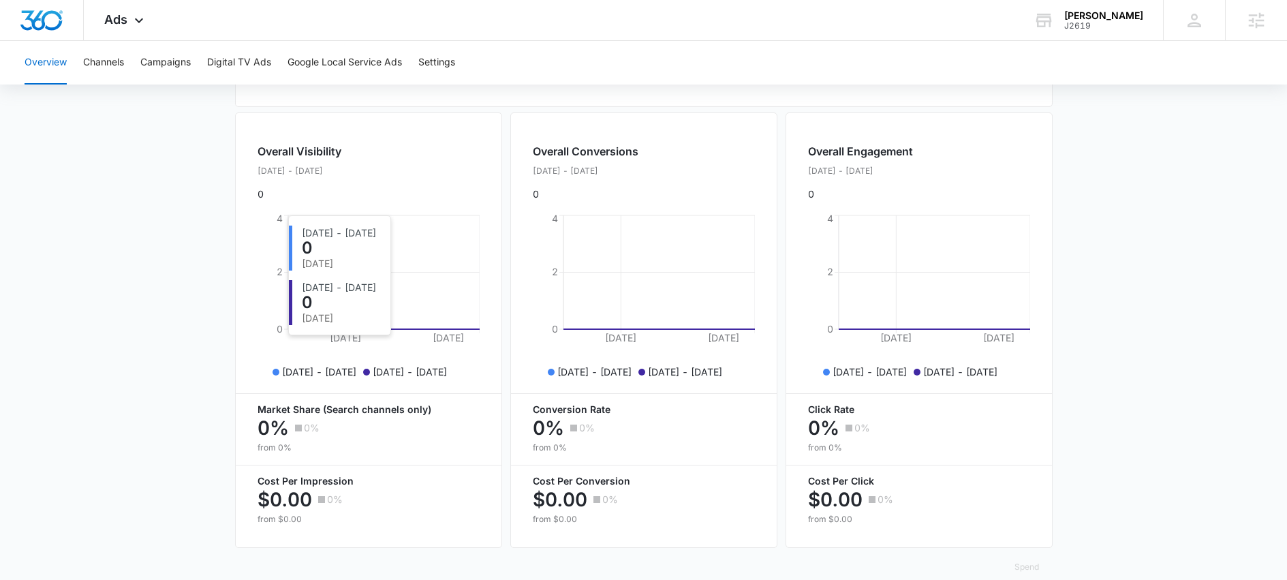
scroll to position [502, 0]
